Goal: Task Accomplishment & Management: Manage account settings

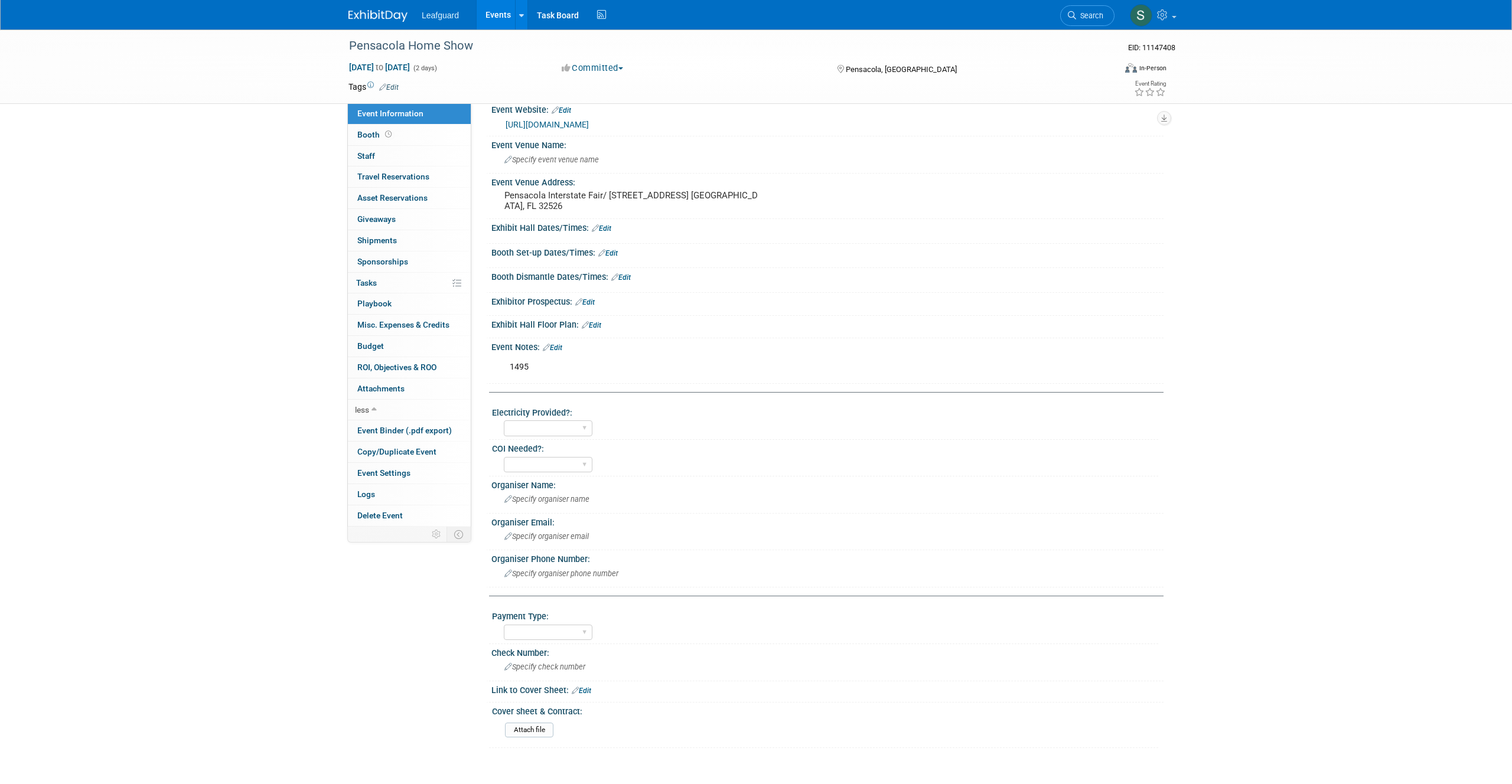
scroll to position [53, 0]
click at [405, 363] on span "ROI, Objectives & ROO 0" at bounding box center [397, 367] width 79 height 9
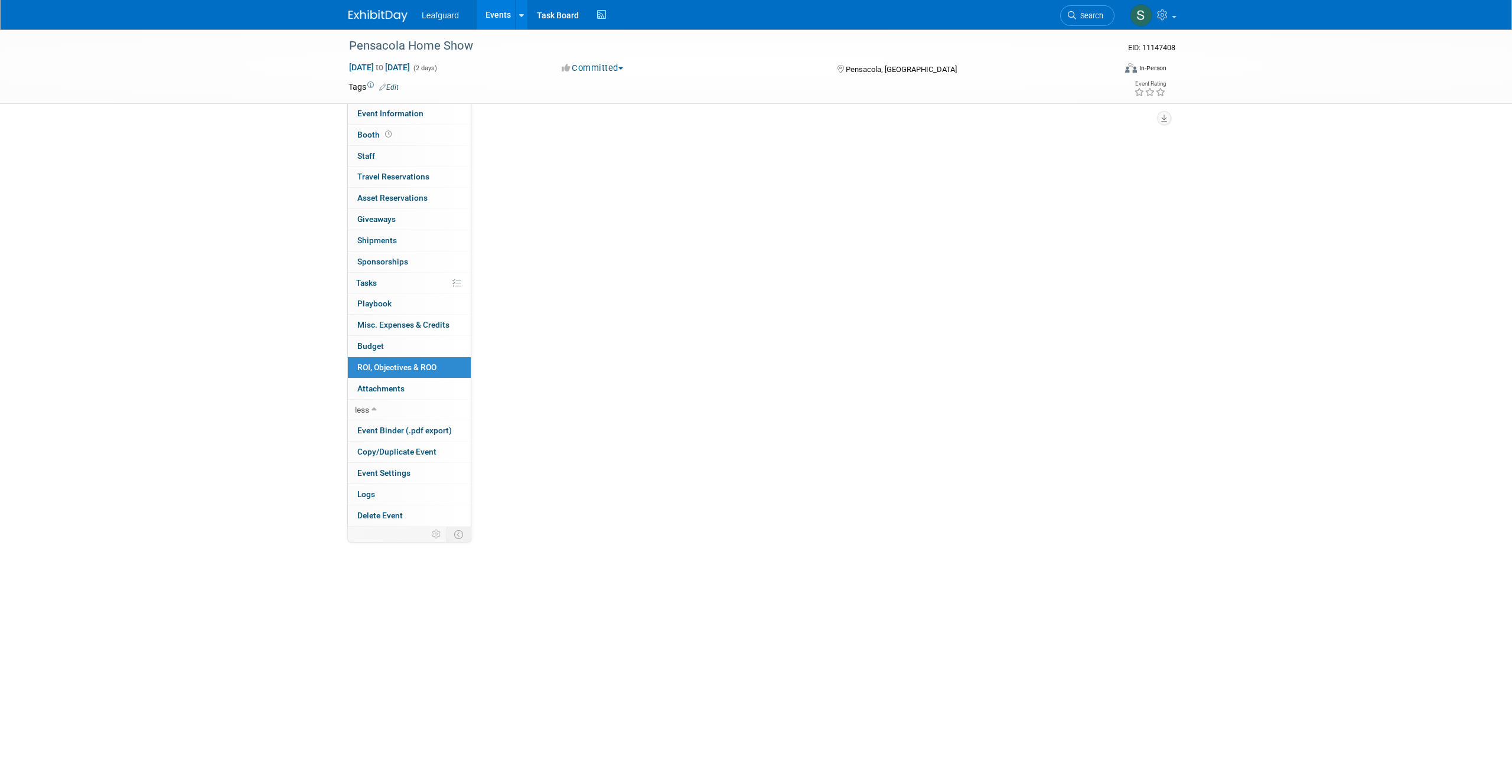
scroll to position [0, 0]
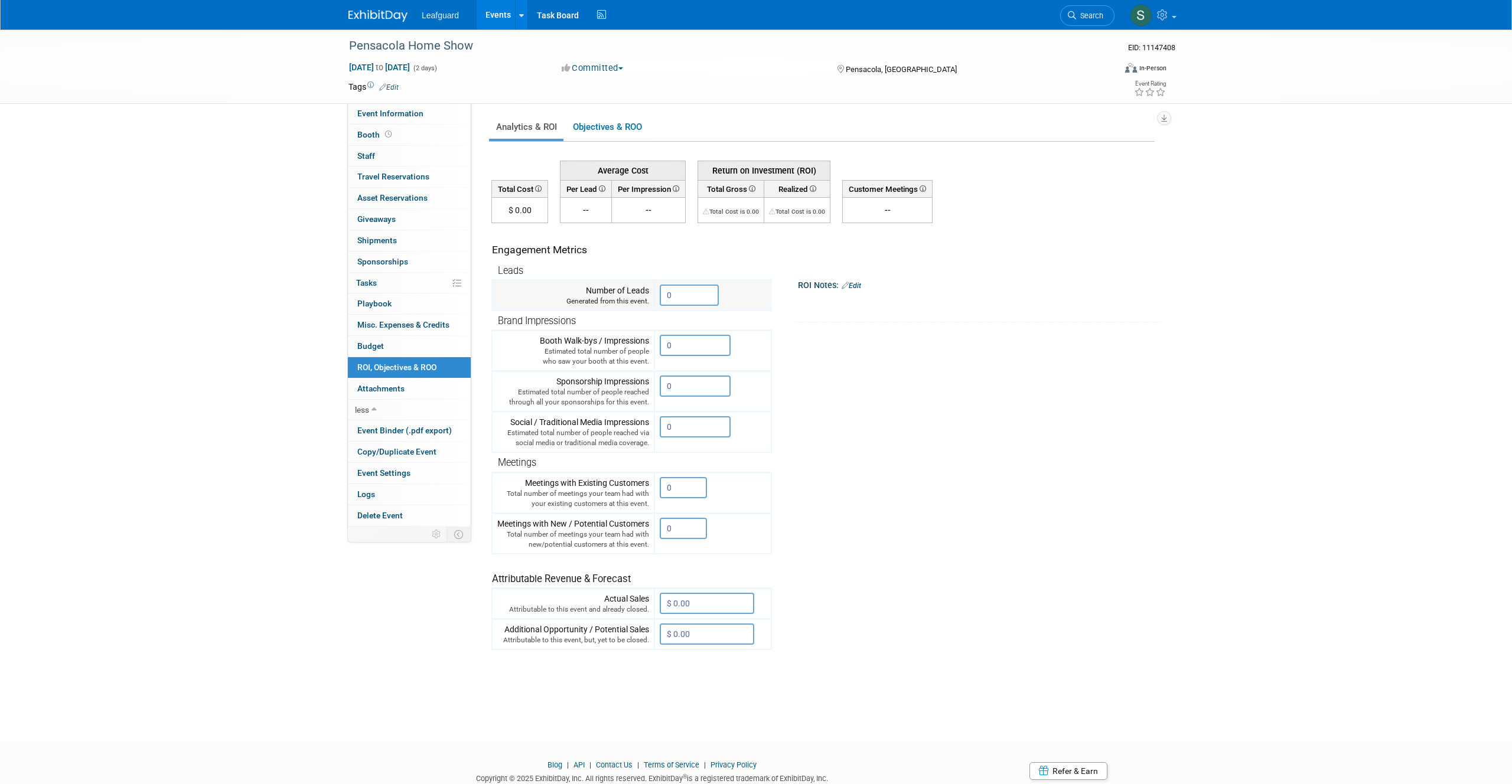
drag, startPoint x: 678, startPoint y: 289, endPoint x: 710, endPoint y: 300, distance: 33.8
click at [710, 300] on input "0" at bounding box center [689, 295] width 59 height 21
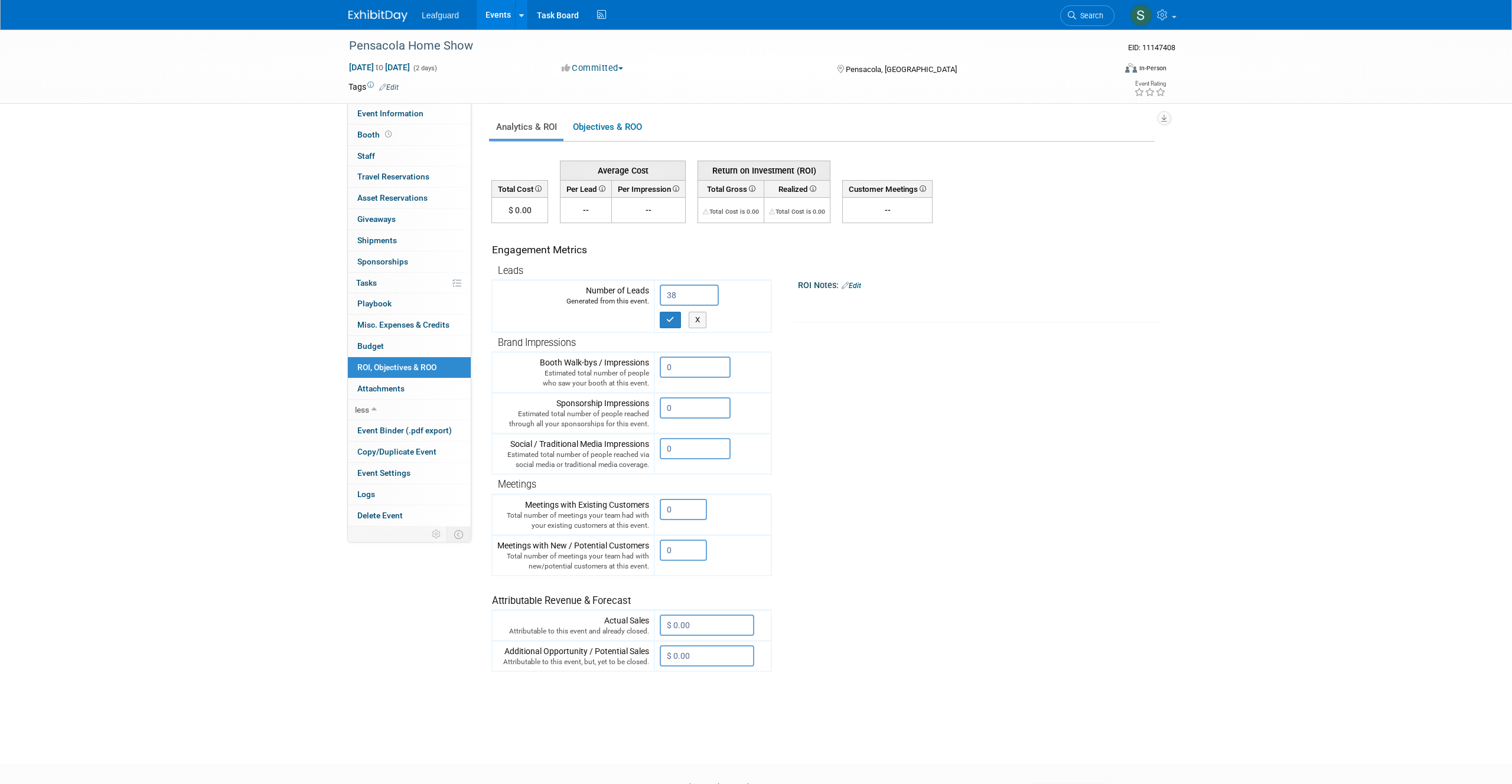
type input "38"
click at [859, 284] on link "Edit" at bounding box center [851, 286] width 20 height 8
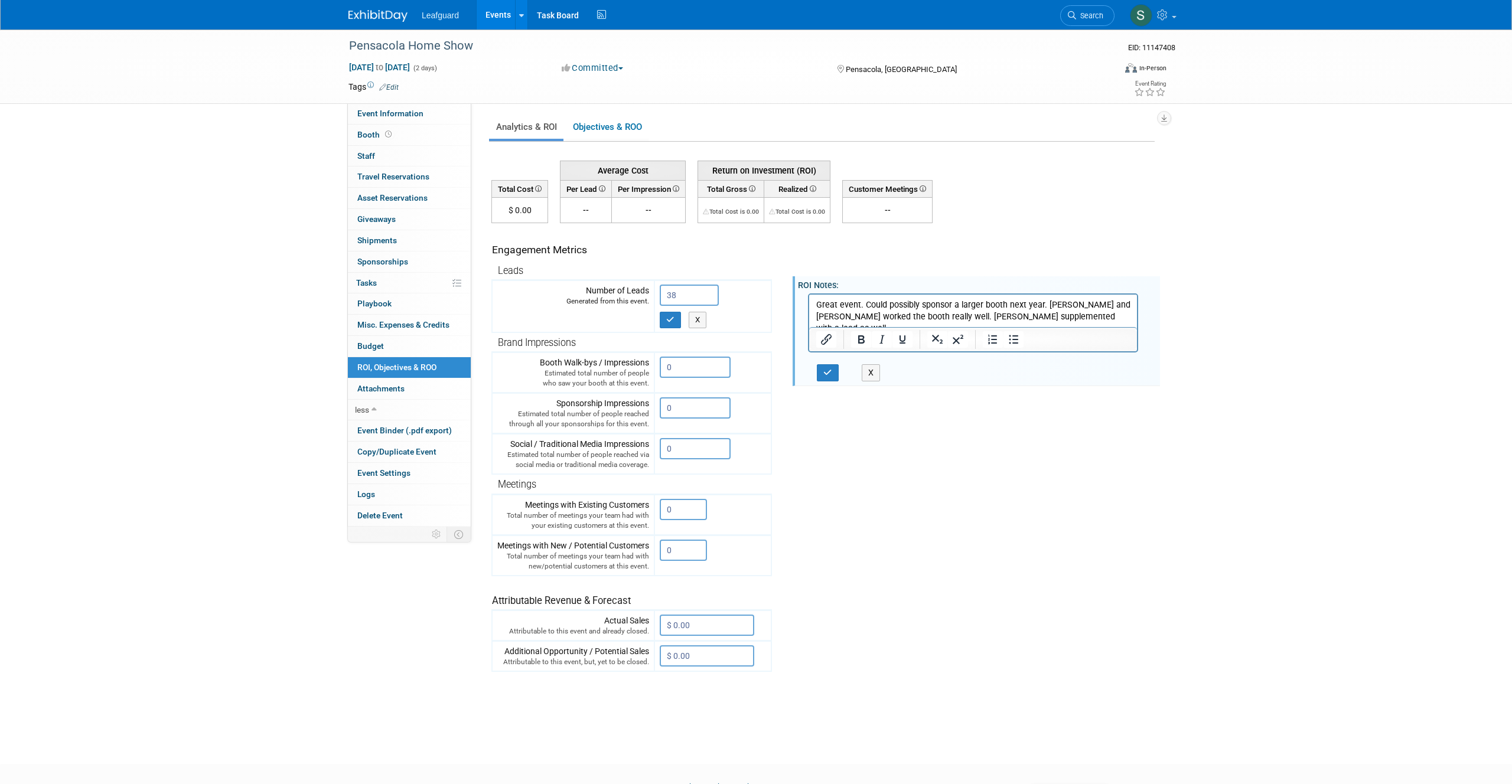
click at [827, 362] on div "X" at bounding box center [979, 336] width 362 height 92
click at [830, 373] on icon "button" at bounding box center [828, 372] width 9 height 8
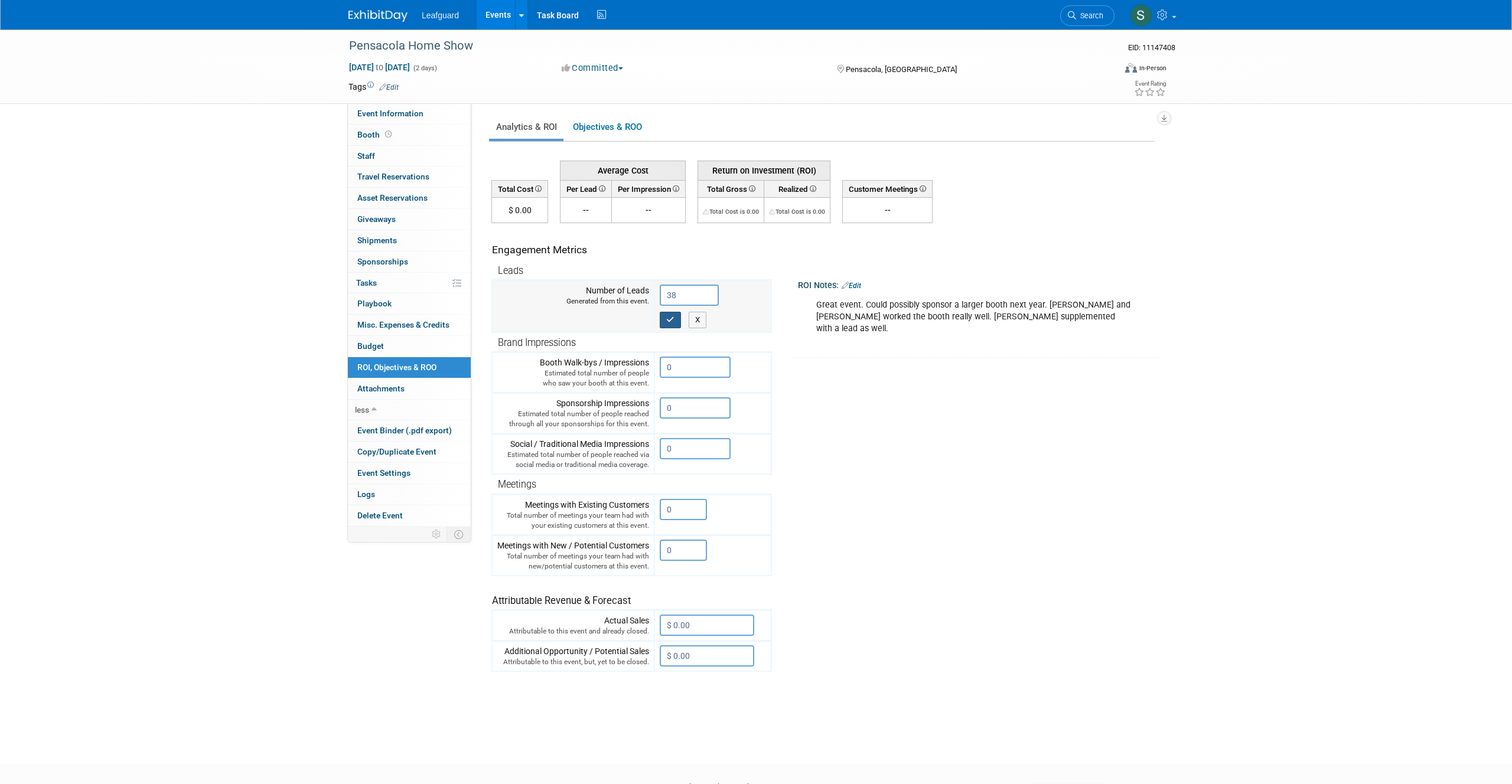
click at [666, 313] on button "button" at bounding box center [670, 320] width 21 height 17
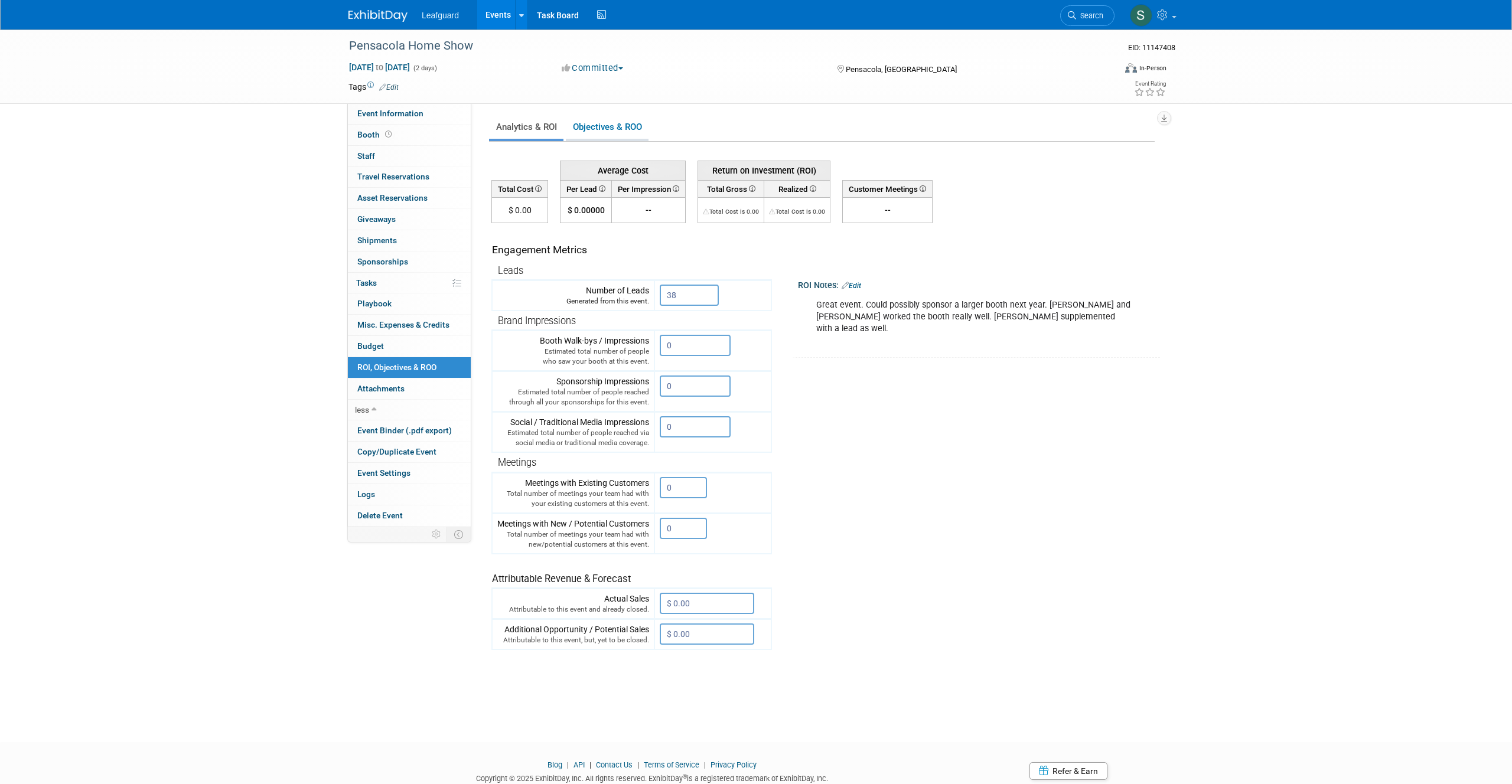
click at [592, 126] on link "Objectives & ROO 0" at bounding box center [607, 127] width 83 height 23
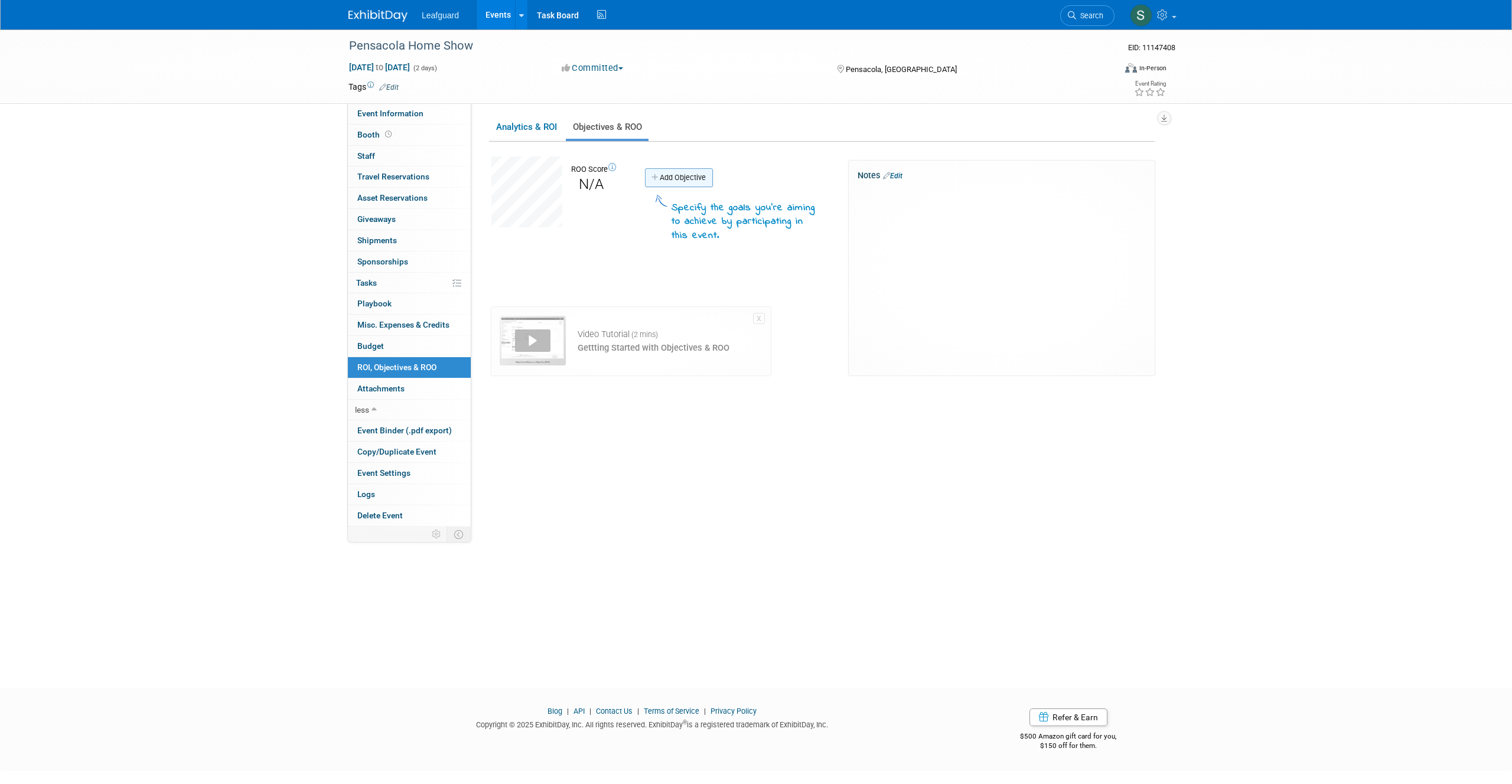
click at [690, 176] on link "Add Objective" at bounding box center [679, 178] width 68 height 19
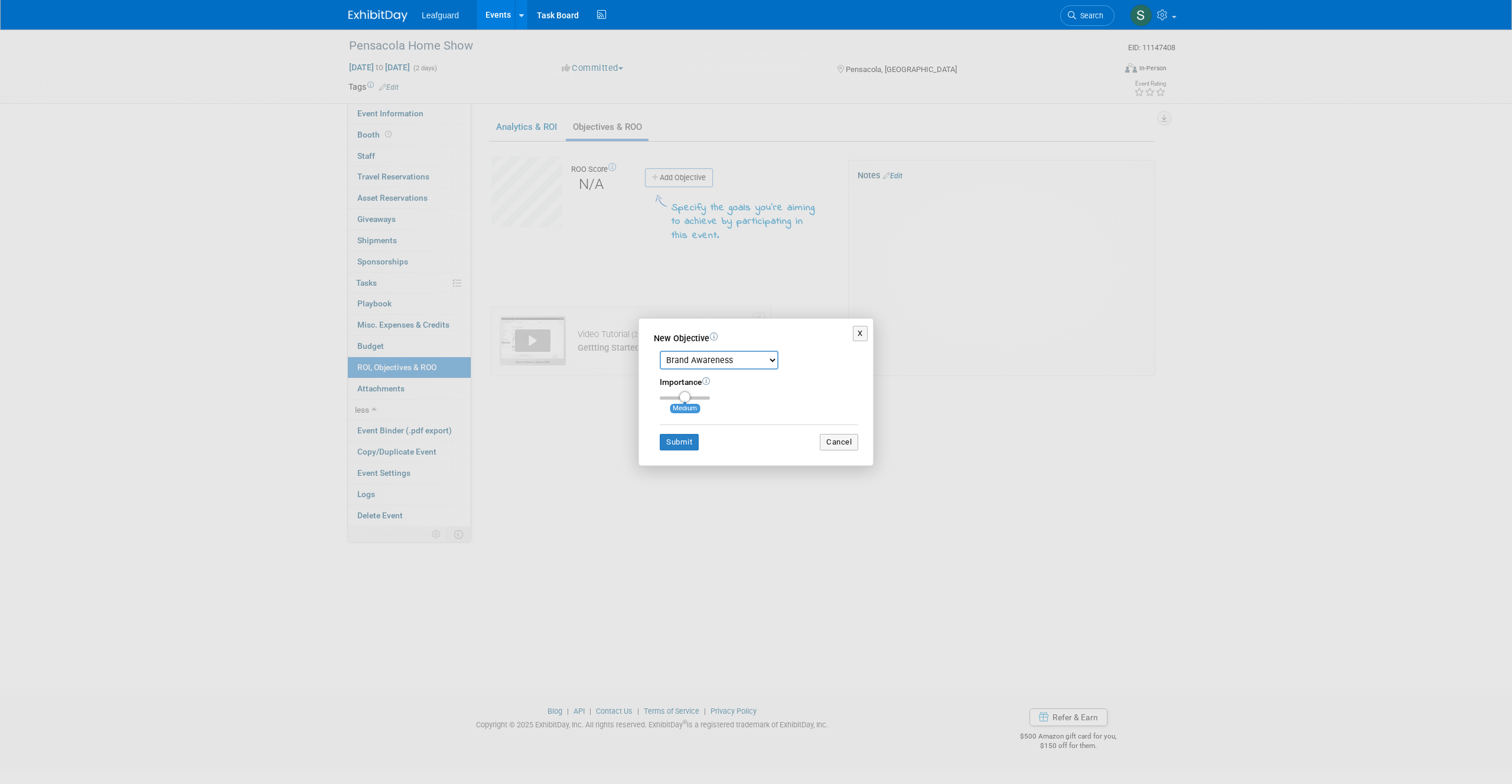
click at [745, 359] on select "Brand Awareness Competition Research Customer Retention Feedback Collection Lea…" at bounding box center [719, 360] width 119 height 19
click at [730, 355] on select "Brand Awareness Competition Research Customer Retention Feedback Collection Lea…" at bounding box center [719, 360] width 119 height 19
select select "2"
drag, startPoint x: 687, startPoint y: 400, endPoint x: 706, endPoint y: 401, distance: 19.0
type input "3"
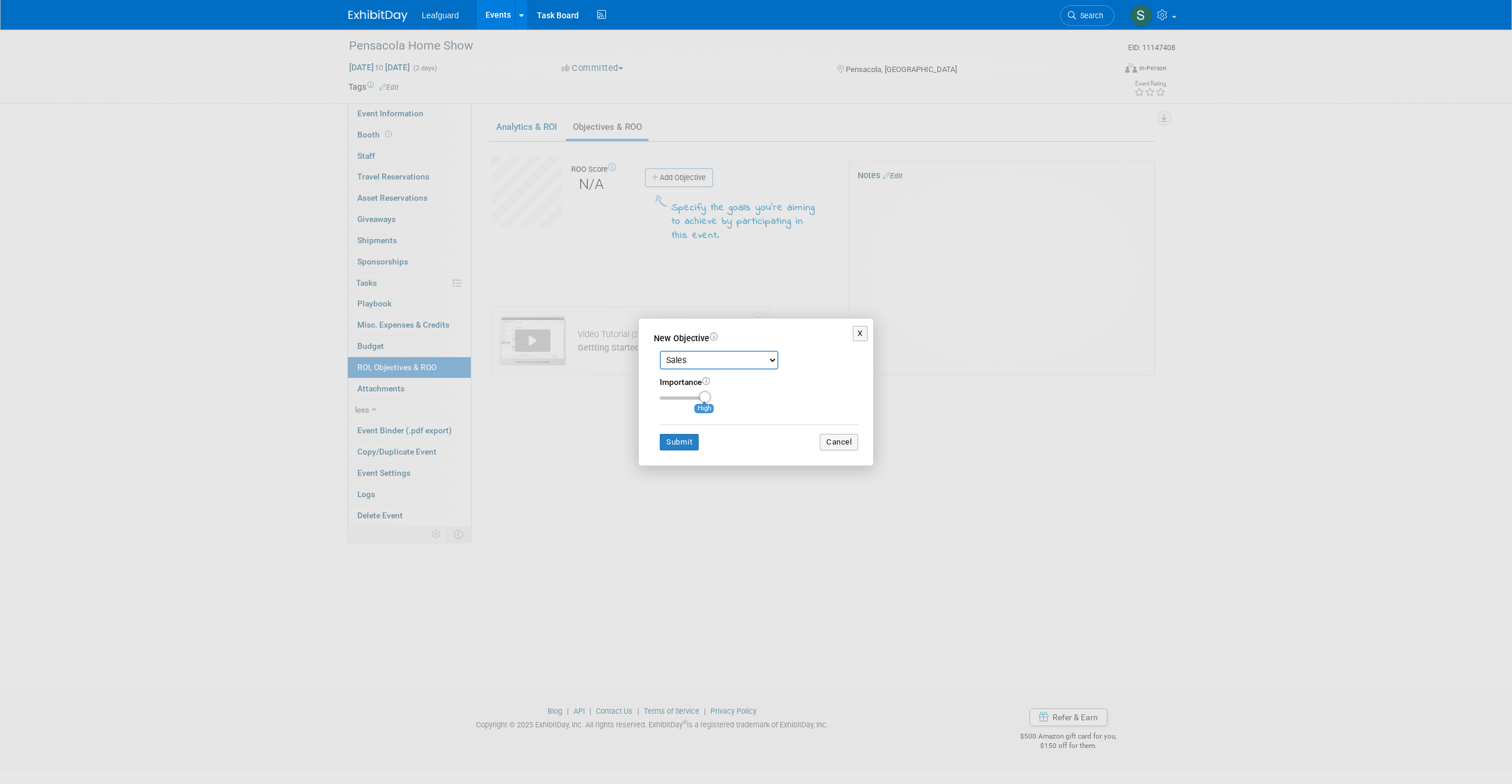
click at [706, 400] on input "range" at bounding box center [684, 398] width 50 height 4
click at [689, 442] on button "Submit" at bounding box center [679, 442] width 39 height 17
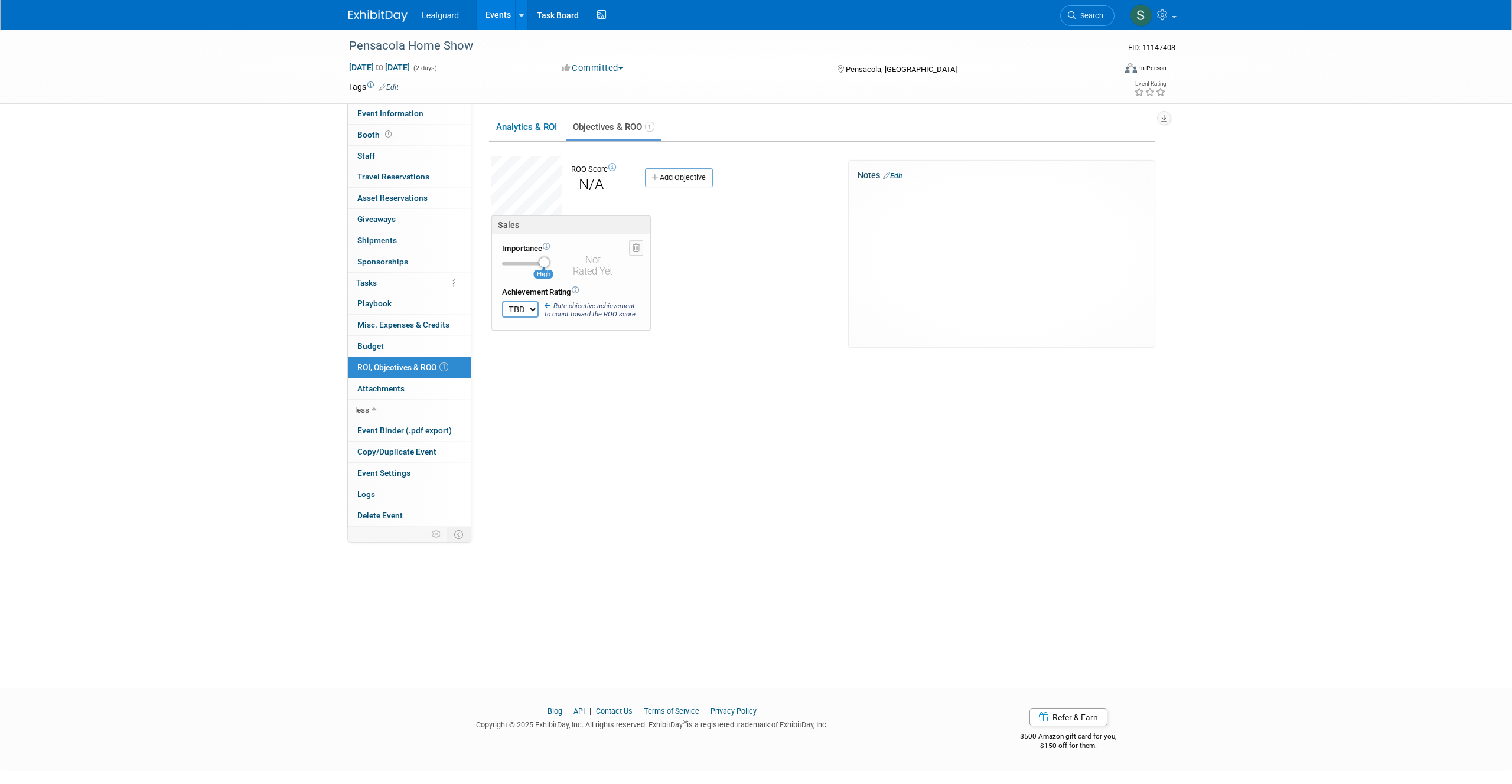
click at [534, 315] on select "TBD 0 1 2 3 4 5 6 7 8 9 10" at bounding box center [521, 309] width 37 height 17
click at [384, 349] on link "Budget" at bounding box center [409, 346] width 123 height 21
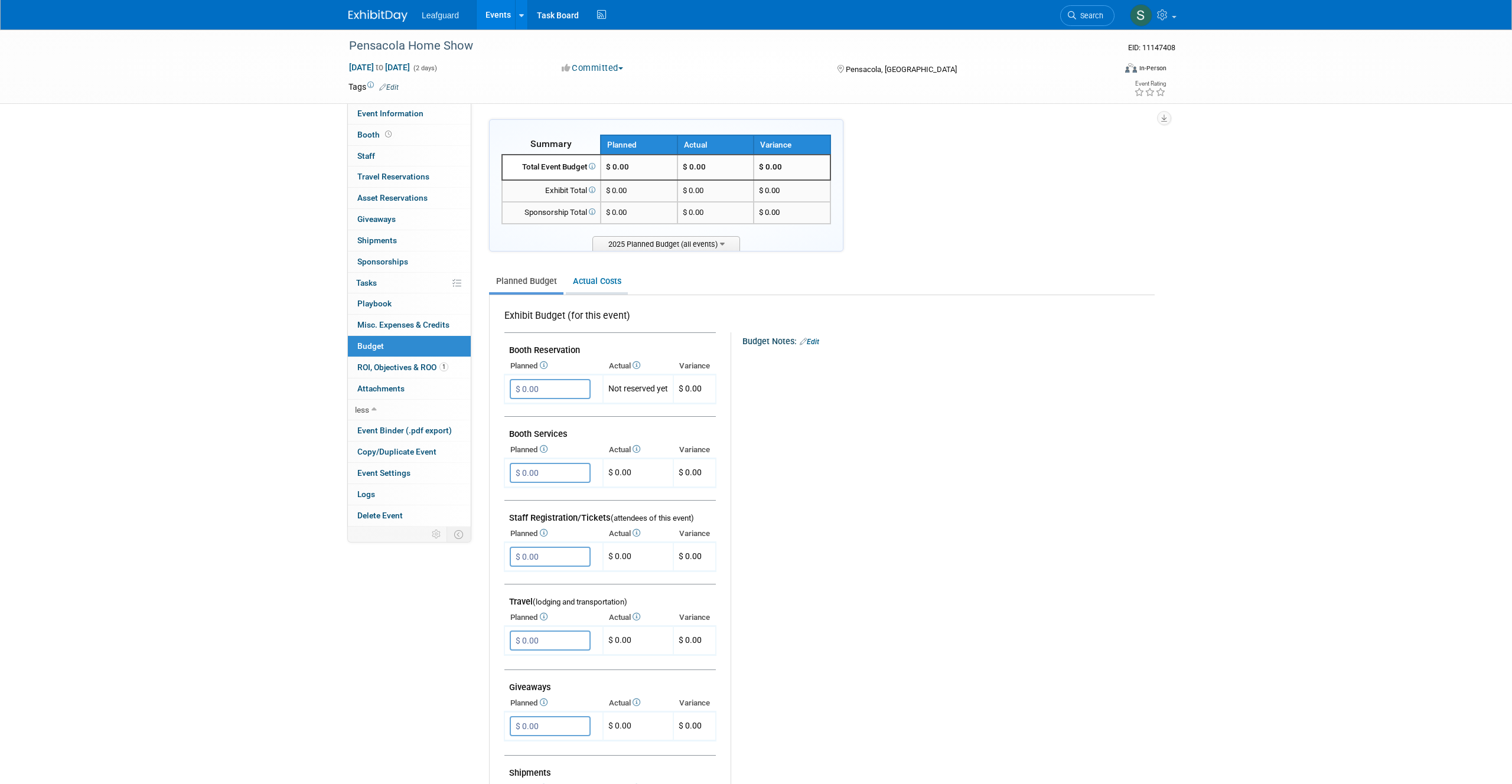
click at [592, 286] on link "Actual Costs" at bounding box center [596, 281] width 62 height 22
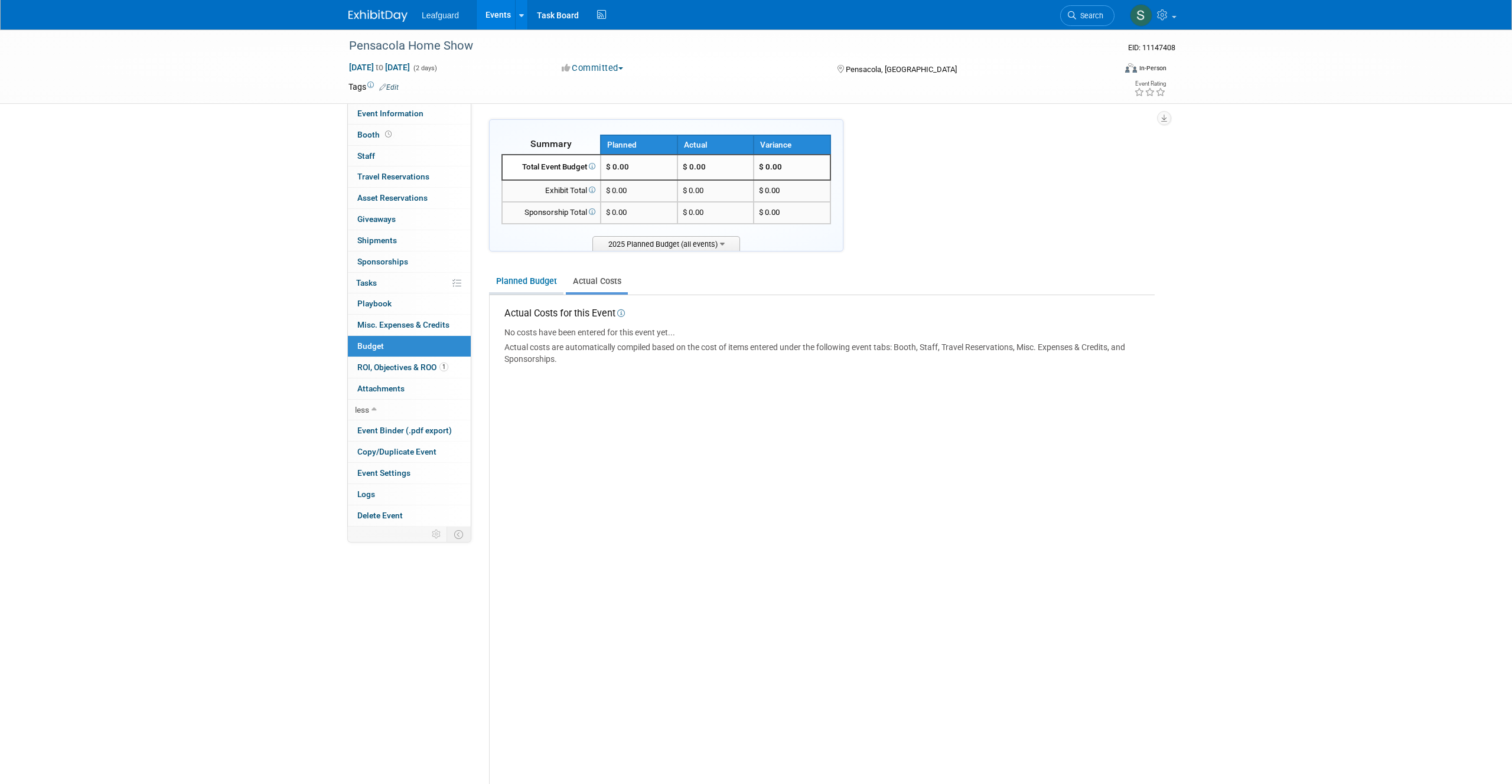
click at [537, 283] on link "Planned Budget" at bounding box center [526, 281] width 75 height 22
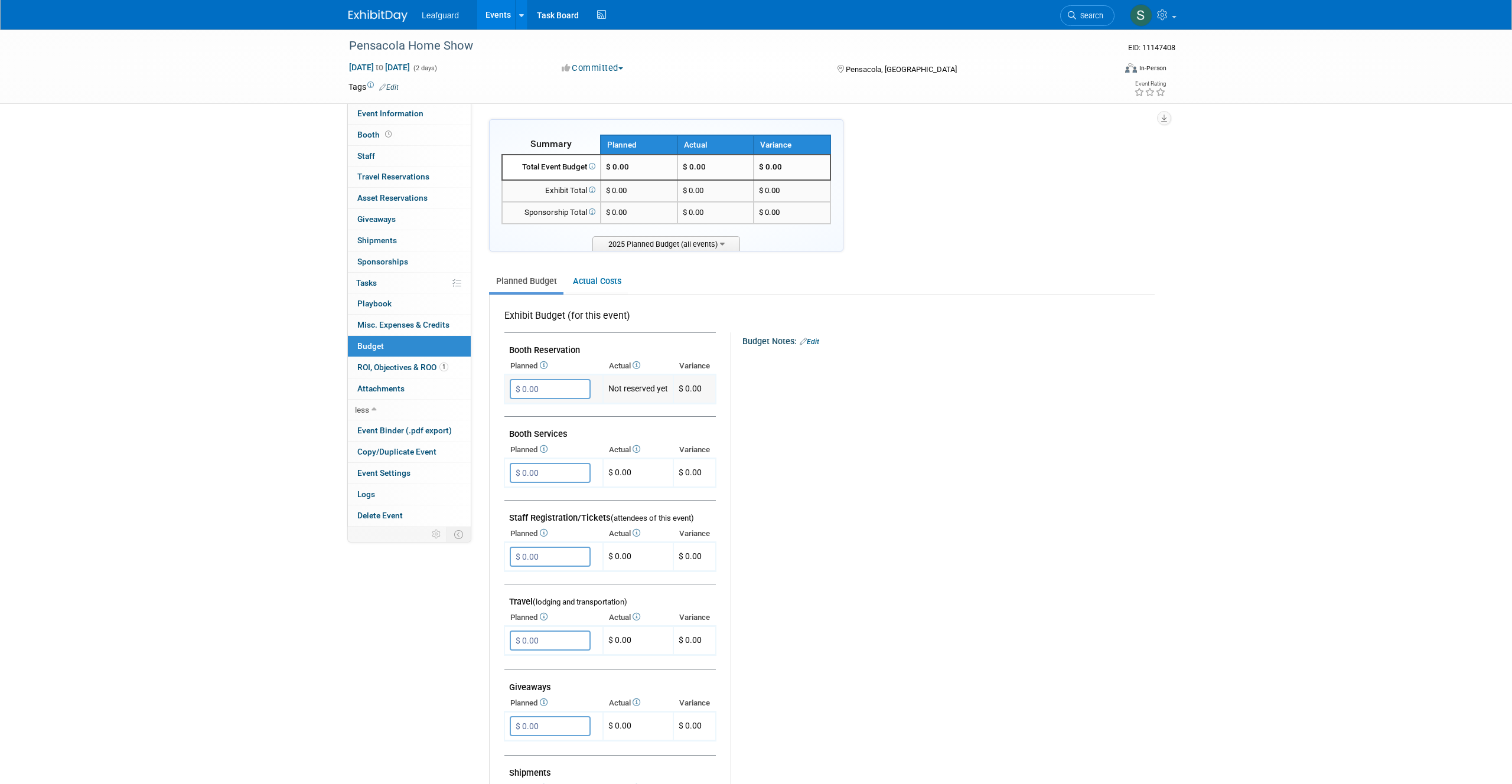
drag, startPoint x: 564, startPoint y: 391, endPoint x: 597, endPoint y: 399, distance: 34.0
click at [597, 399] on tr "$ 0.00" at bounding box center [556, 389] width 93 height 20
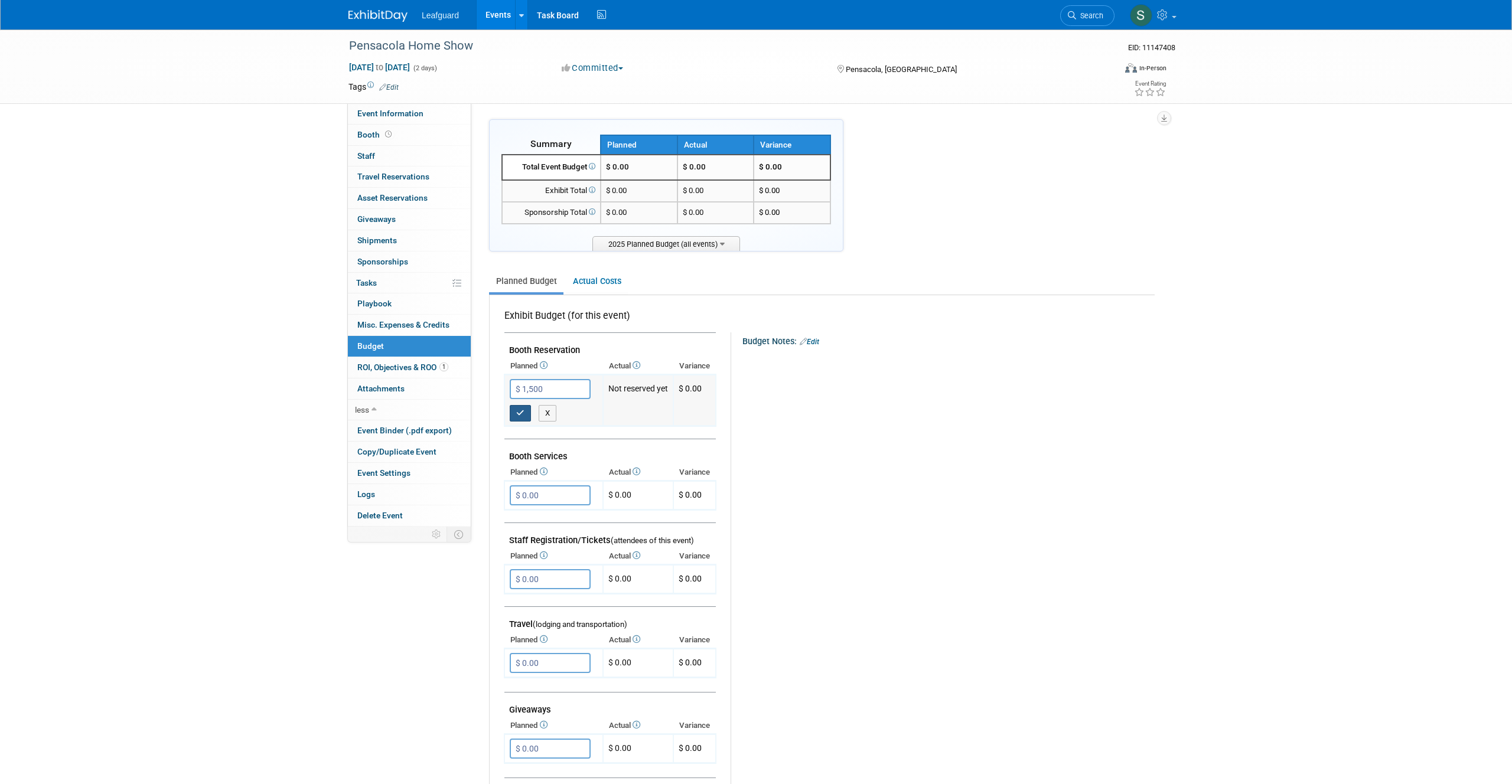
type input "$ 1,500.00"
click at [528, 410] on button "button" at bounding box center [521, 413] width 21 height 17
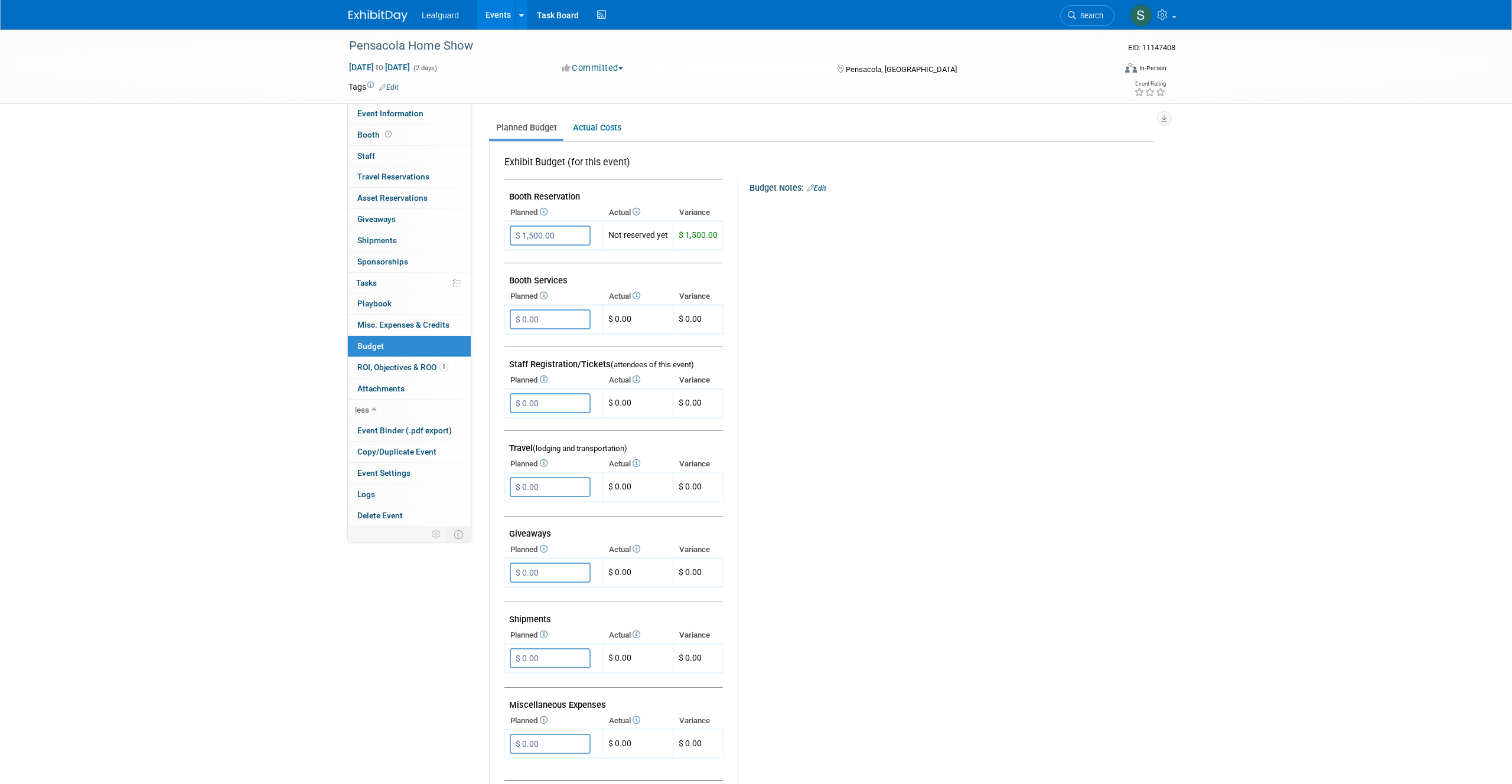
scroll to position [156, 0]
click at [547, 479] on input "$ 0.00" at bounding box center [550, 485] width 81 height 20
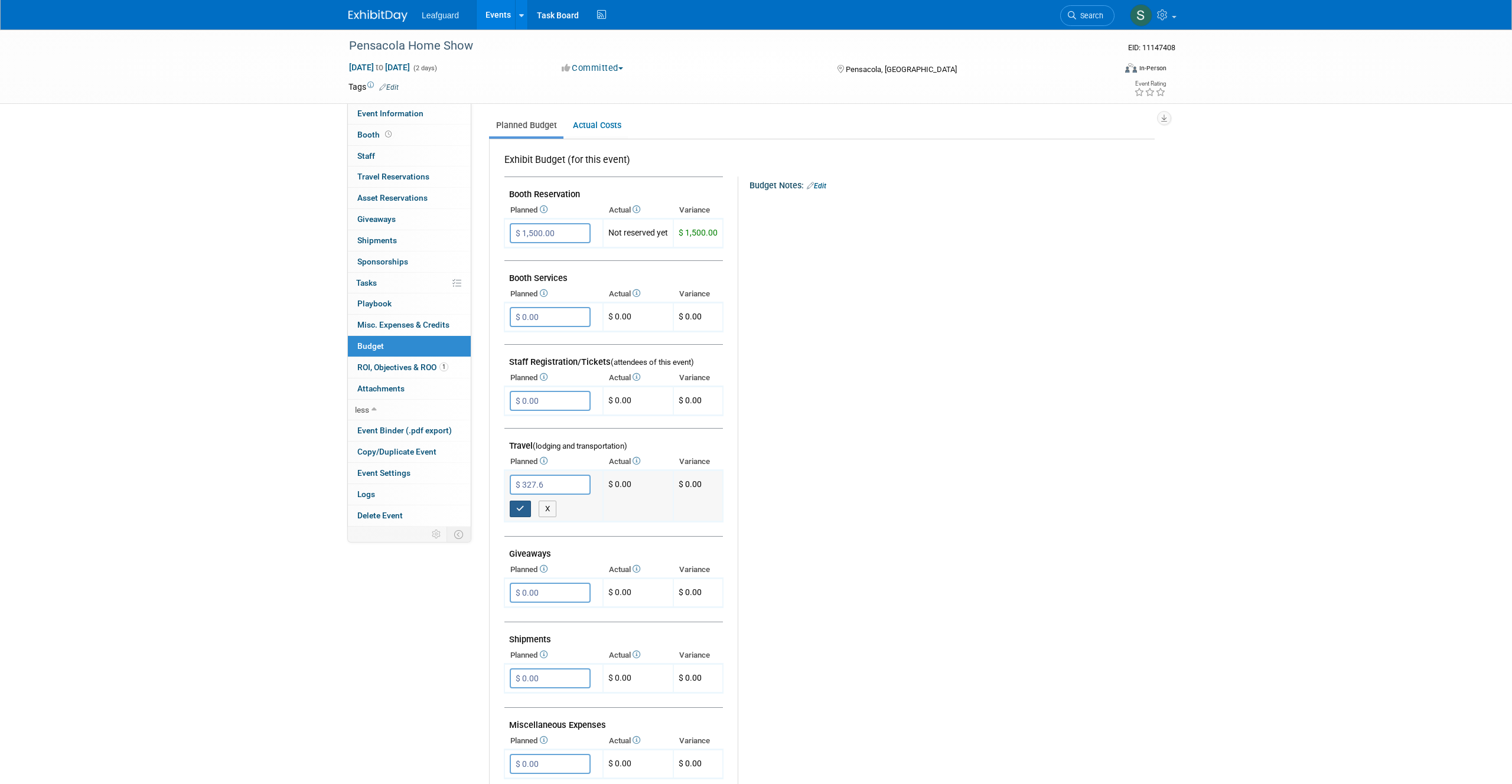
type input "$ 327.60"
click at [525, 510] on button "button" at bounding box center [521, 509] width 21 height 17
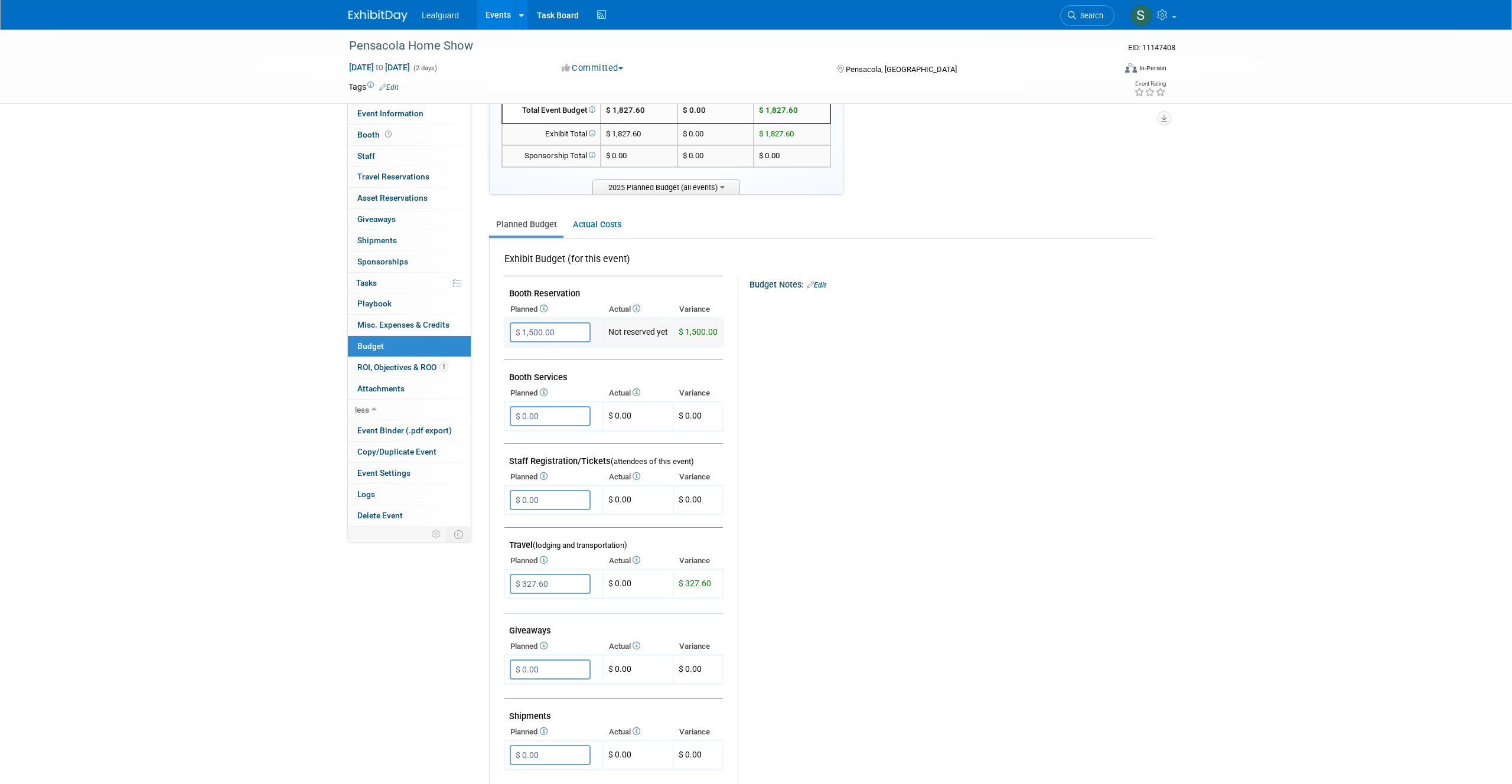
scroll to position [66, 0]
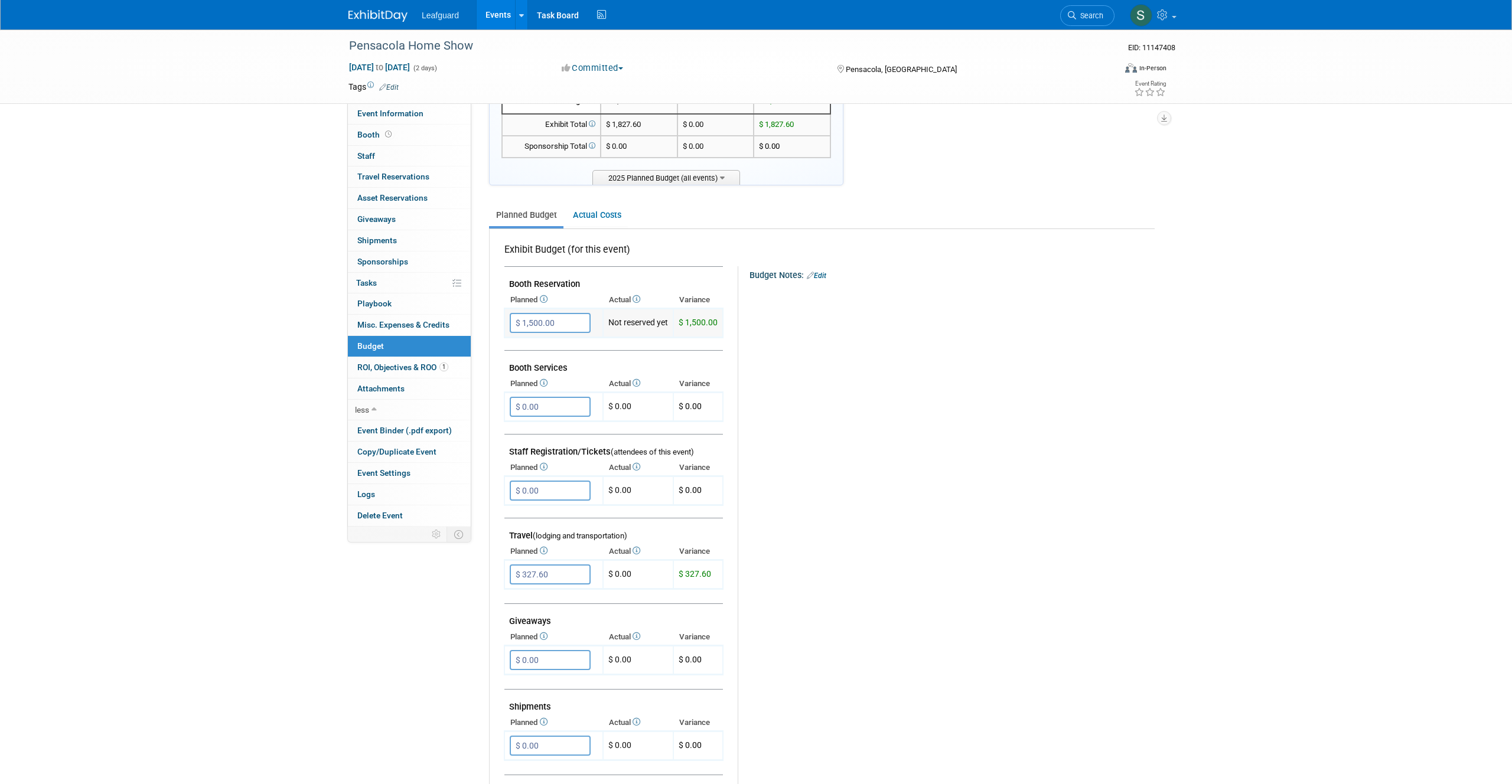
drag, startPoint x: 621, startPoint y: 338, endPoint x: 623, endPoint y: 319, distance: 19.1
click at [625, 328] on tbody "$ 1,500.00 X $ 1,500.00 $ 0.00 X X X" at bounding box center [613, 627] width 218 height 637
click at [623, 319] on td "Not reserved yet" at bounding box center [638, 323] width 70 height 29
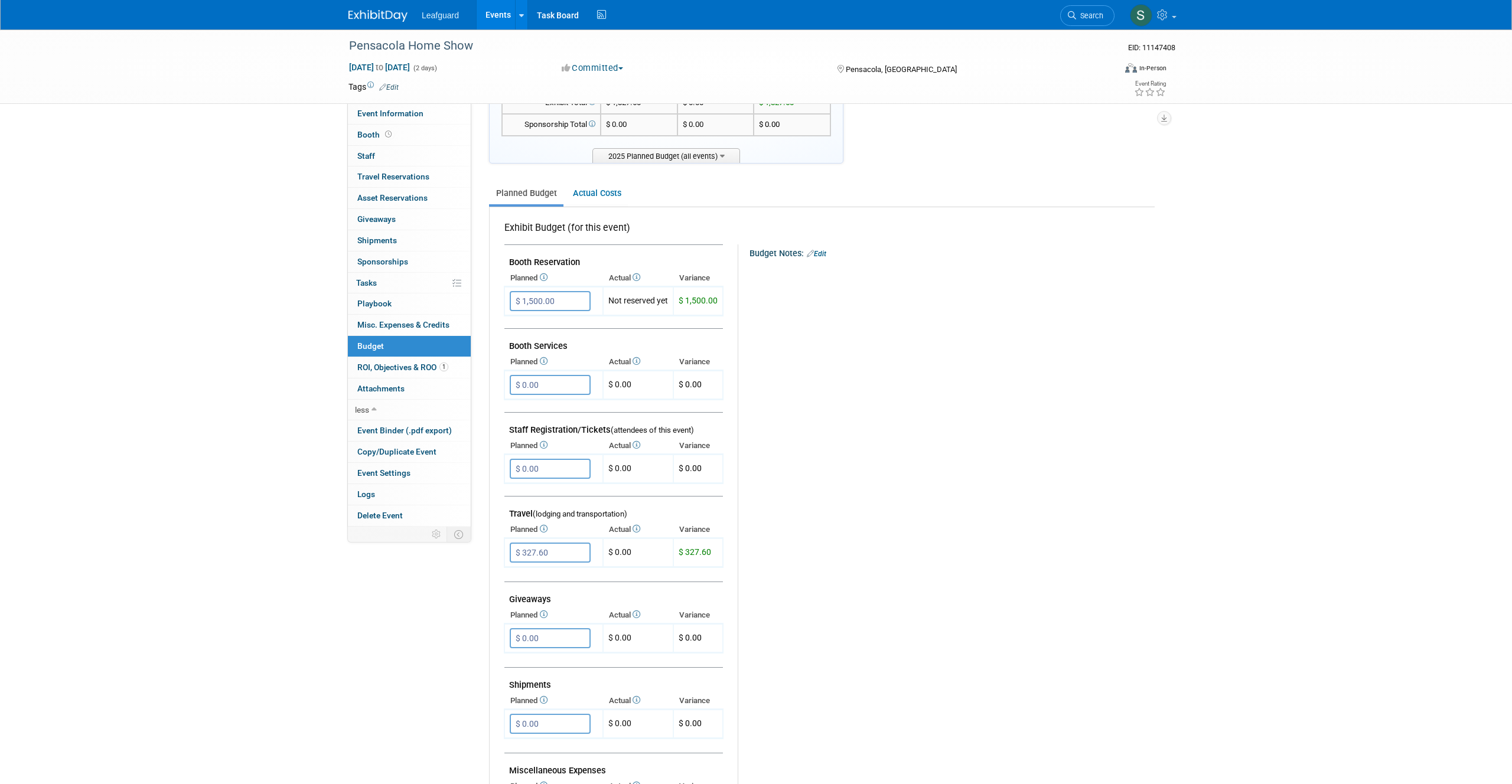
scroll to position [91, 0]
click at [583, 190] on link "Actual Costs" at bounding box center [596, 190] width 62 height 22
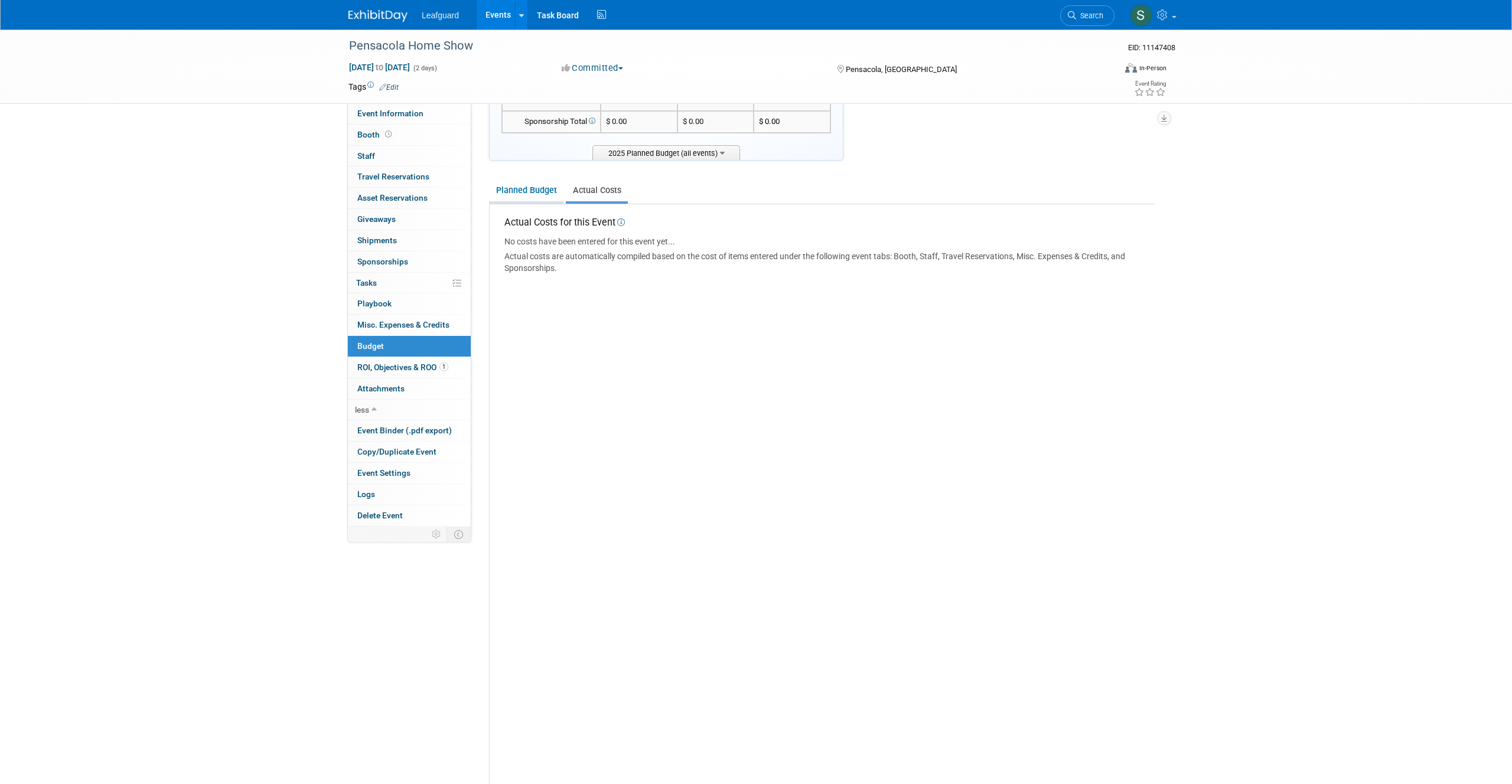
click at [542, 191] on link "Planned Budget" at bounding box center [526, 190] width 75 height 22
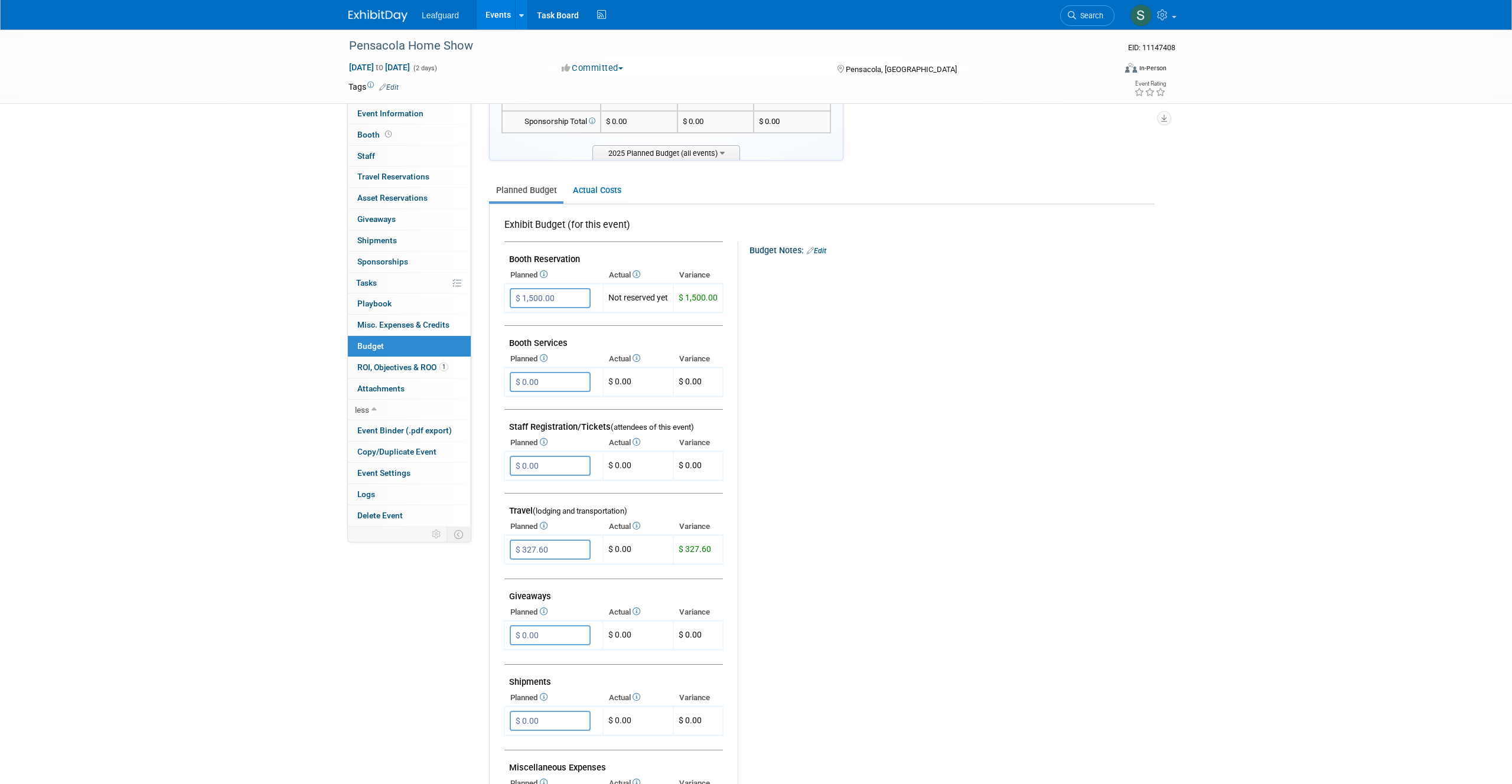
click at [627, 66] on button "Committed" at bounding box center [592, 68] width 70 height 12
click at [870, 179] on ul "Planned Budget Actual Costs" at bounding box center [822, 192] width 665 height 26
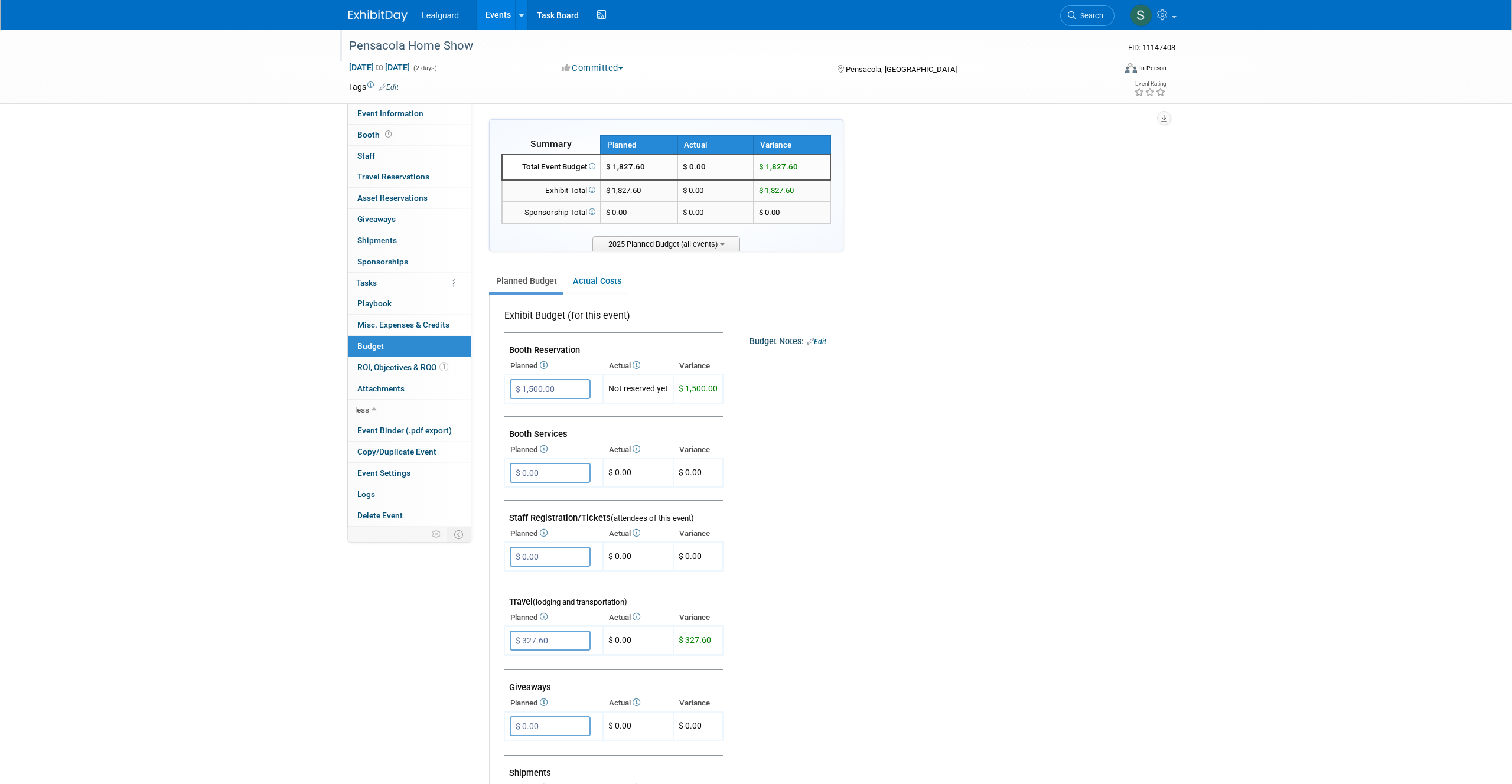
scroll to position [3, 0]
drag, startPoint x: 564, startPoint y: 384, endPoint x: 502, endPoint y: 385, distance: 62.0
click at [502, 385] on div "Exhibit Budget (for this event) Booth Reservation" at bounding box center [822, 679] width 665 height 774
drag, startPoint x: 535, startPoint y: 389, endPoint x: 565, endPoint y: 391, distance: 30.1
click at [565, 391] on input "$ 1,500.00" at bounding box center [550, 386] width 81 height 20
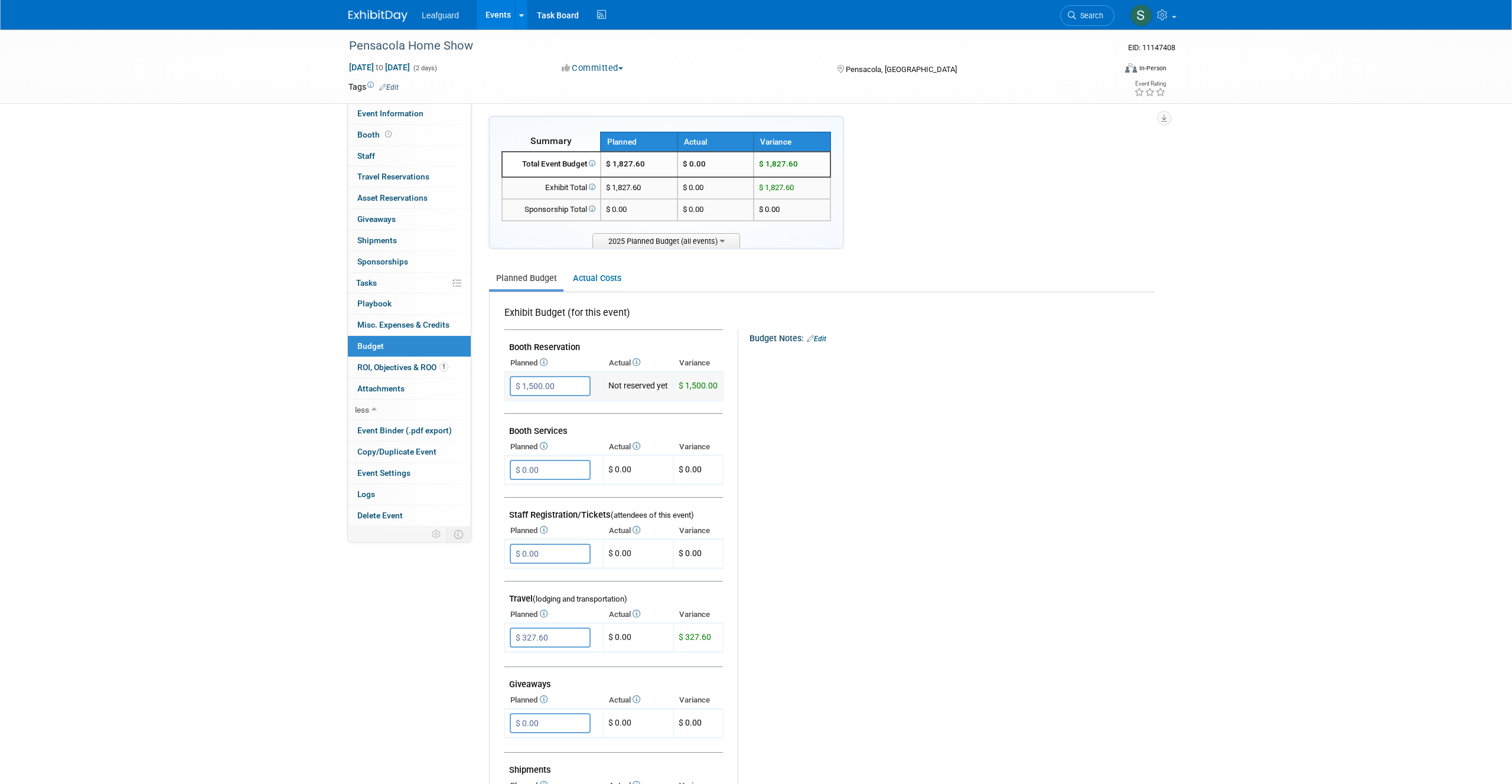
click at [566, 391] on input "$ 1,500.00" at bounding box center [550, 386] width 81 height 20
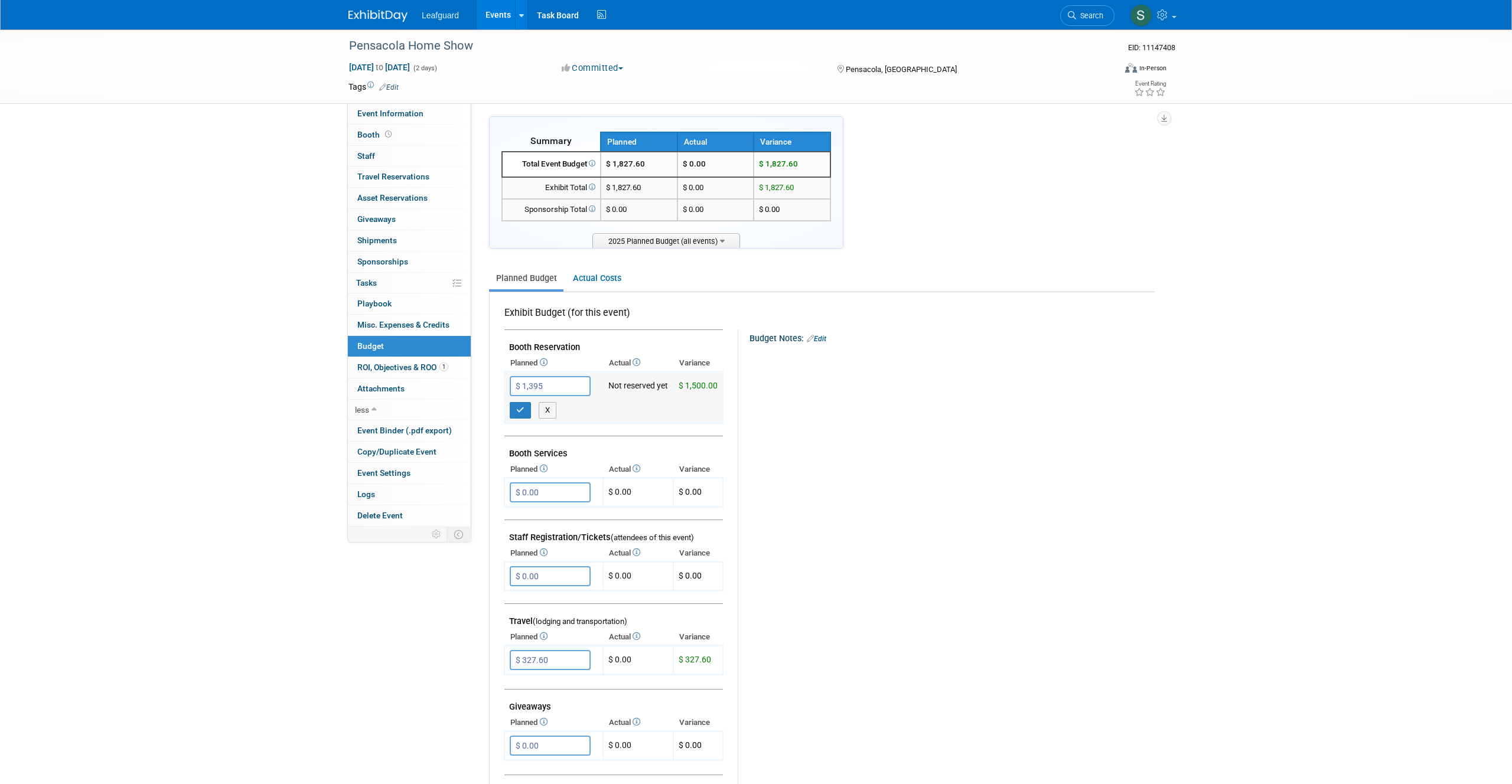
type input "$ 1,395.00"
click at [508, 408] on td "$ 1,395.00 X" at bounding box center [554, 397] width 99 height 51
click at [522, 415] on button "button" at bounding box center [521, 410] width 21 height 17
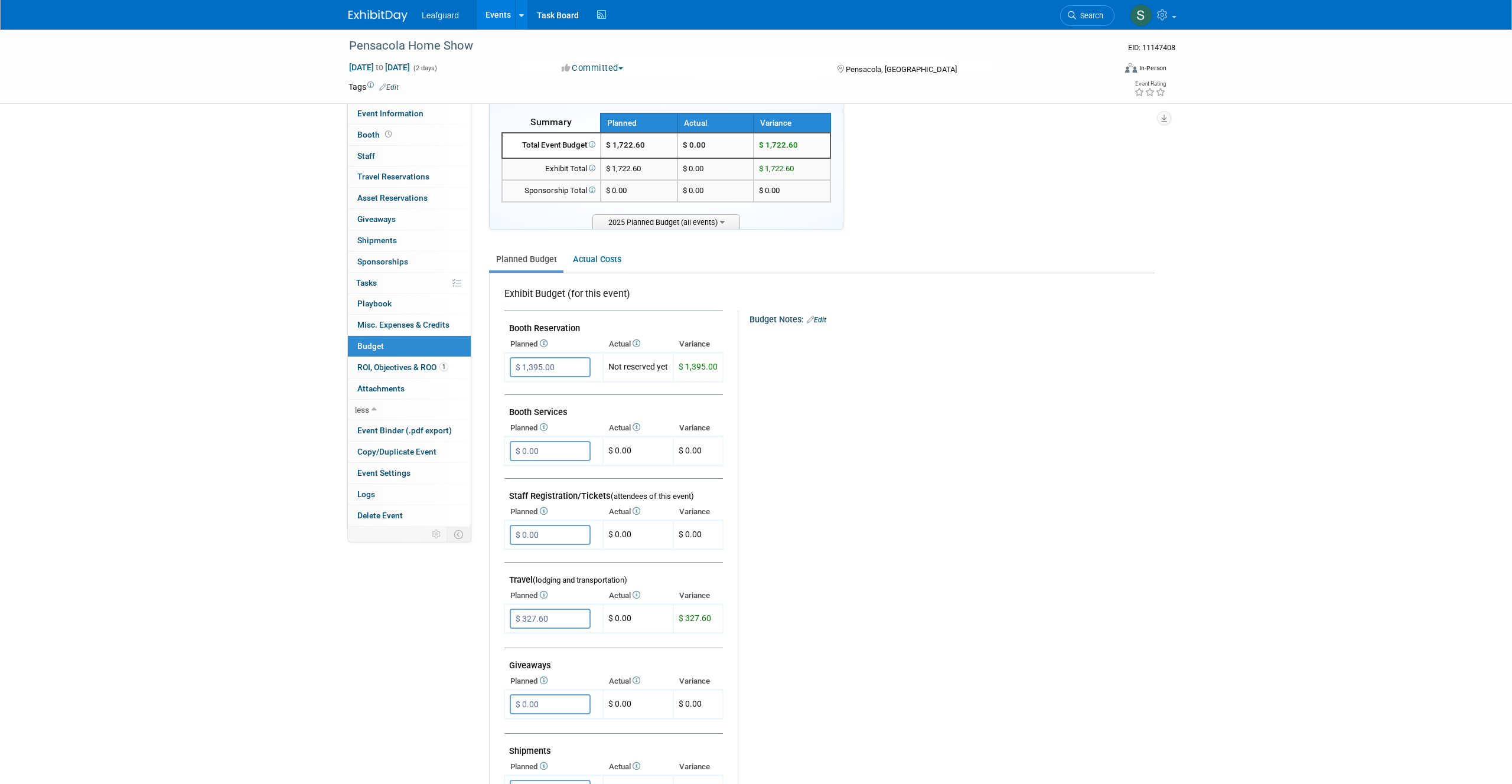
scroll to position [15, 0]
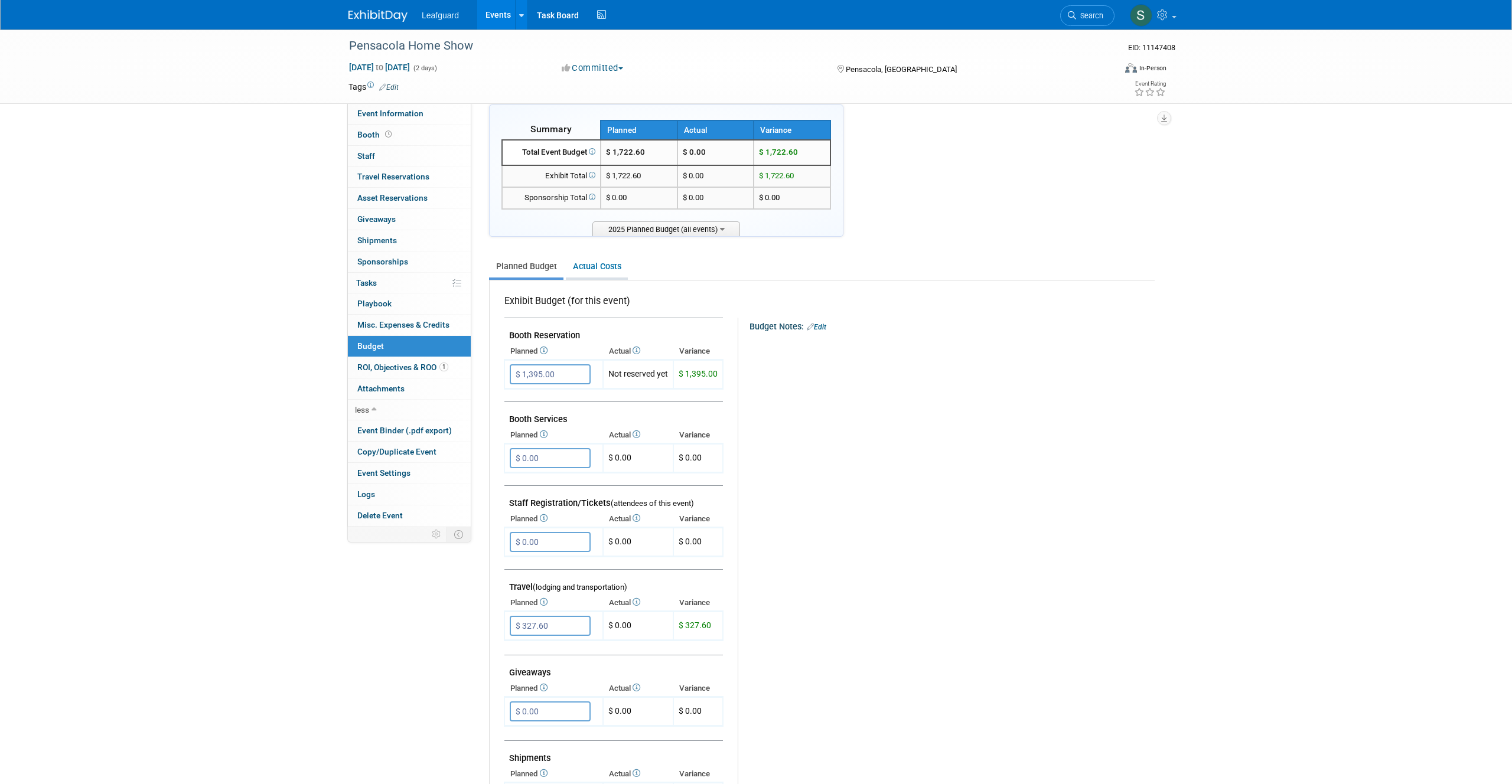
click at [597, 263] on link "Actual Costs" at bounding box center [596, 266] width 62 height 22
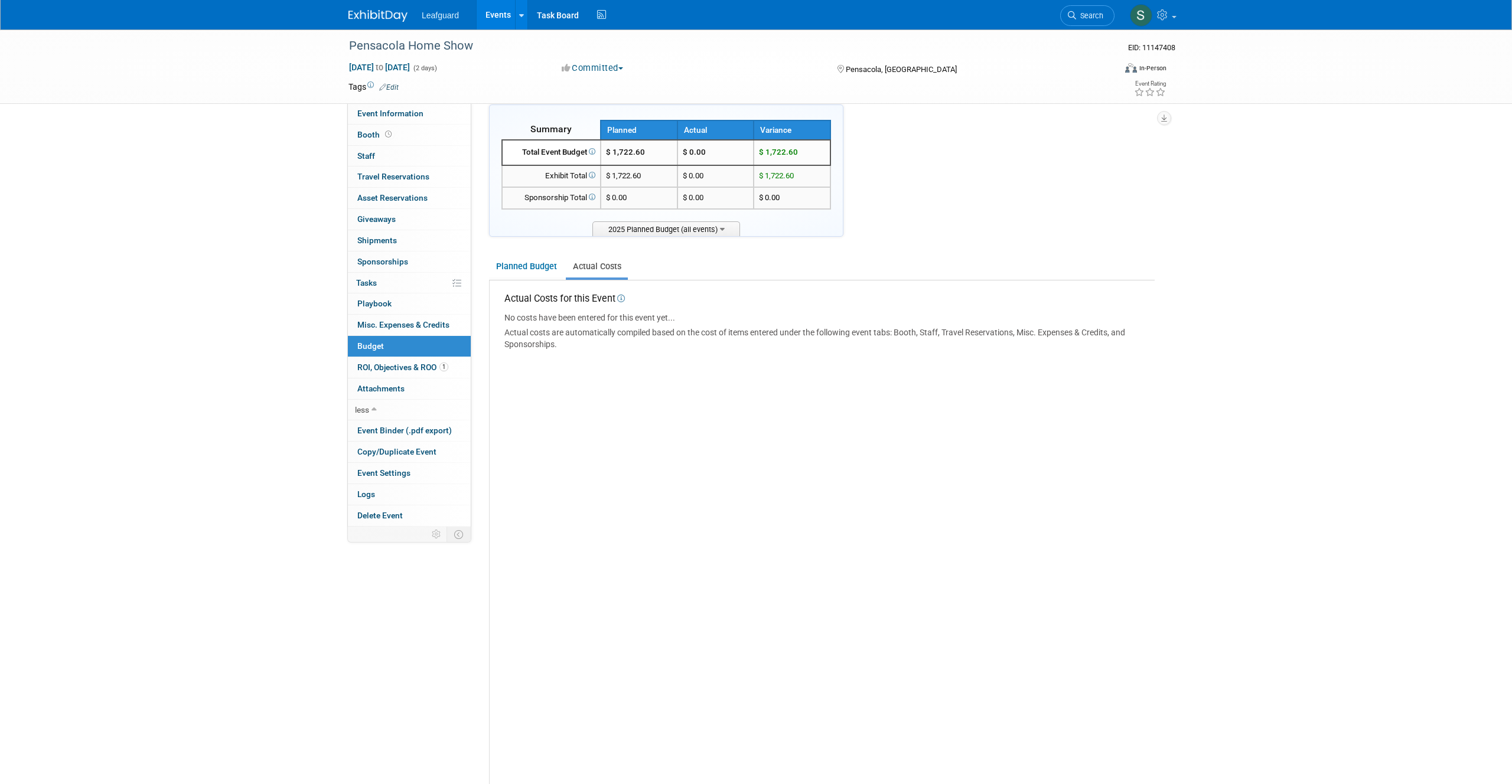
click at [678, 333] on div "Actual costs are automatically compiled based on the cost of items entered unde…" at bounding box center [826, 338] width 644 height 24
click at [374, 141] on link "Booth" at bounding box center [409, 135] width 123 height 21
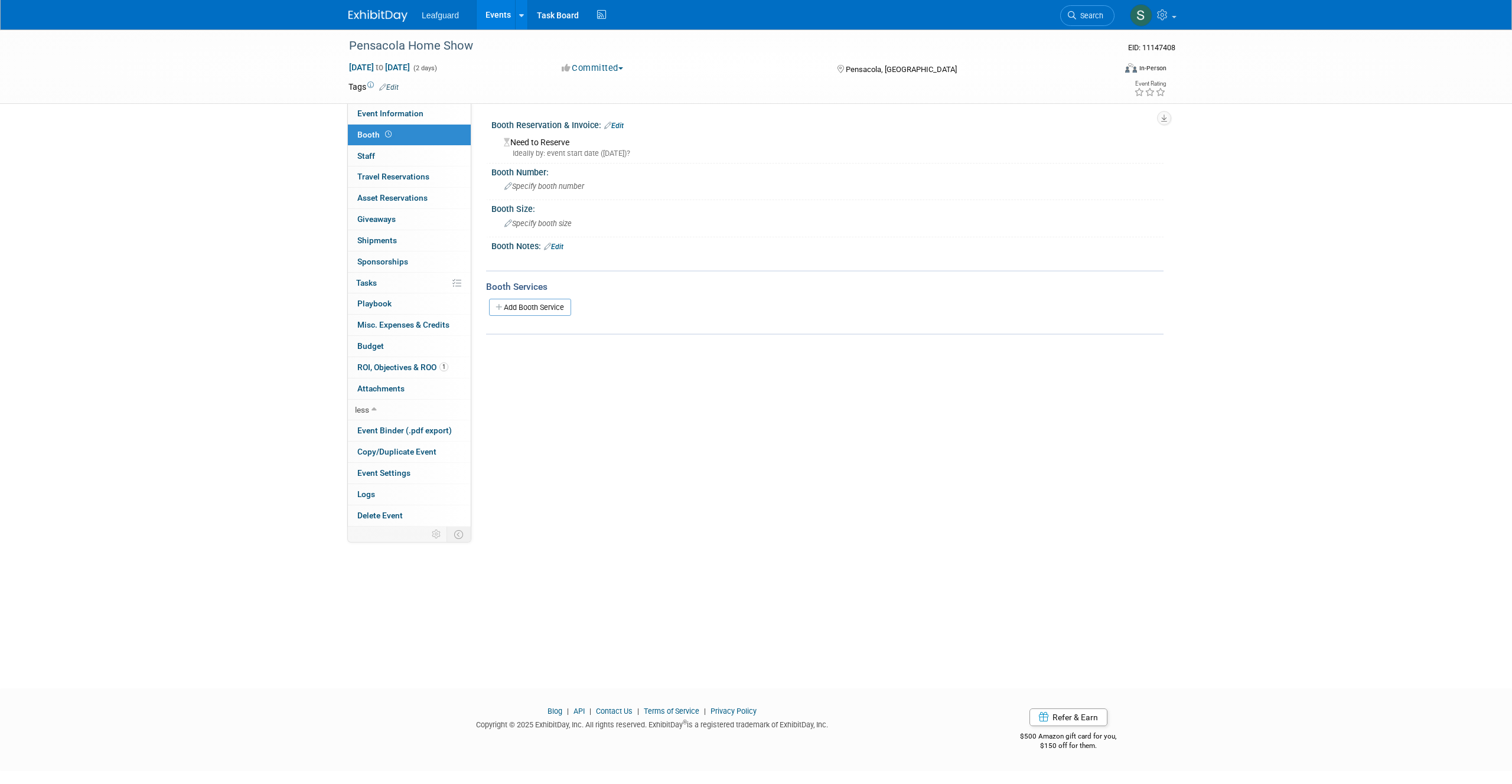
click at [616, 127] on link "Edit" at bounding box center [613, 126] width 20 height 8
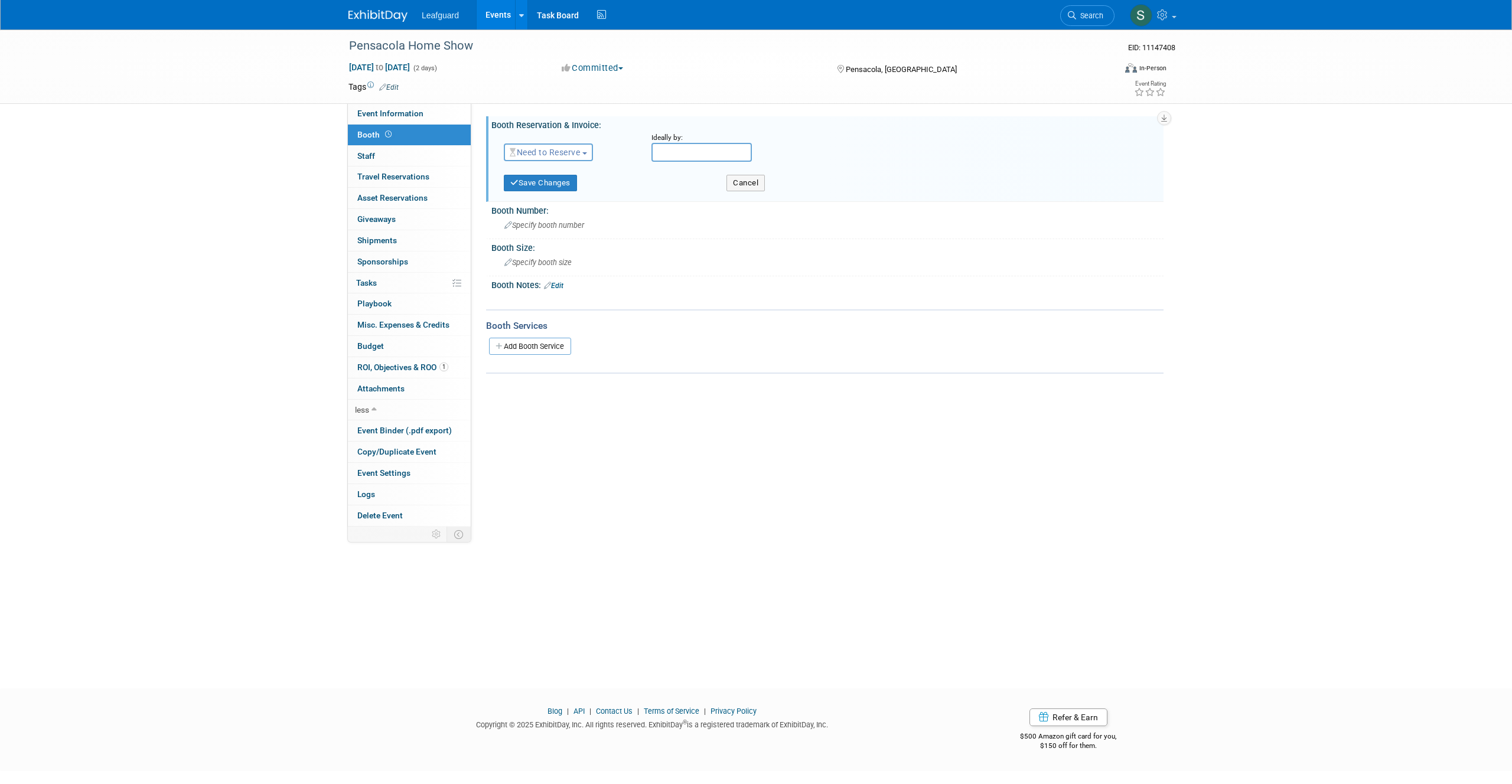
click at [564, 157] on button "Need to Reserve" at bounding box center [548, 153] width 89 height 18
click at [578, 185] on link "Reserved" at bounding box center [568, 189] width 127 height 17
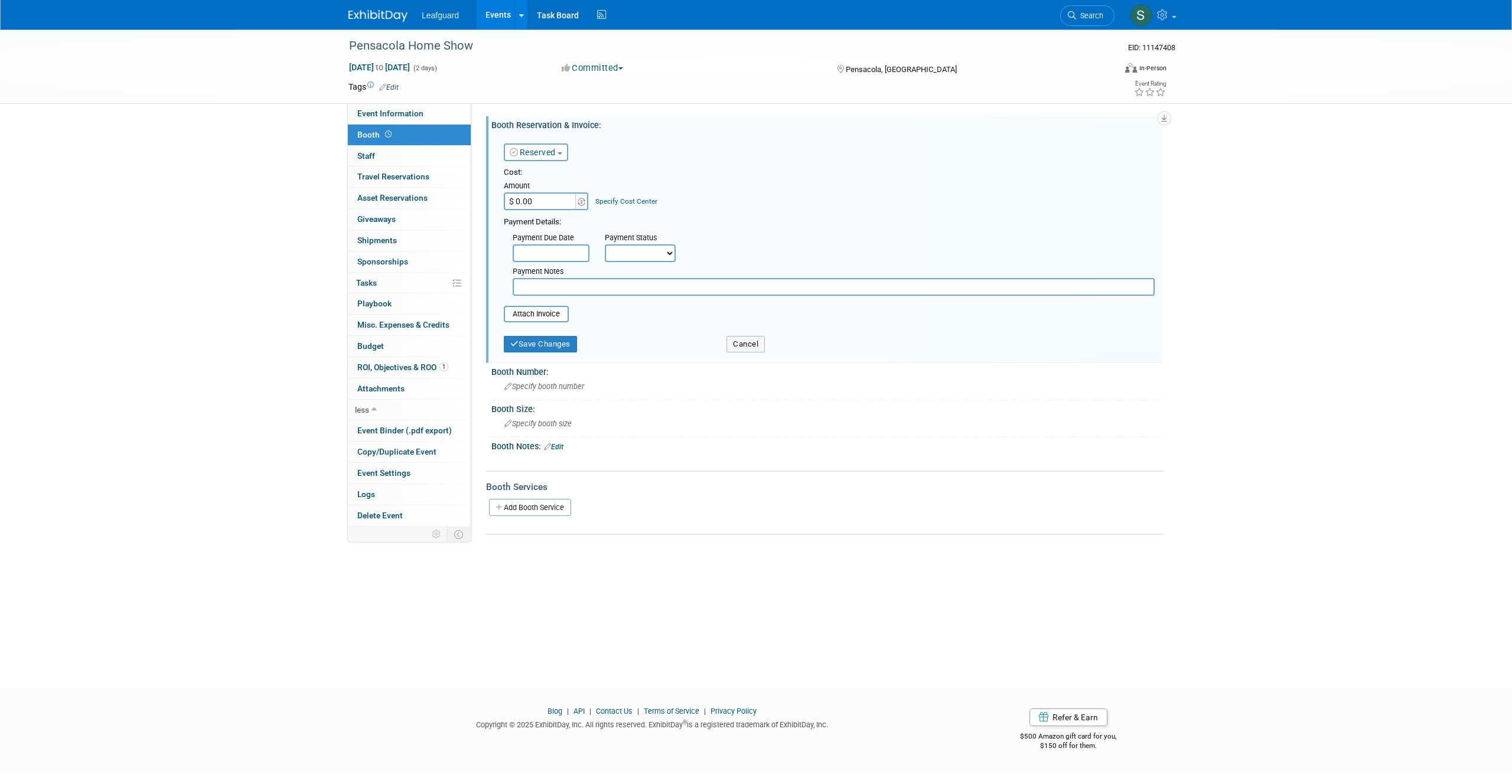
drag, startPoint x: 545, startPoint y: 199, endPoint x: 484, endPoint y: 198, distance: 61.0
click at [484, 198] on div "Office: Albany Arkansas Austin Birmingham Charlotte Chicago Cleveland Colorado …" at bounding box center [818, 315] width 692 height 423
click at [572, 202] on input "$ 0.00" at bounding box center [541, 201] width 74 height 18
drag, startPoint x: 555, startPoint y: 199, endPoint x: 508, endPoint y: 199, distance: 47.0
click at [508, 199] on input "$ 0.00" at bounding box center [541, 201] width 74 height 18
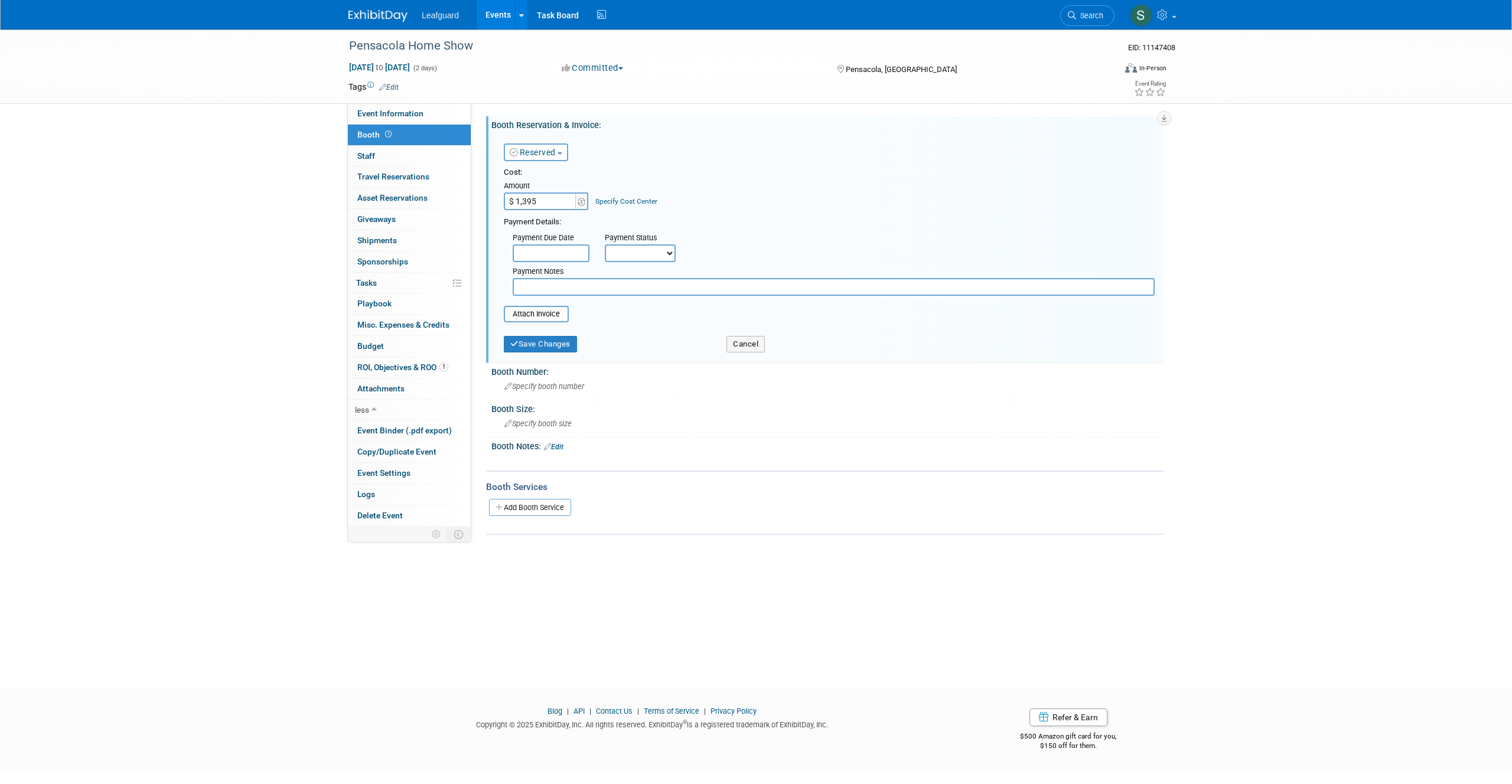
type input "$ 1,395.00"
click at [579, 248] on input "text" at bounding box center [551, 253] width 77 height 18
click at [634, 337] on span "7" at bounding box center [629, 336] width 23 height 23
type input "Aug 7, 2025"
click at [664, 250] on select "Not Paid Yet Partially Paid Paid in Full" at bounding box center [640, 253] width 71 height 18
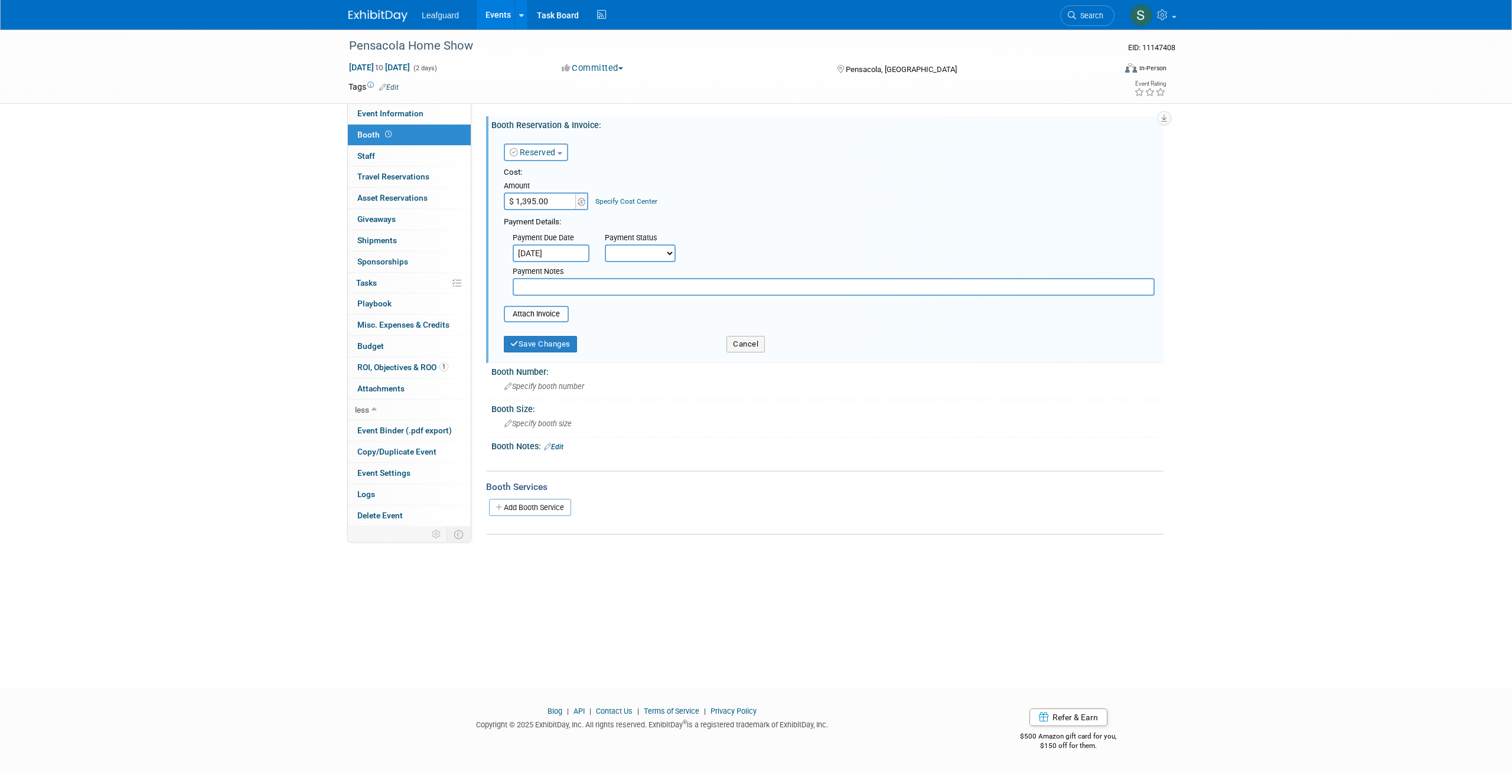
select select "1"
click at [554, 341] on button "Save Changes" at bounding box center [541, 344] width 73 height 17
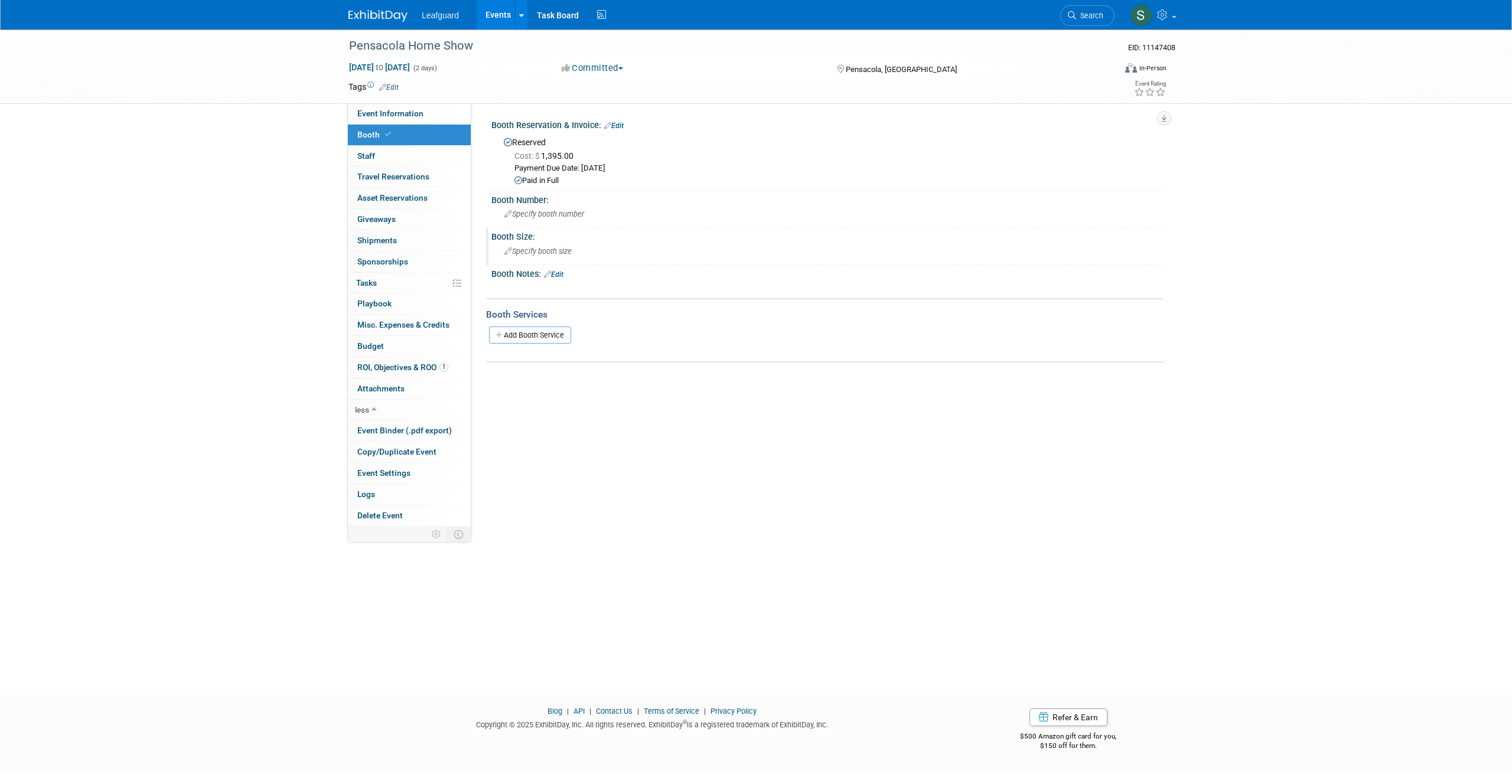
click at [512, 256] on div "Specify booth size" at bounding box center [828, 251] width 654 height 18
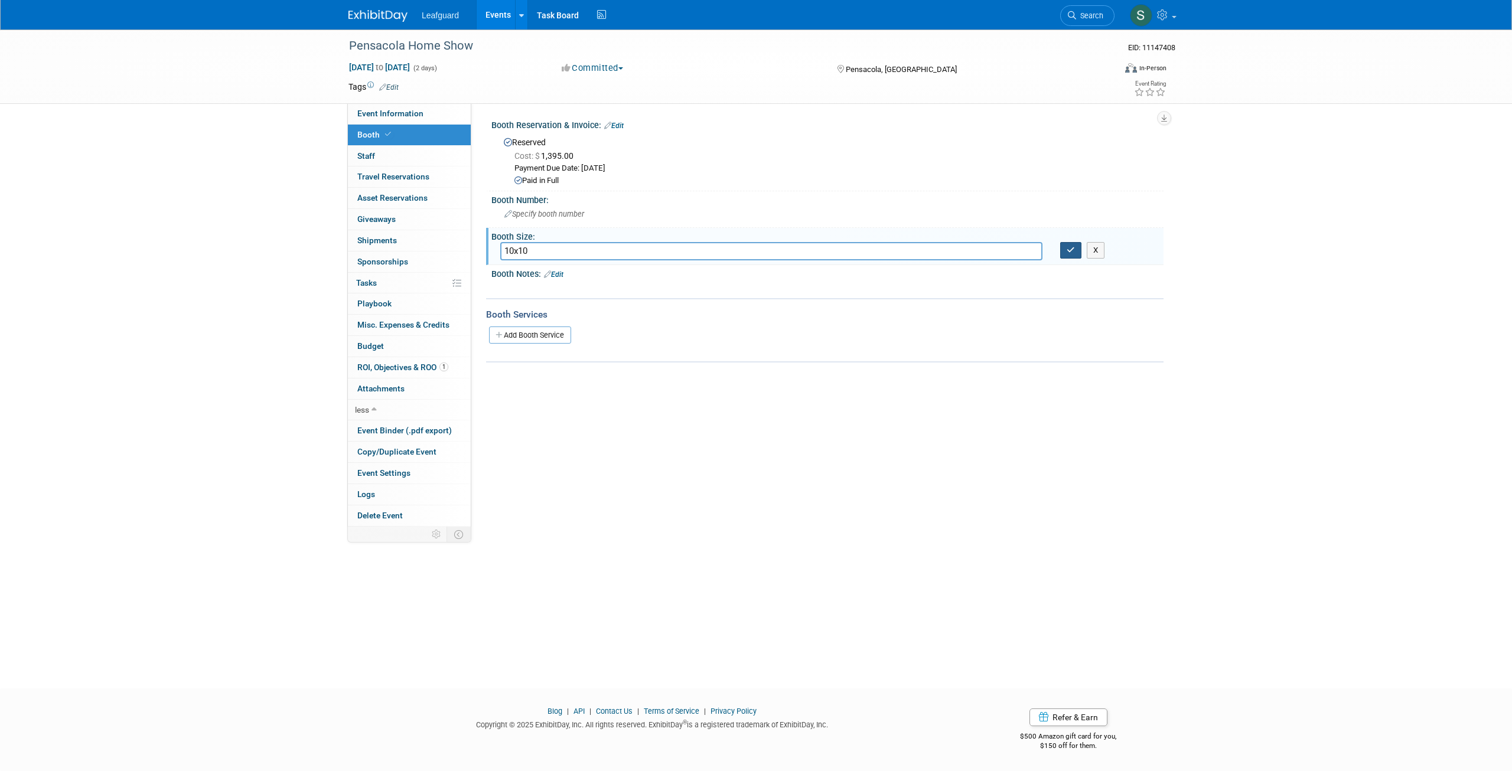
type input "10x10"
click at [1077, 248] on button "button" at bounding box center [1071, 250] width 21 height 17
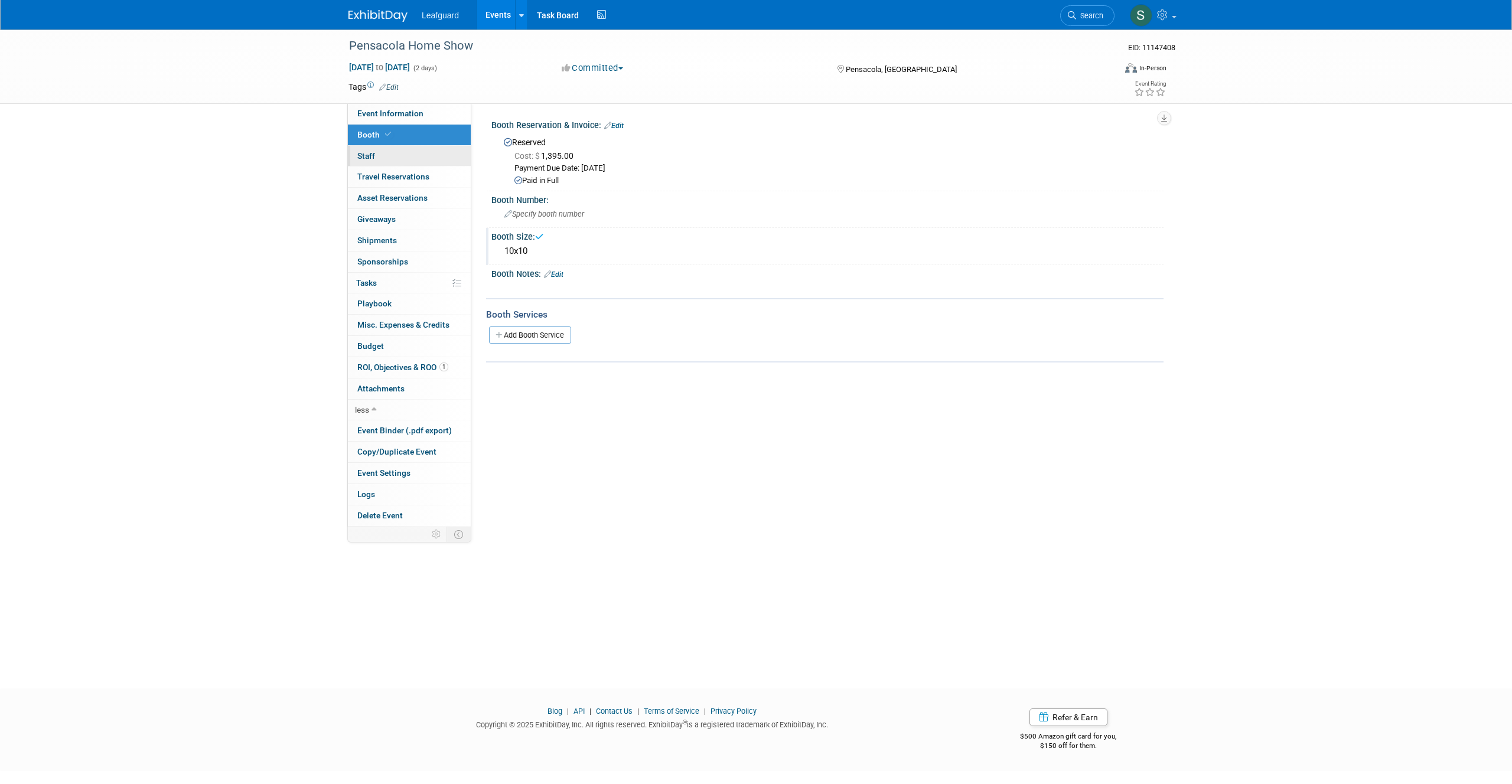
click at [374, 150] on link "0 Staff 0" at bounding box center [409, 156] width 123 height 21
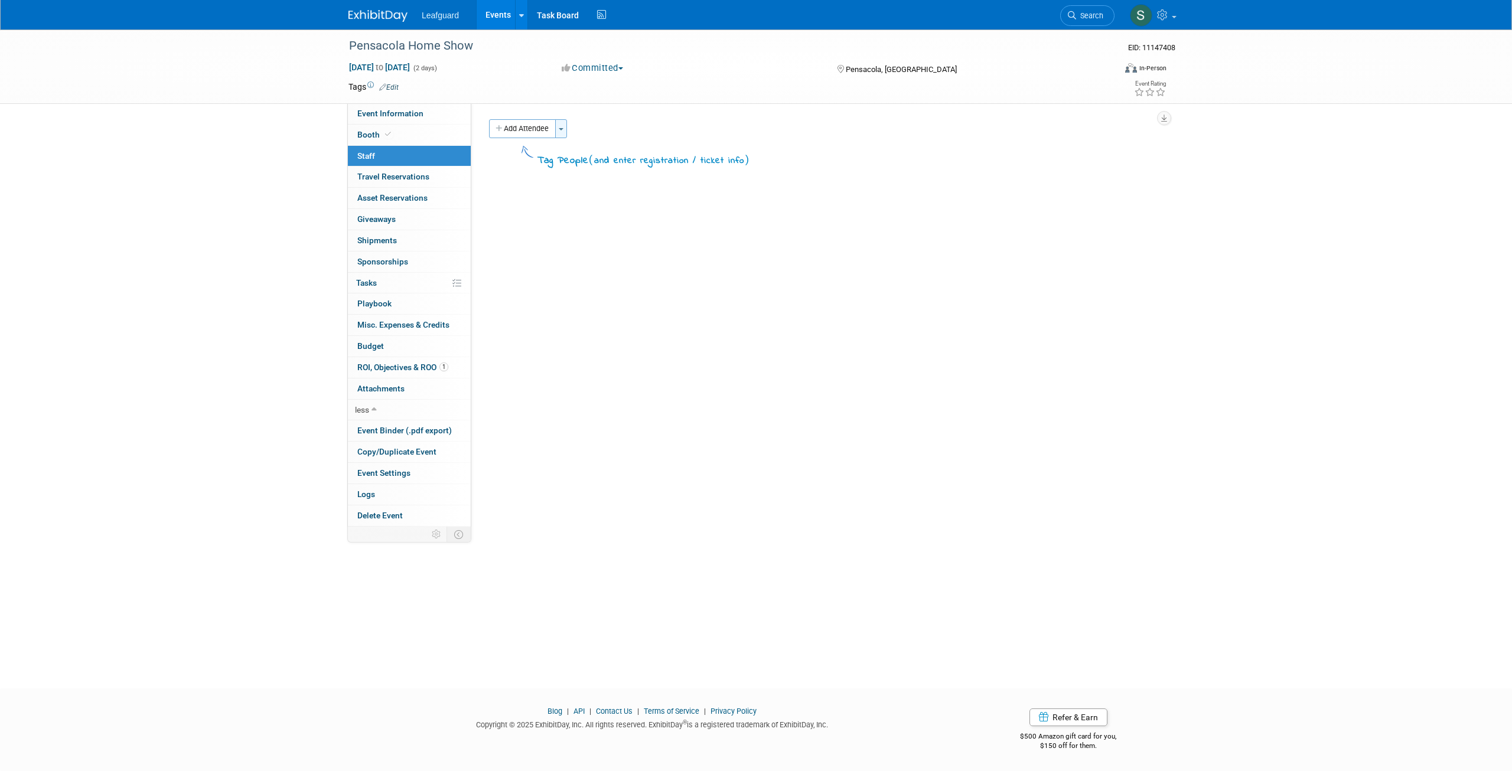
click at [562, 126] on button "Toggle Dropdown" at bounding box center [561, 129] width 12 height 19
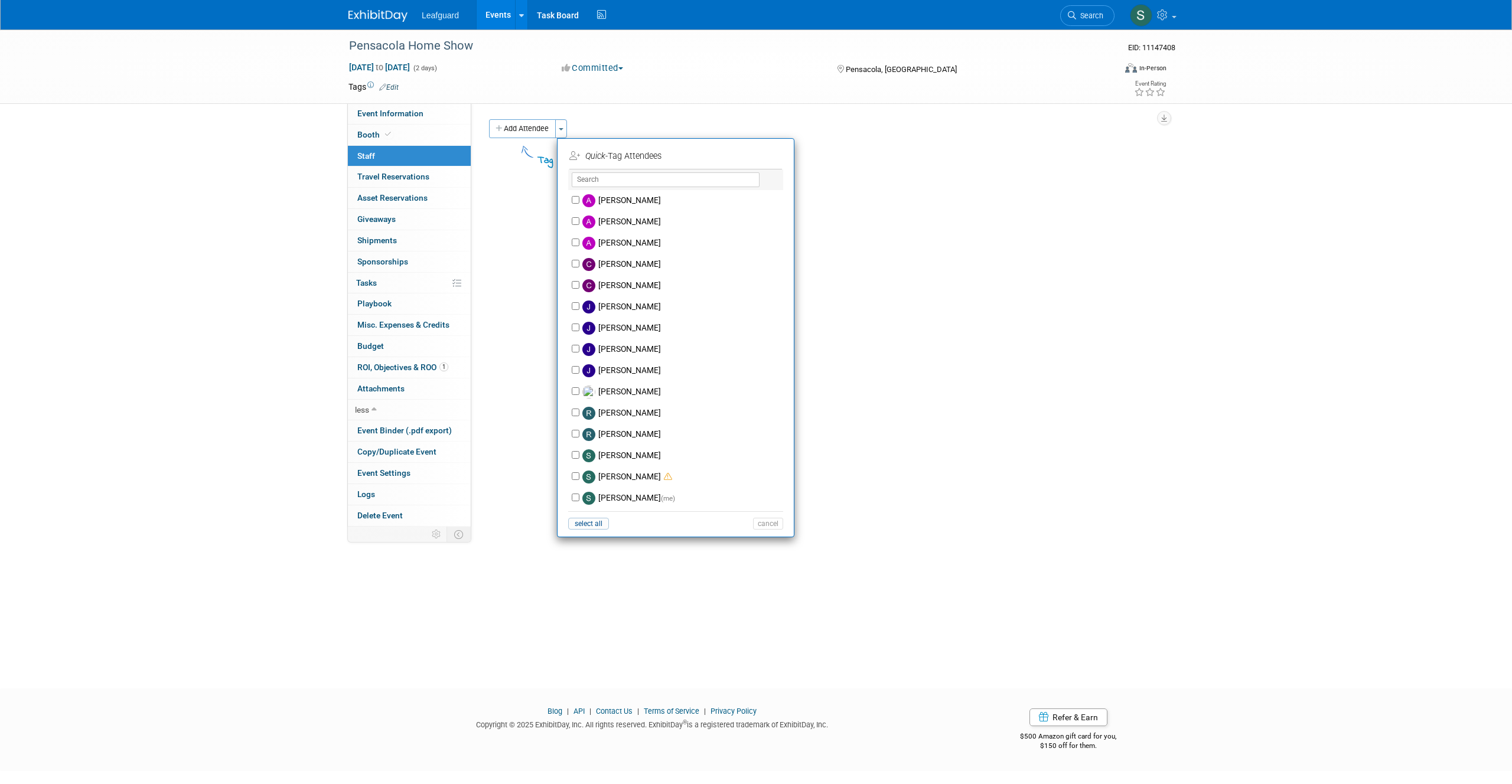
click at [934, 138] on div "Add Attendee Toggle Dropdown Quick -Tag Attendees Apply" at bounding box center [822, 129] width 665 height 19
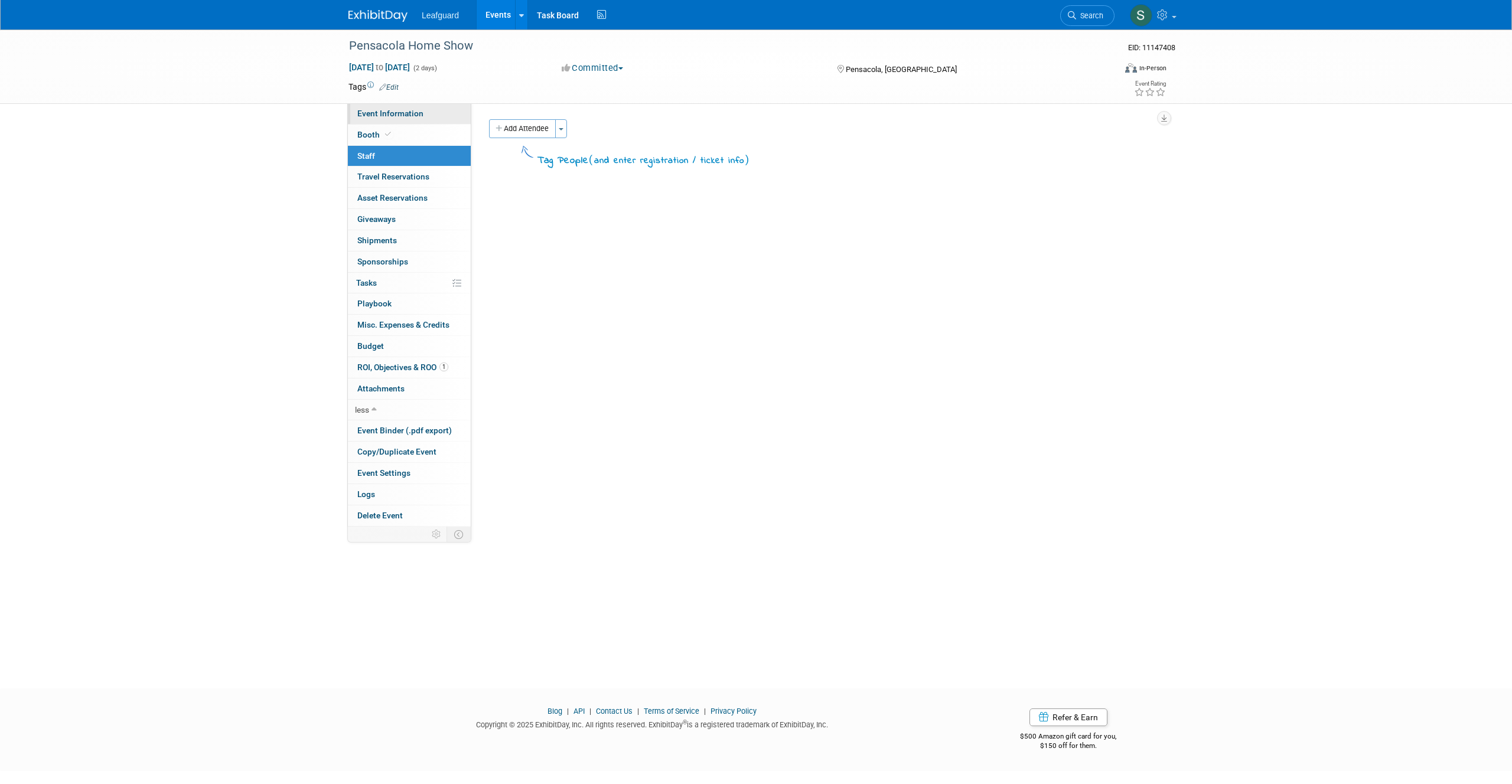
click at [385, 109] on span "Event Information" at bounding box center [390, 114] width 66 height 9
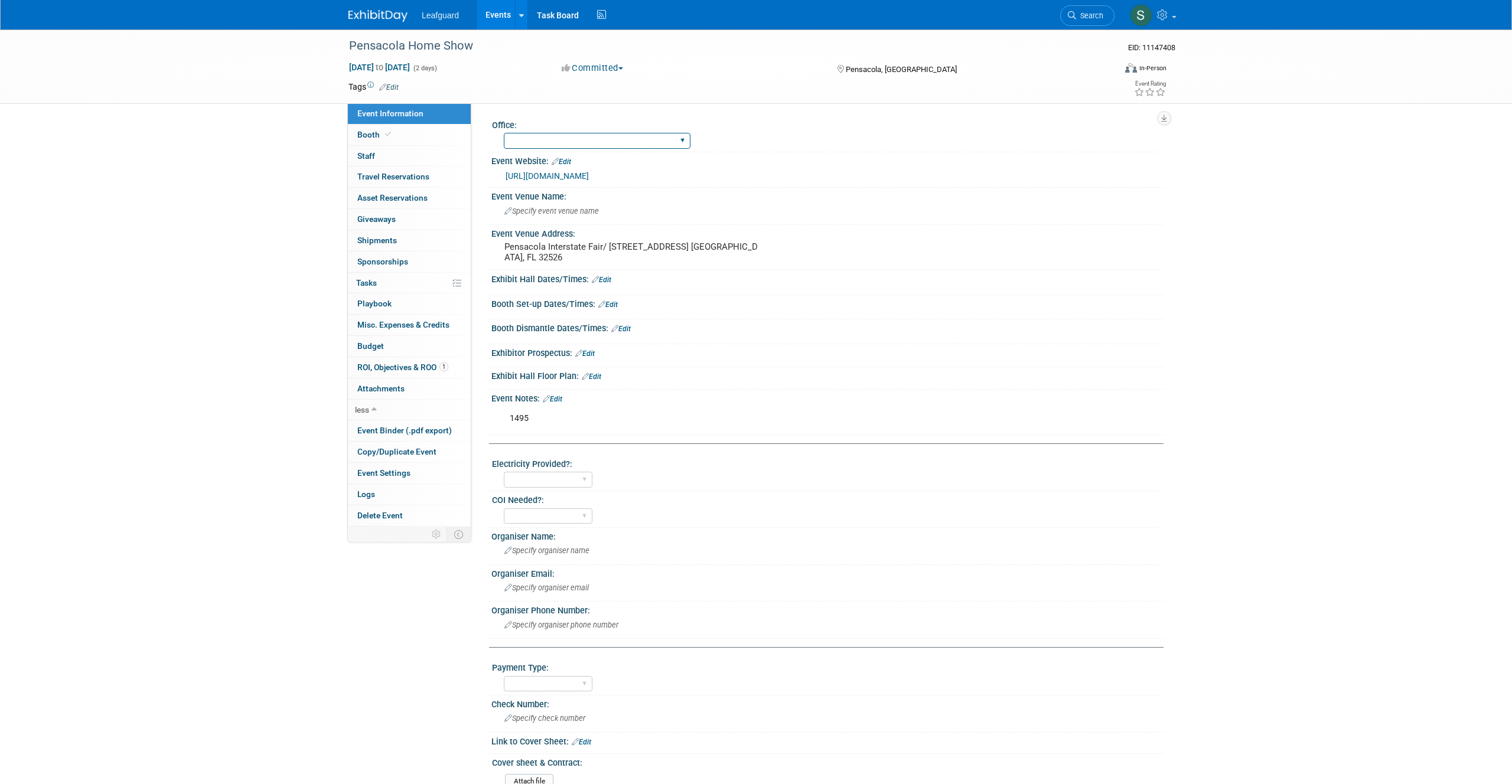
click at [590, 136] on select "Albany Arkansas Austin Birmingham Charlotte Chicago Cleveland Colorado Columbia…" at bounding box center [597, 141] width 186 height 16
select select "Mobile"
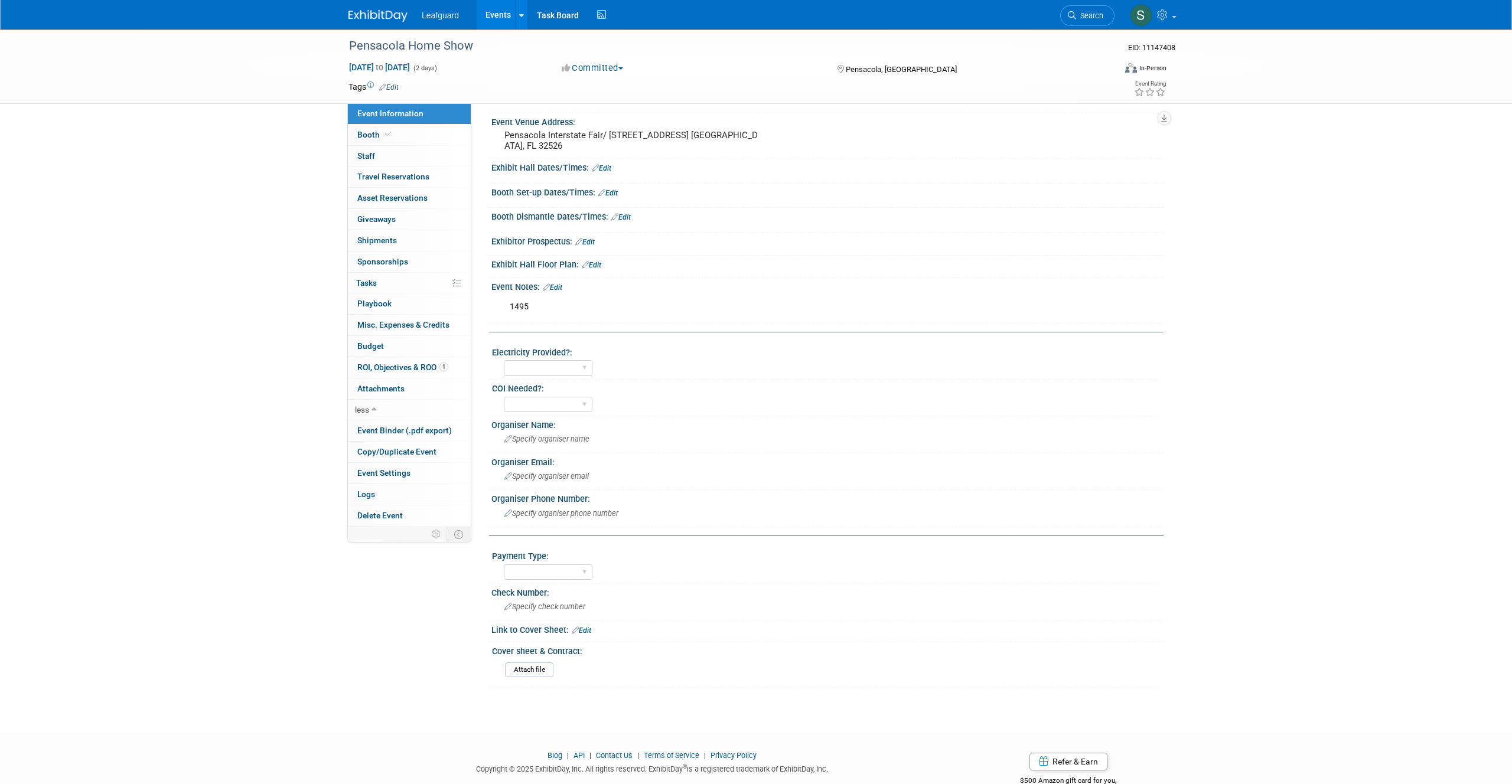
scroll to position [155, 0]
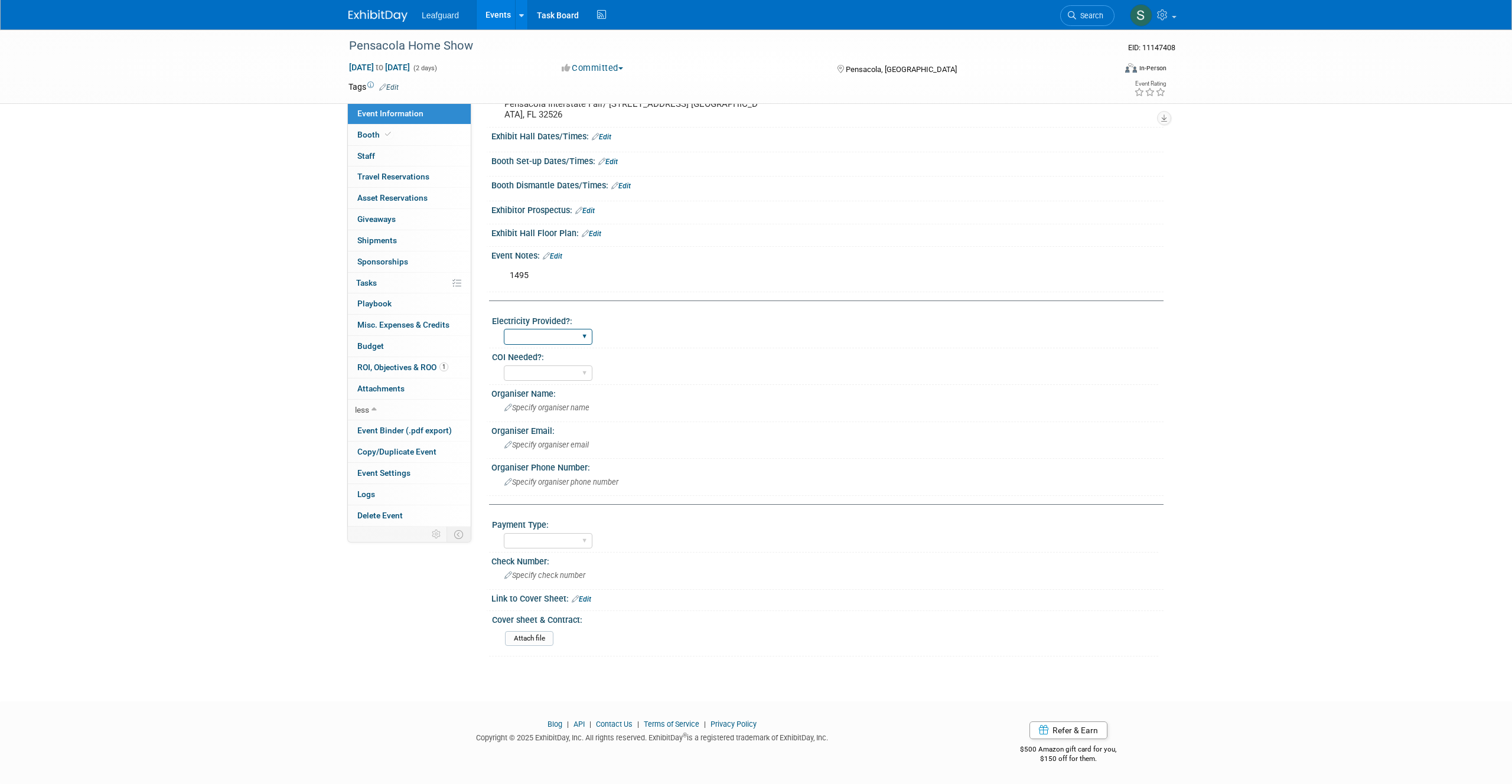
click at [581, 338] on select "Yes No" at bounding box center [548, 336] width 89 height 16
select select "Yes"
click at [584, 371] on select "Yes No" at bounding box center [548, 373] width 89 height 16
select select "No"
click at [580, 542] on select "Cash/Expense Check Credit Card Free" at bounding box center [548, 541] width 89 height 16
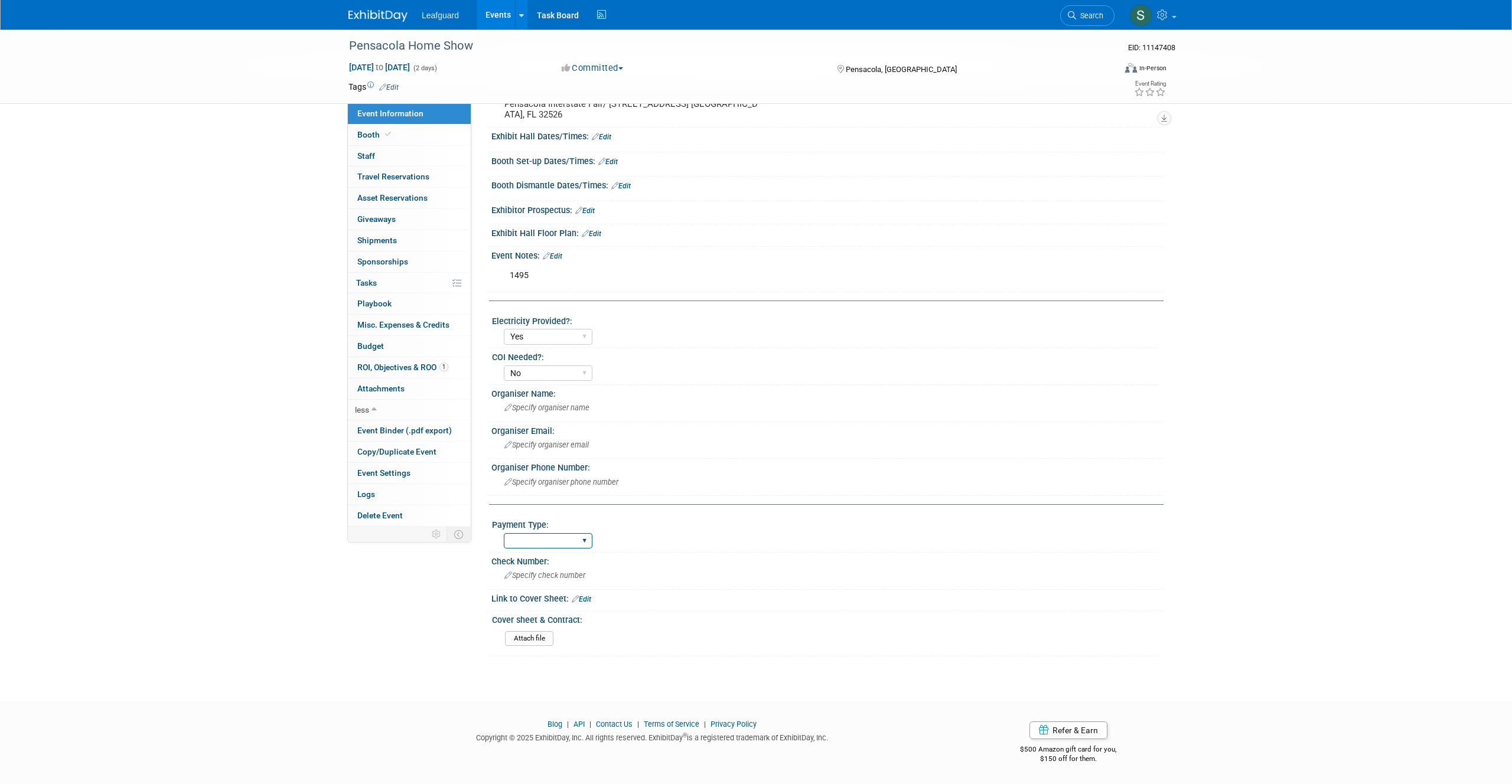
select select "Check"
click at [538, 639] on input "file" at bounding box center [473, 638] width 161 height 14
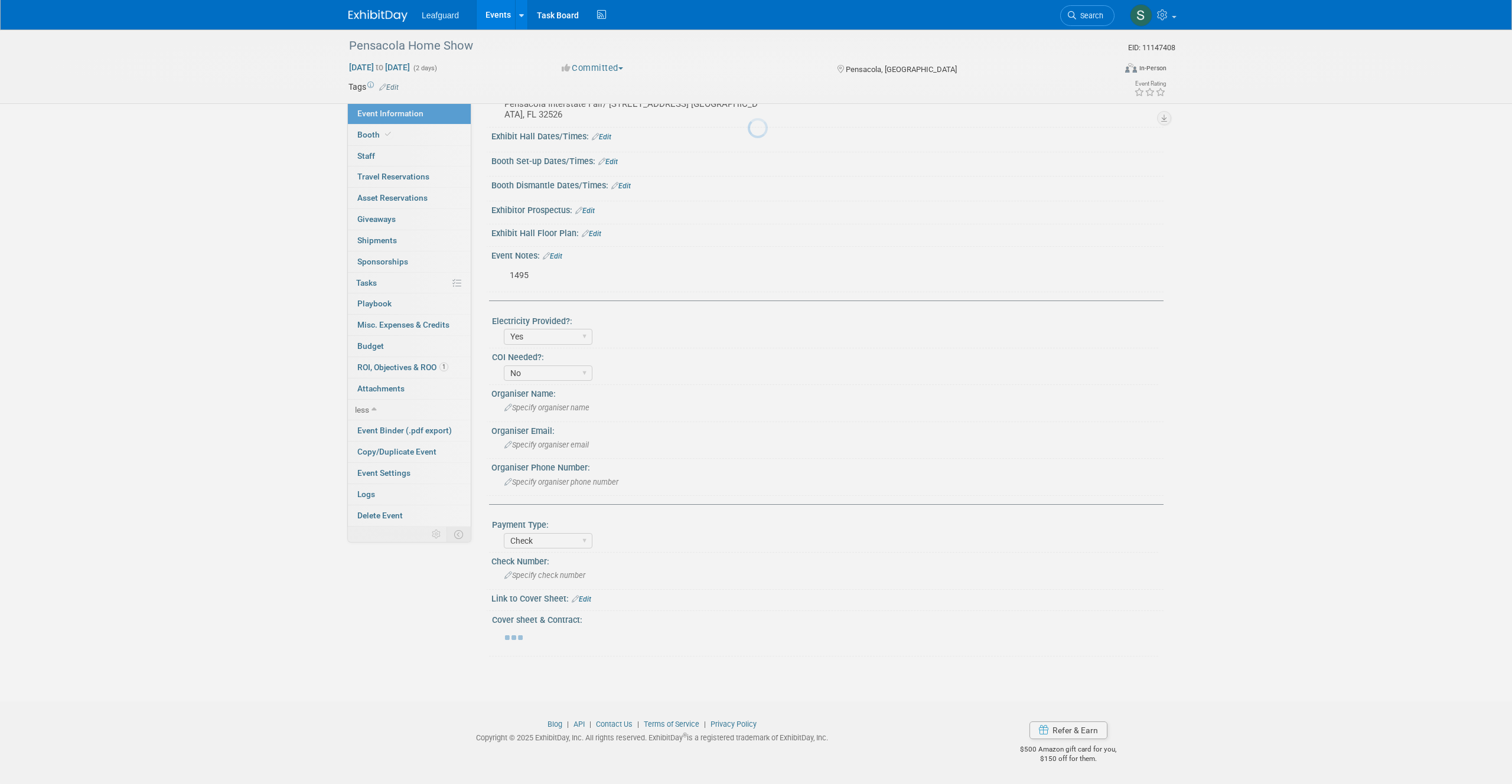
scroll to position [146, 0]
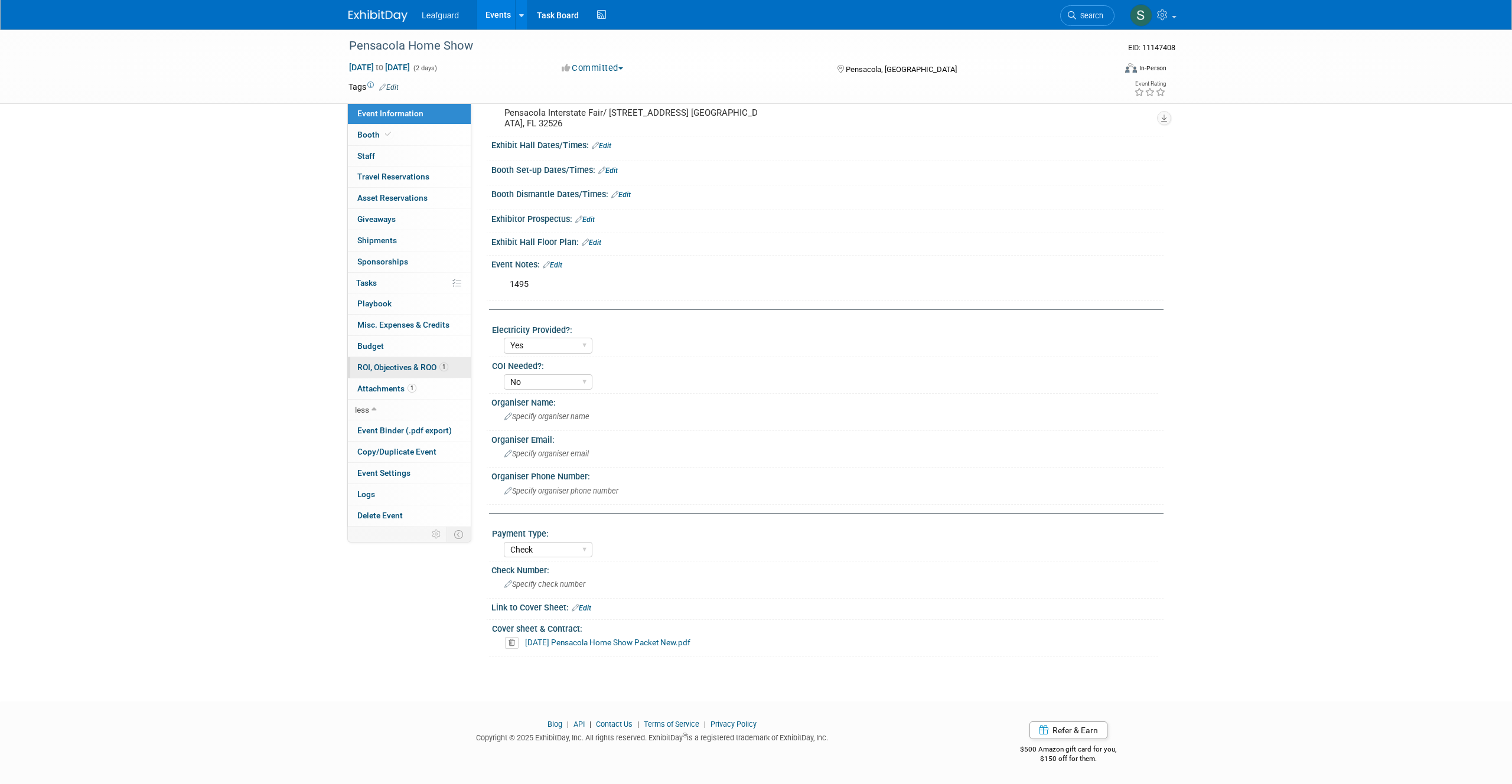
click at [382, 364] on span "ROI, Objectives & ROO 1" at bounding box center [403, 367] width 91 height 9
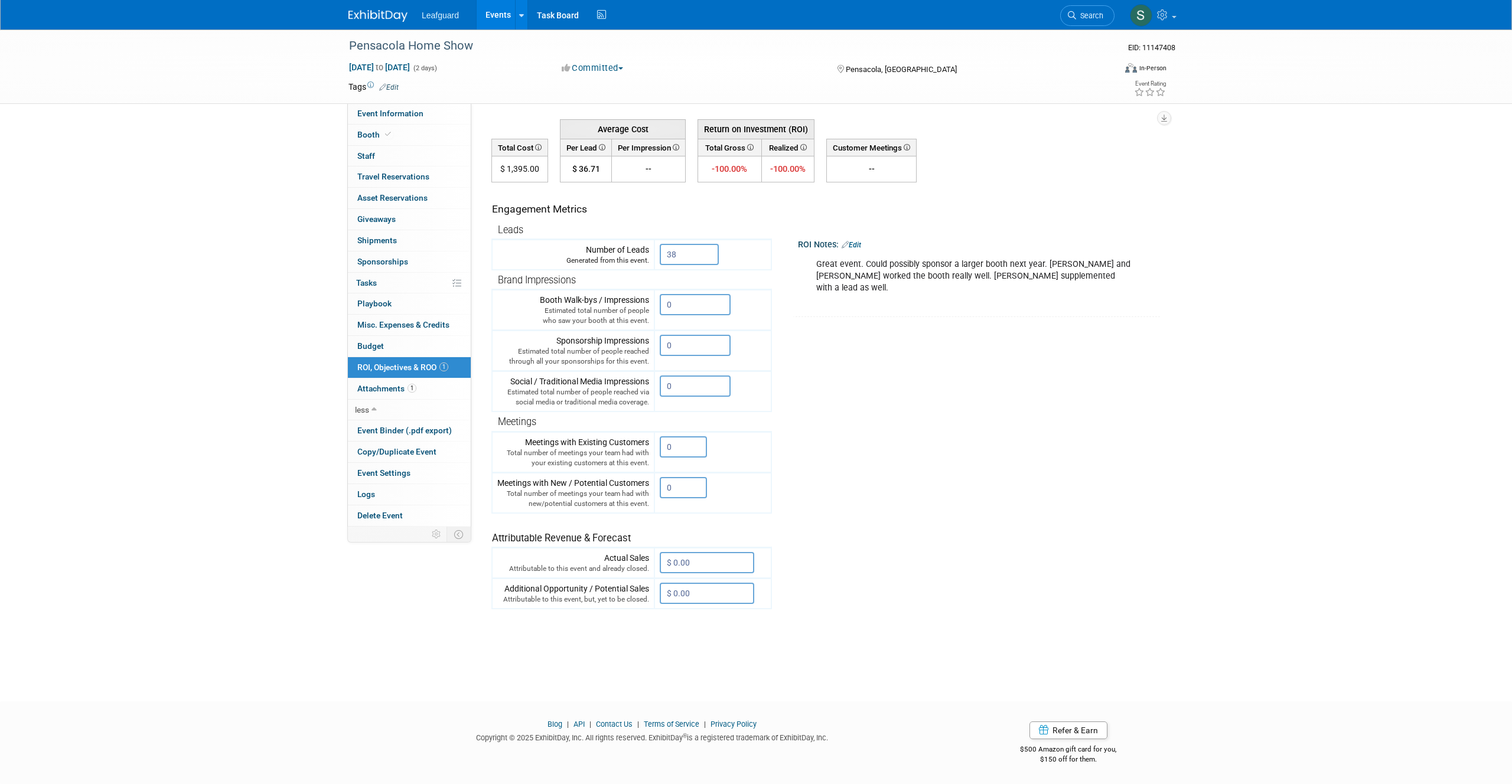
scroll to position [0, 0]
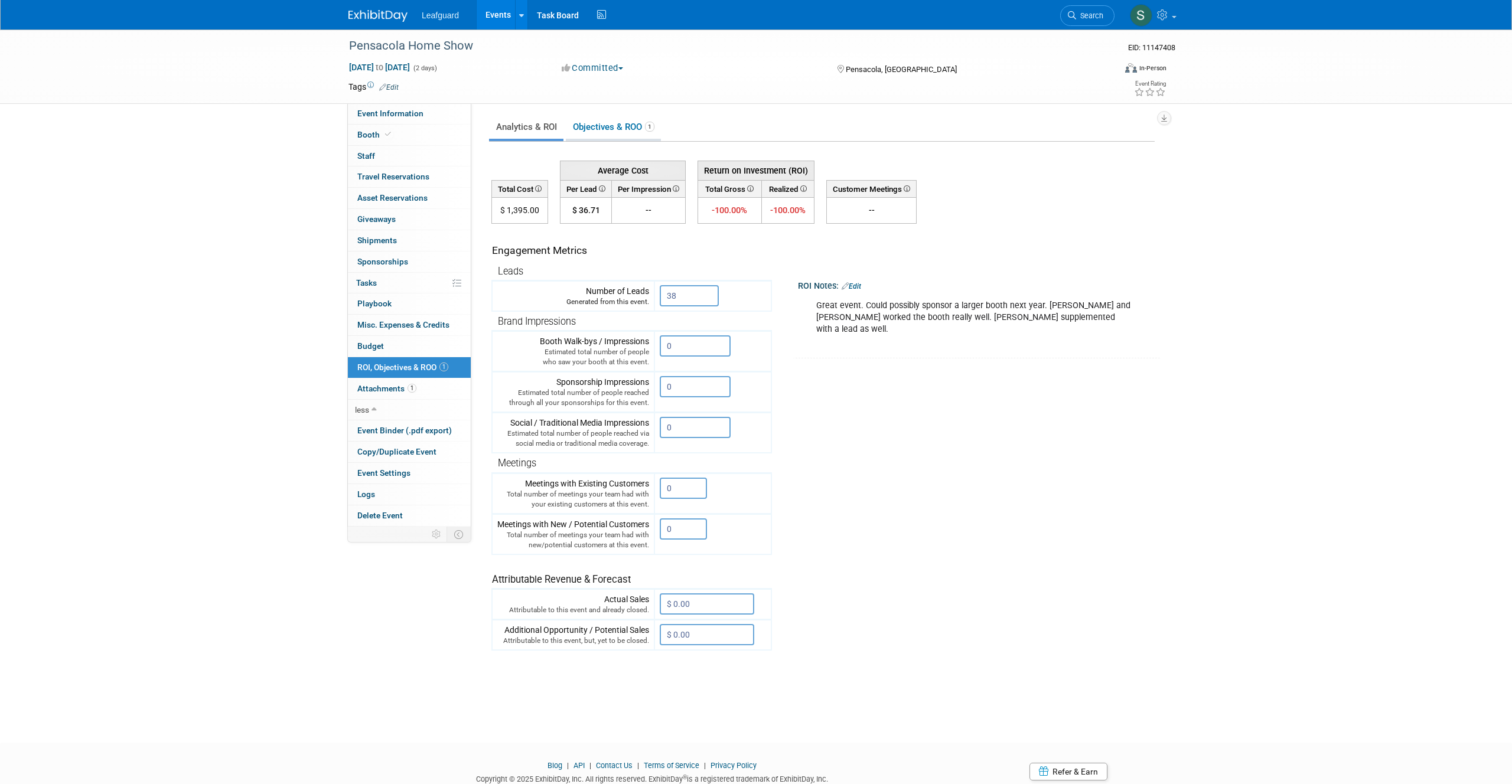
click at [602, 123] on link "Objectives & ROO 1" at bounding box center [613, 127] width 95 height 23
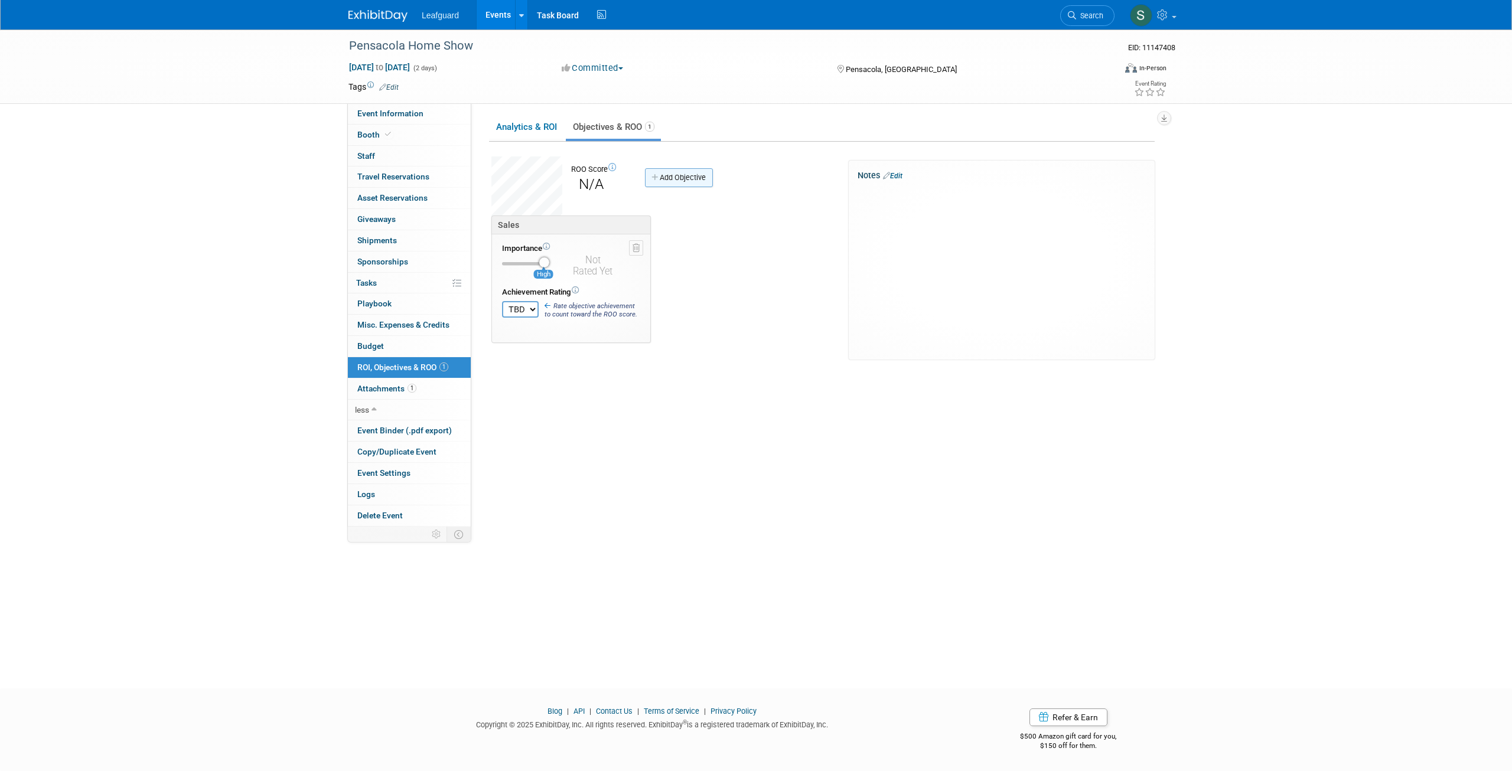
click at [697, 174] on link "Add Objective" at bounding box center [679, 178] width 68 height 19
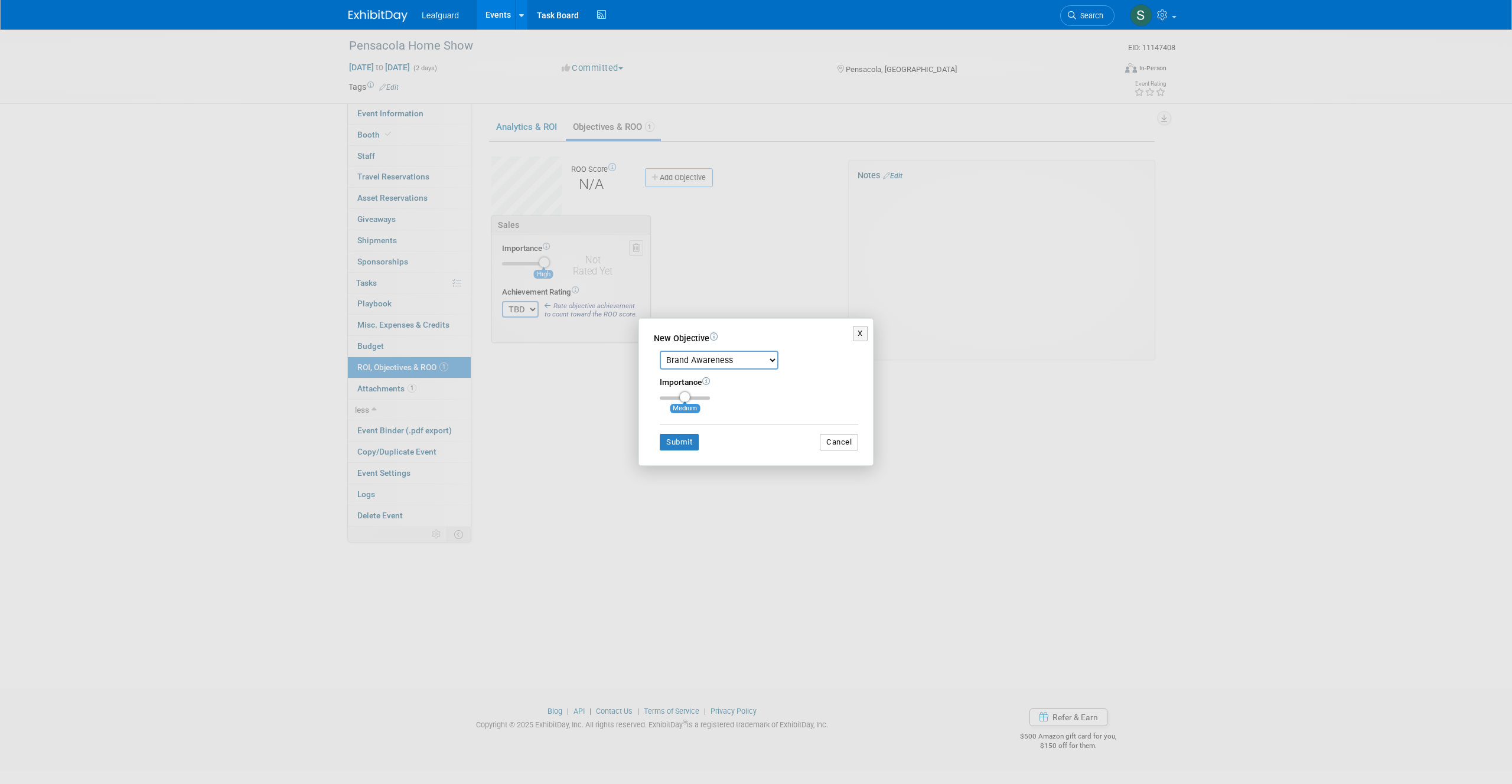
click at [841, 448] on button "Cancel" at bounding box center [839, 442] width 38 height 17
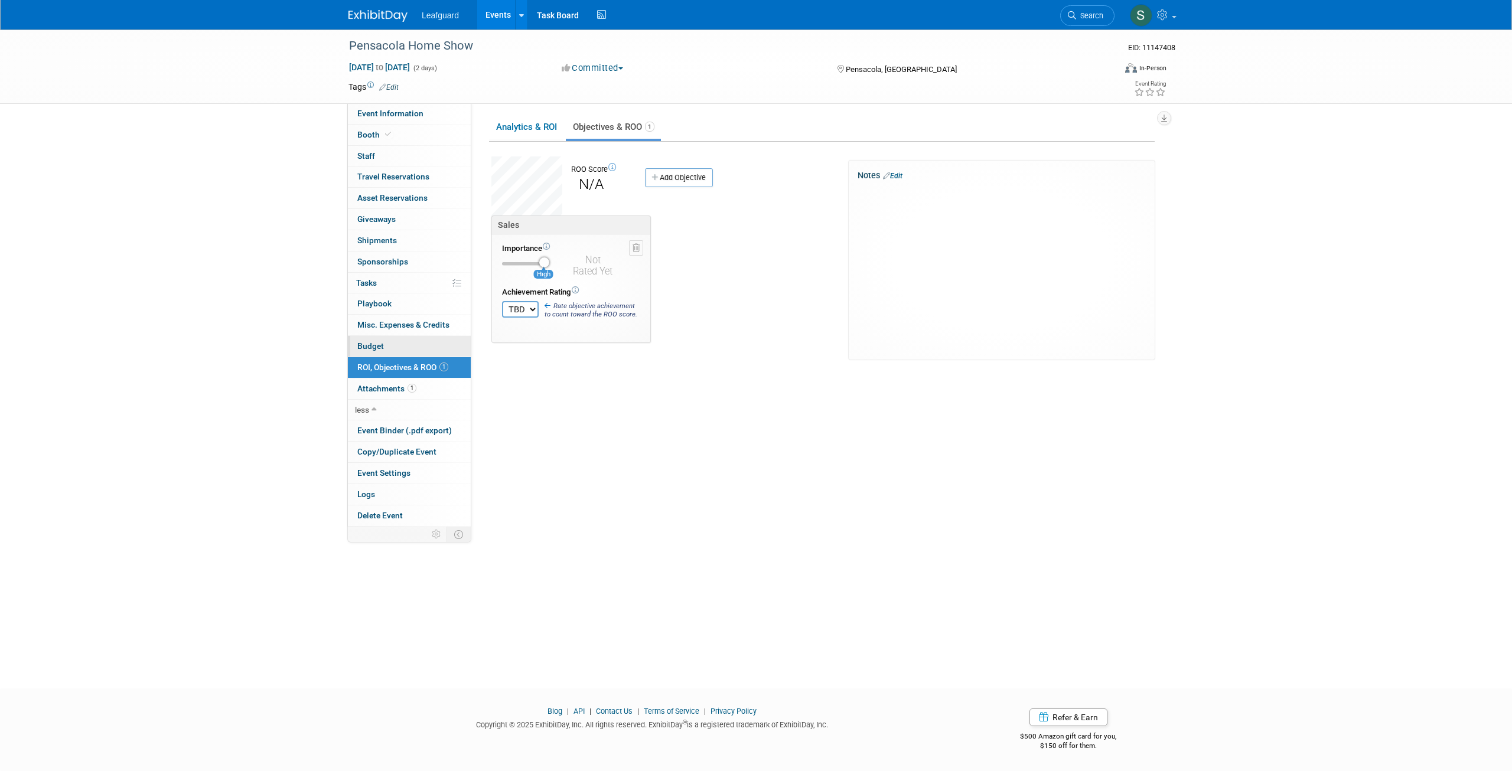
click at [361, 344] on span "Budget" at bounding box center [370, 346] width 27 height 9
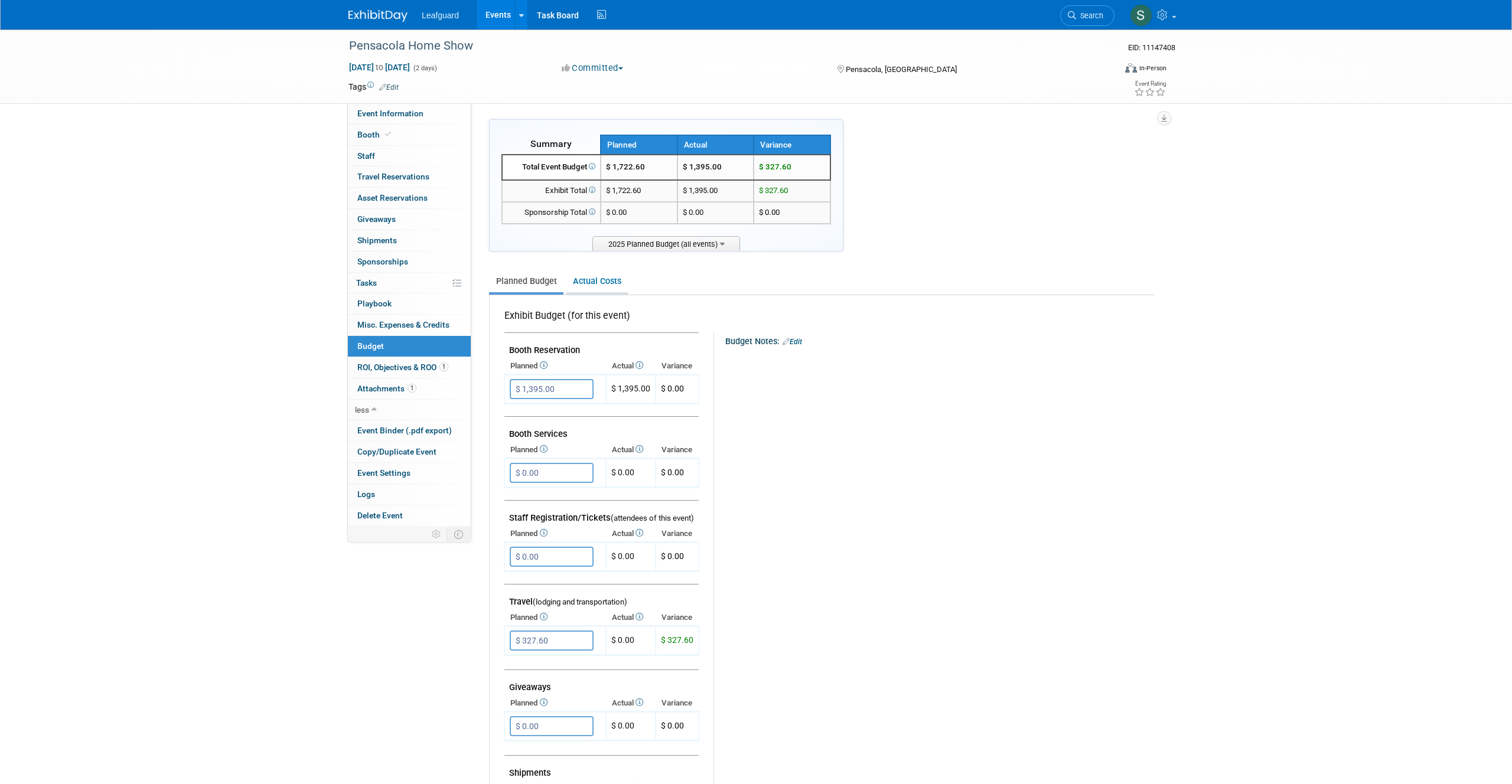
click at [599, 277] on link "Actual Costs" at bounding box center [596, 281] width 62 height 22
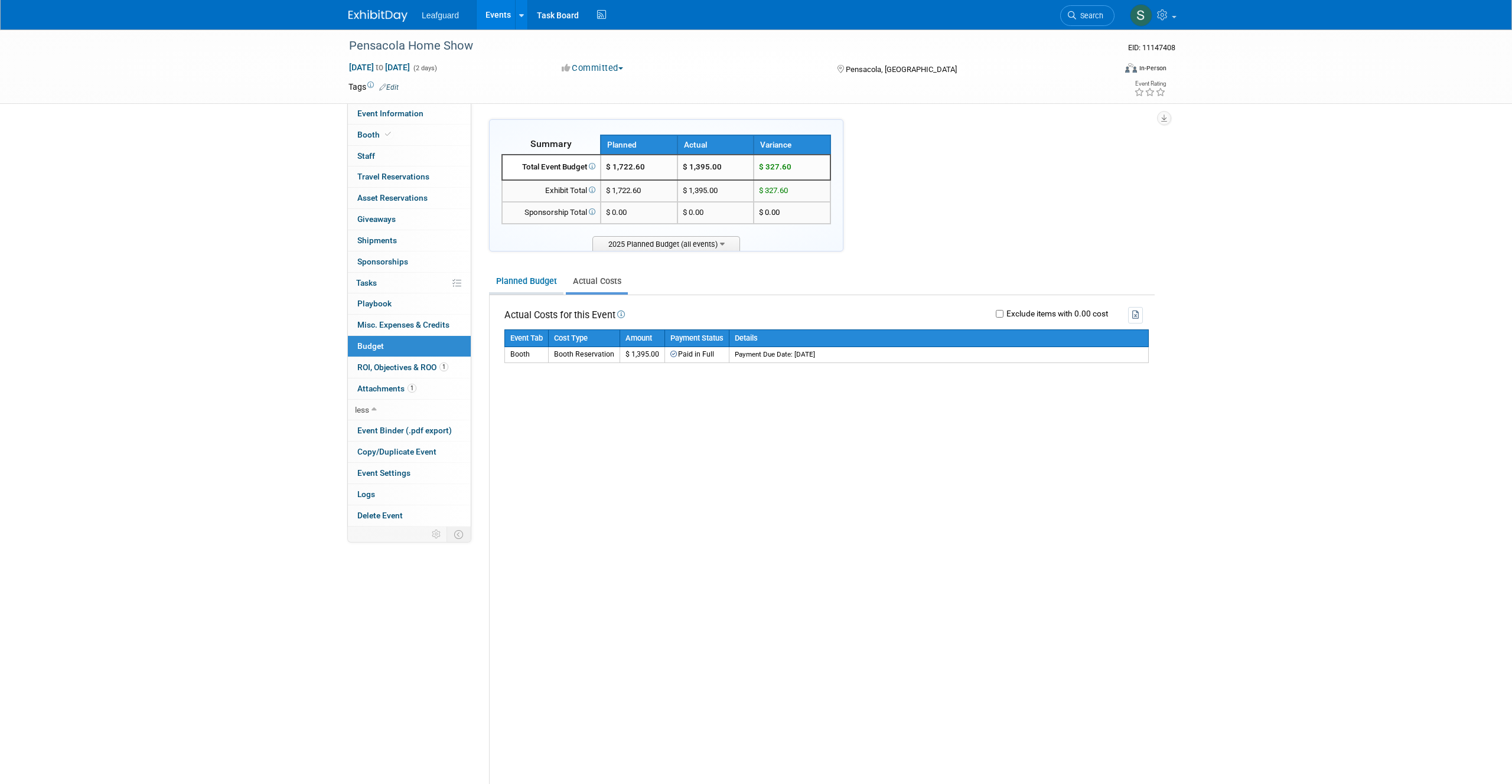
click at [524, 283] on link "Planned Budget" at bounding box center [526, 281] width 75 height 22
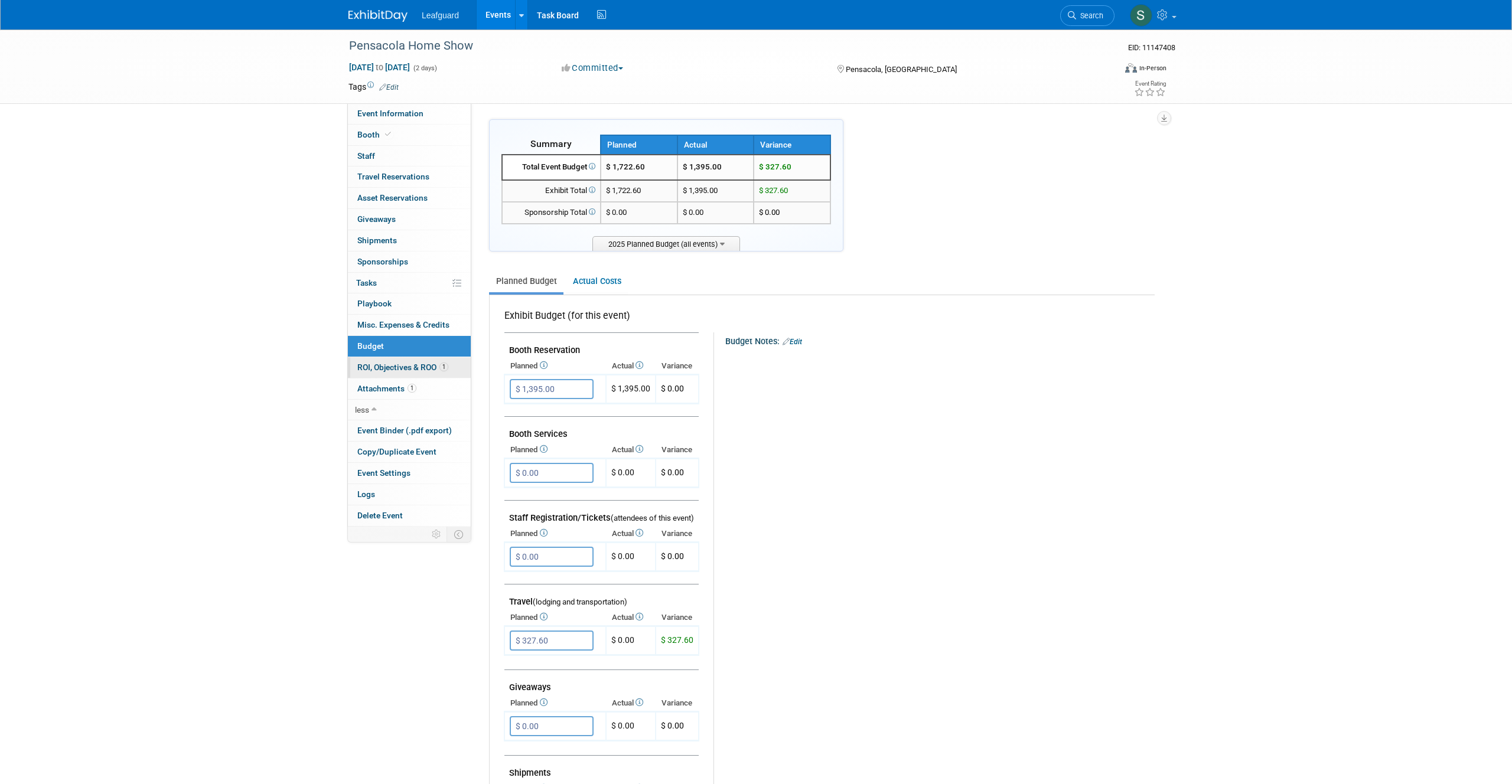
click at [392, 368] on span "ROI, Objectives & ROO 1" at bounding box center [403, 367] width 91 height 9
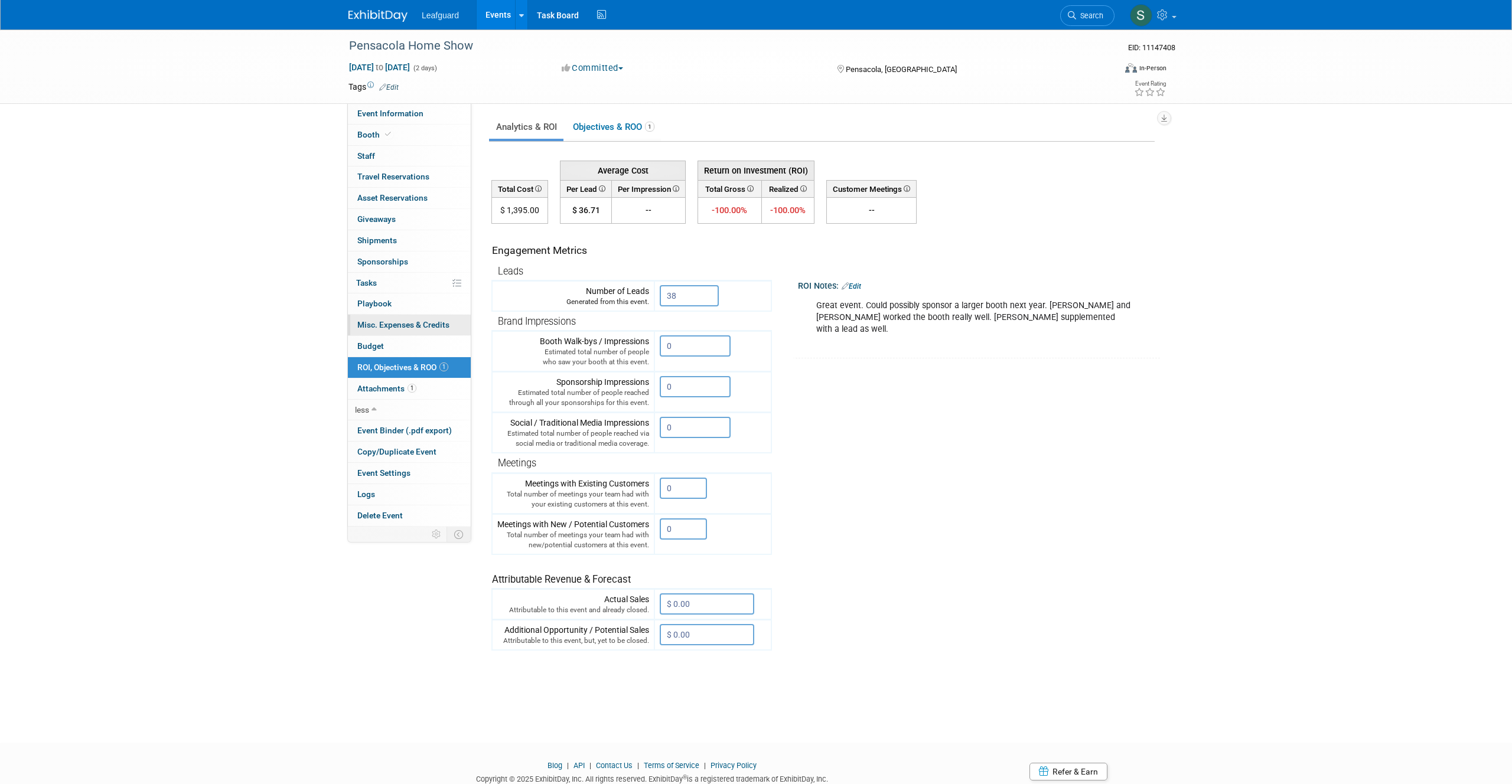
click at [391, 329] on span "Misc. Expenses & Credits 0" at bounding box center [403, 325] width 92 height 9
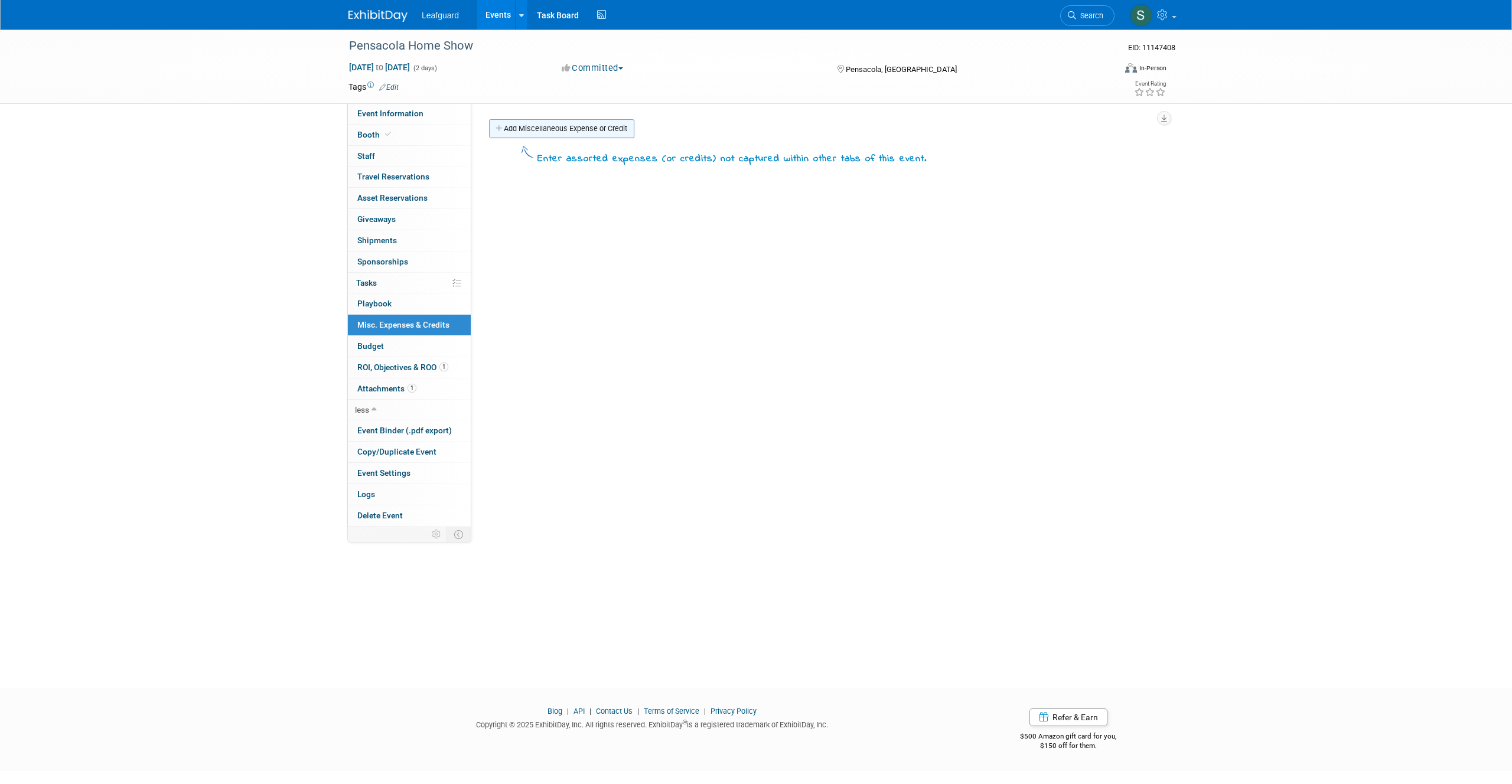
click at [552, 125] on link "Add Miscellaneous Expense or Credit" at bounding box center [562, 129] width 146 height 19
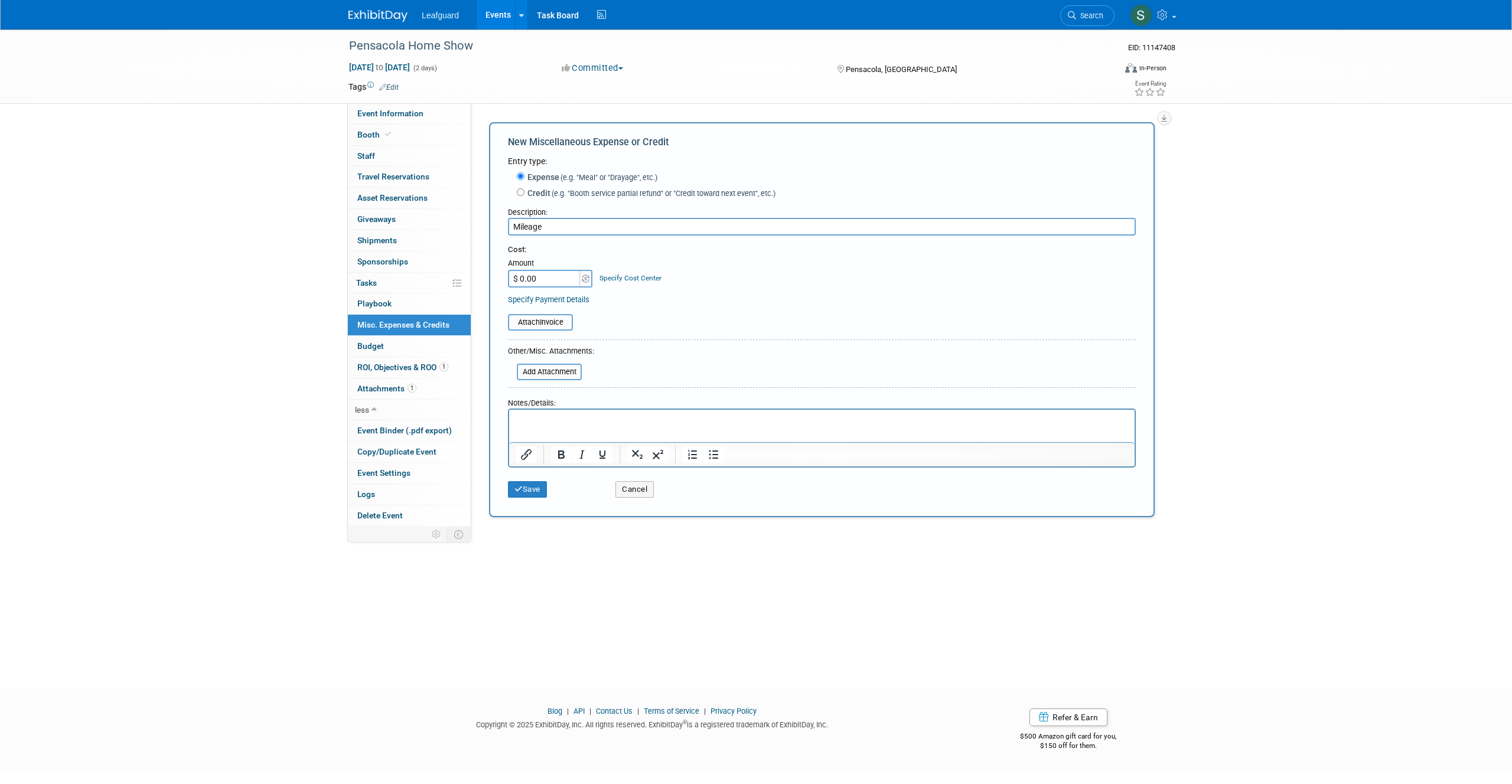
type input "Mileage"
drag, startPoint x: 566, startPoint y: 281, endPoint x: 576, endPoint y: 283, distance: 10.2
click at [576, 283] on input "$ 0.00" at bounding box center [545, 278] width 74 height 18
type input "$ 327.60"
click at [552, 218] on div "Description: Mileage" at bounding box center [822, 218] width 628 height 34
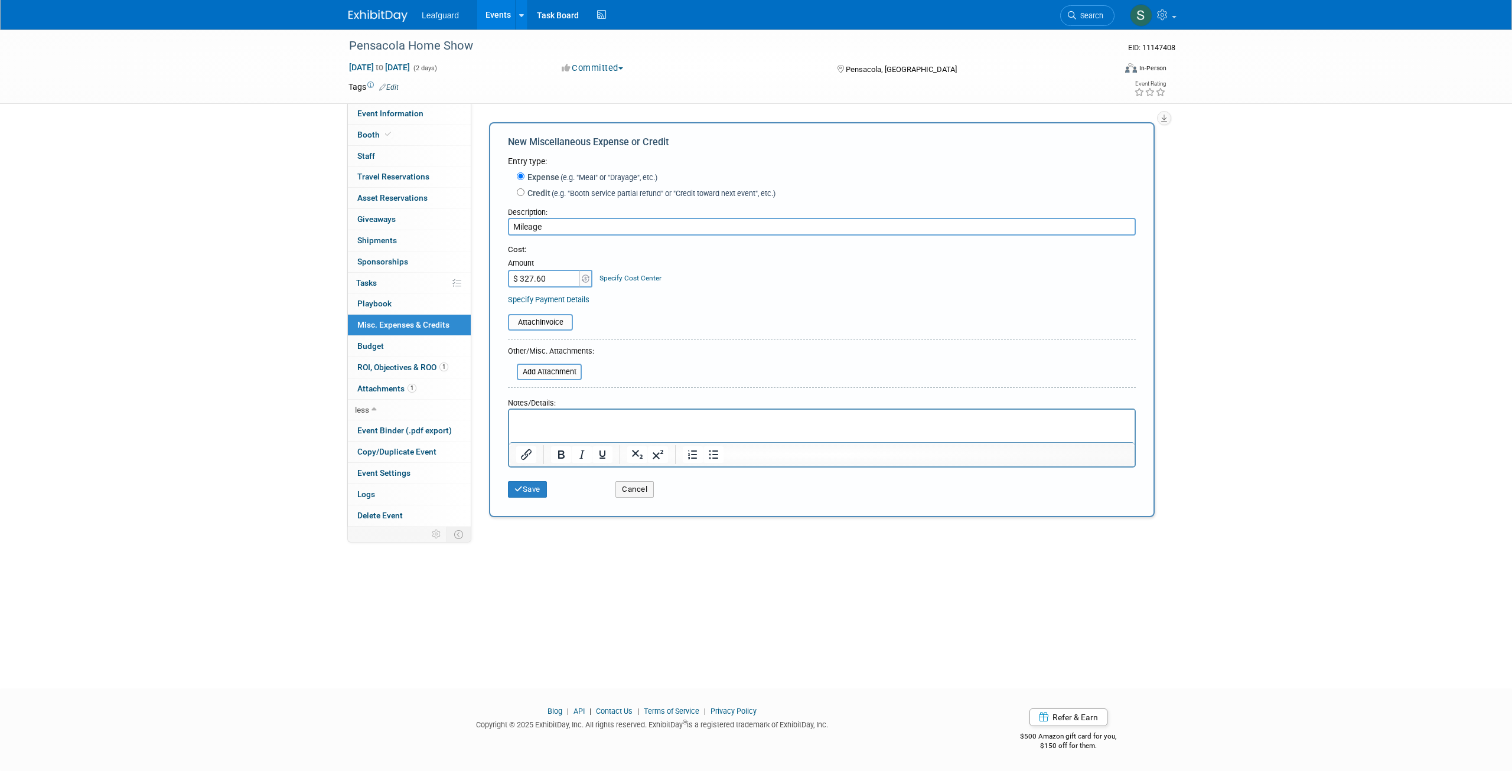
click at [552, 220] on input "Mileage" at bounding box center [822, 226] width 628 height 18
click at [559, 229] on input "Mileage" at bounding box center [822, 226] width 628 height 18
type input "Mileage combined for staff"
click at [535, 492] on button "Save" at bounding box center [528, 490] width 39 height 17
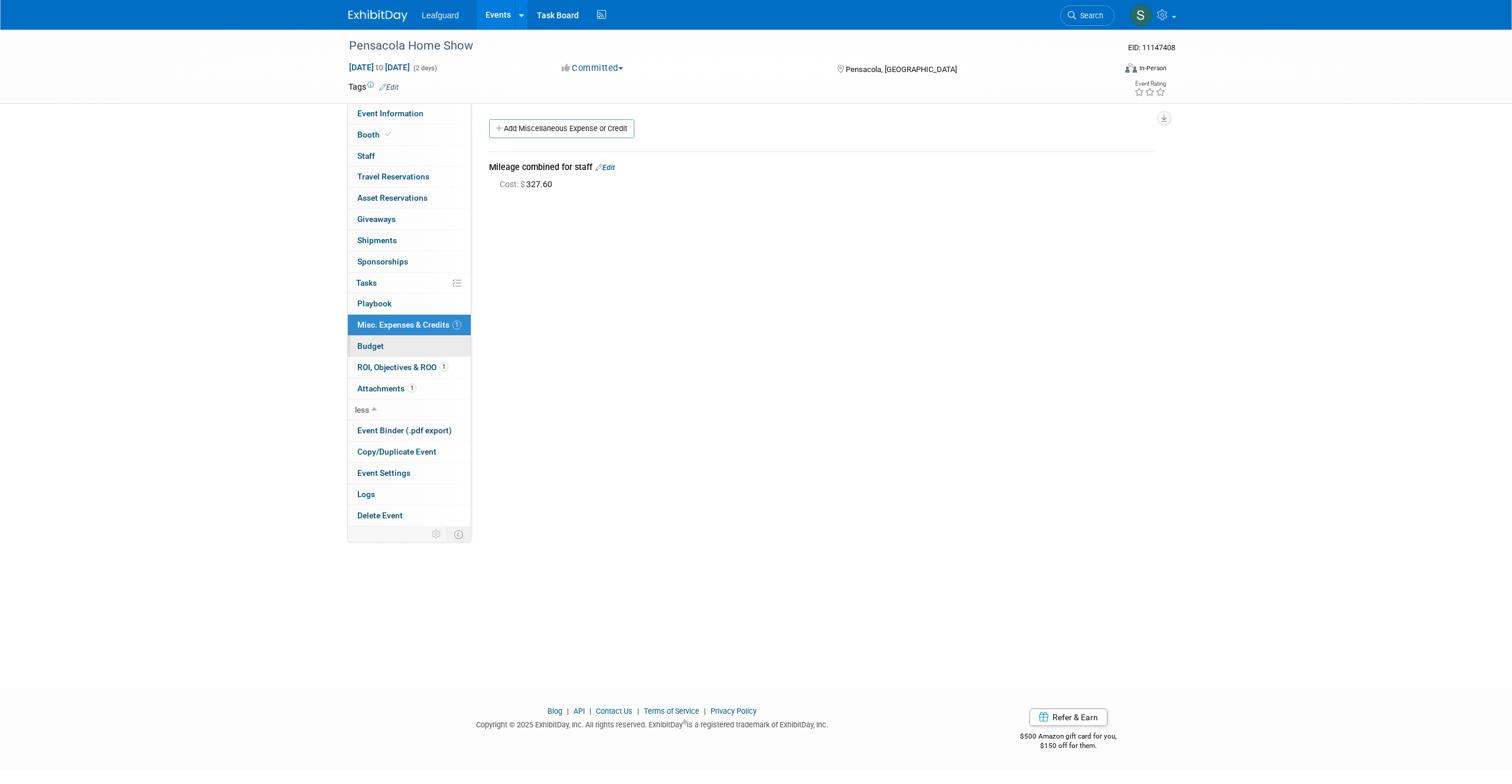
click at [402, 346] on link "Budget" at bounding box center [409, 346] width 123 height 21
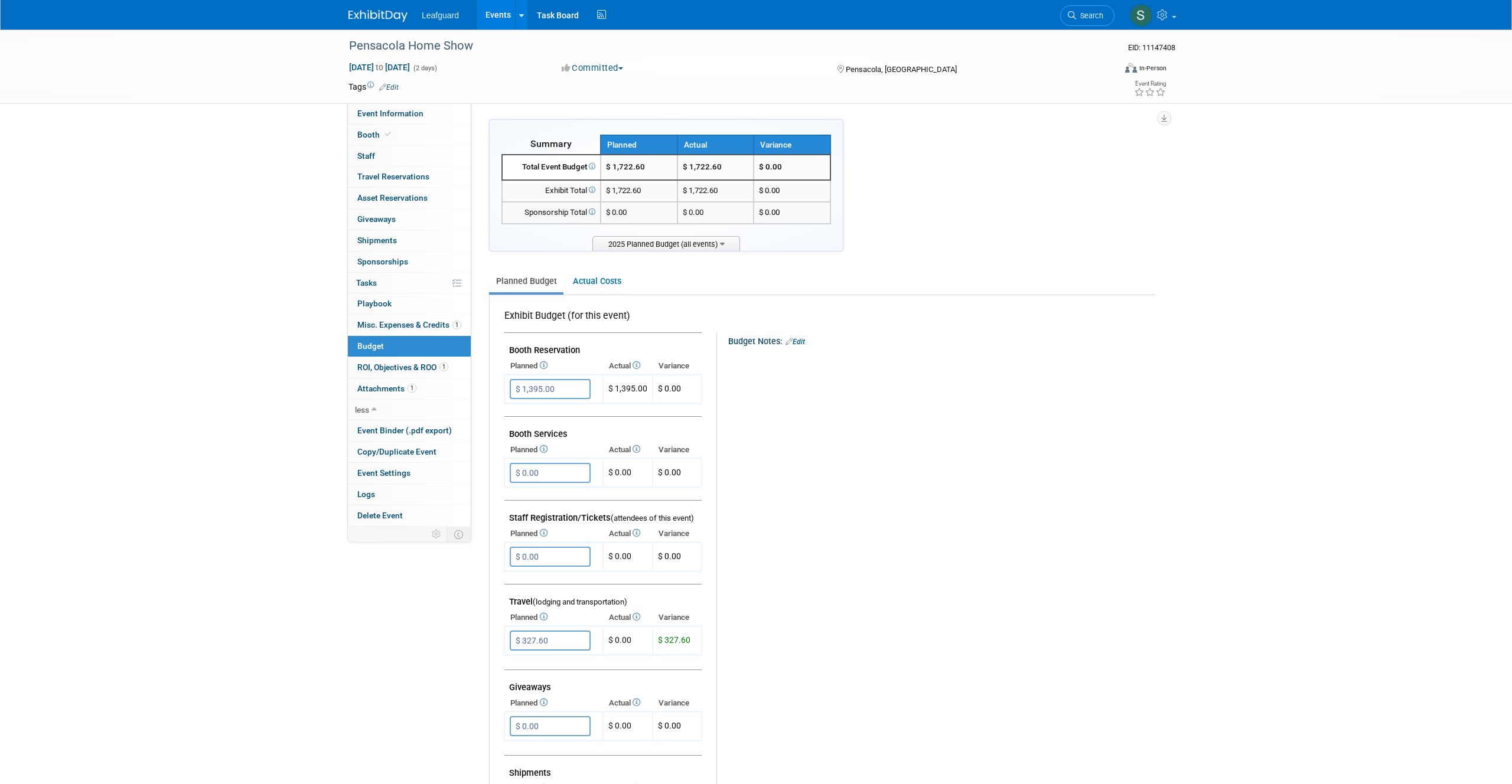
click at [506, 13] on link "Events" at bounding box center [498, 15] width 43 height 30
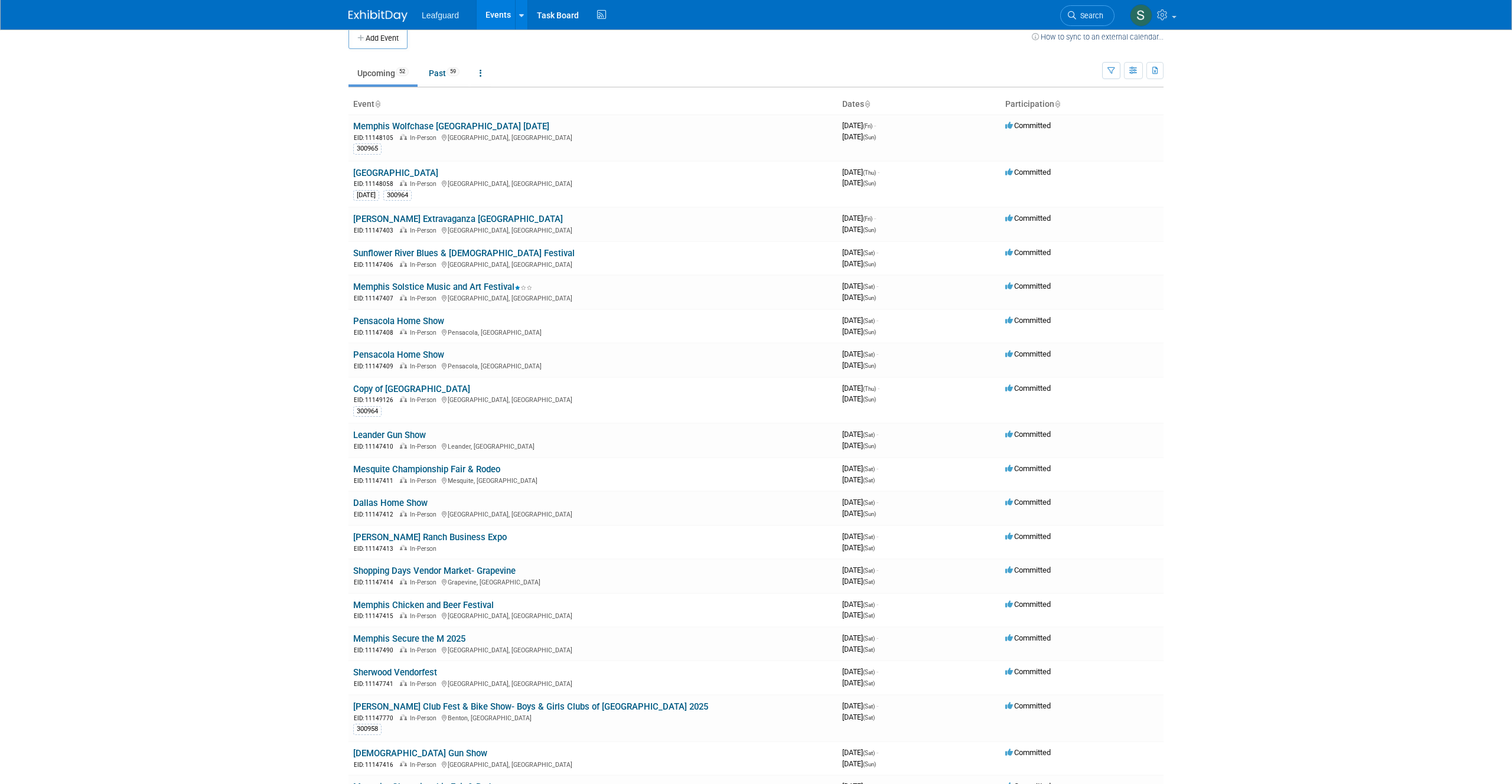
scroll to position [14, 0]
click at [1099, 17] on span "Search" at bounding box center [1090, 15] width 27 height 9
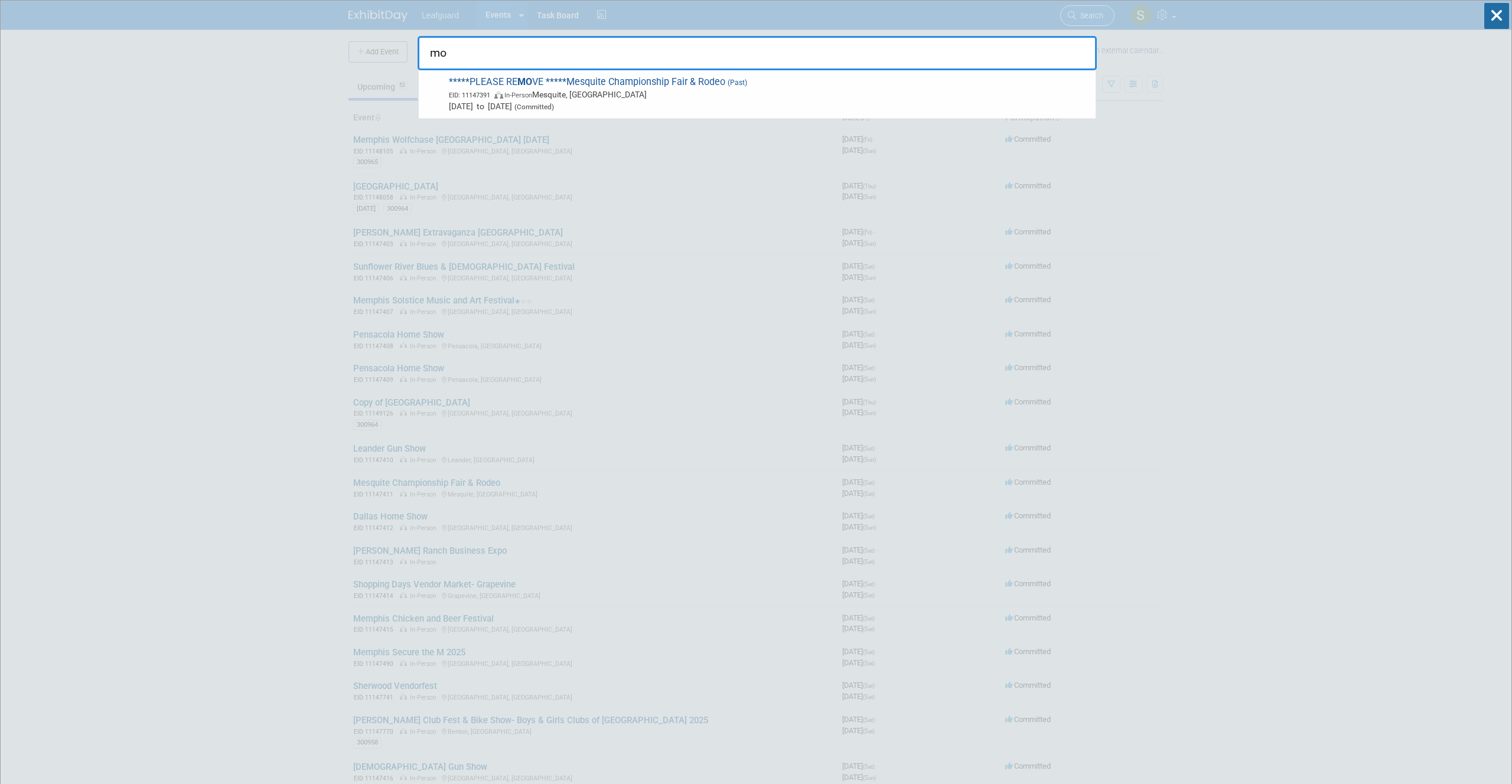
type input "m"
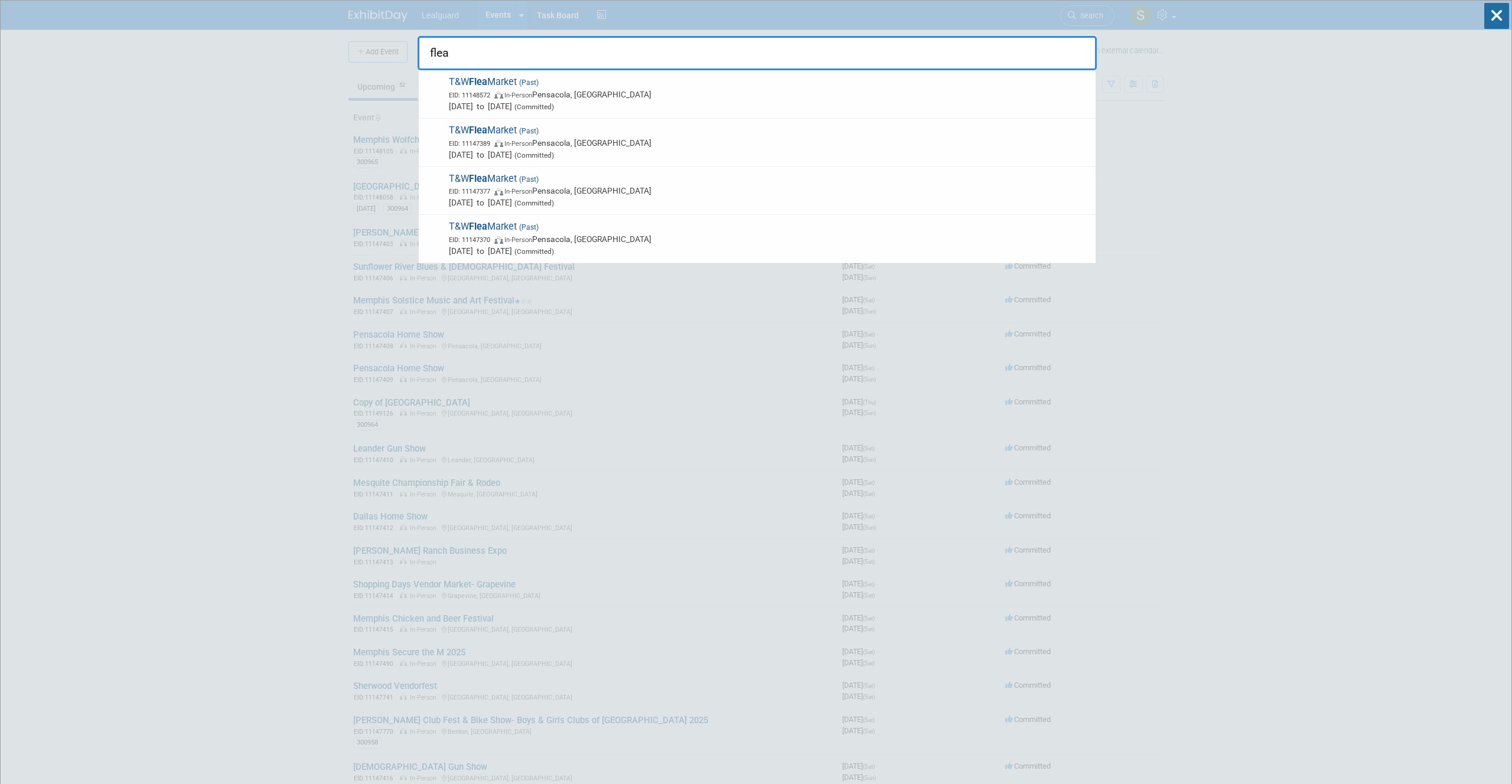
type input "flea"
